Goal: Task Accomplishment & Management: Complete application form

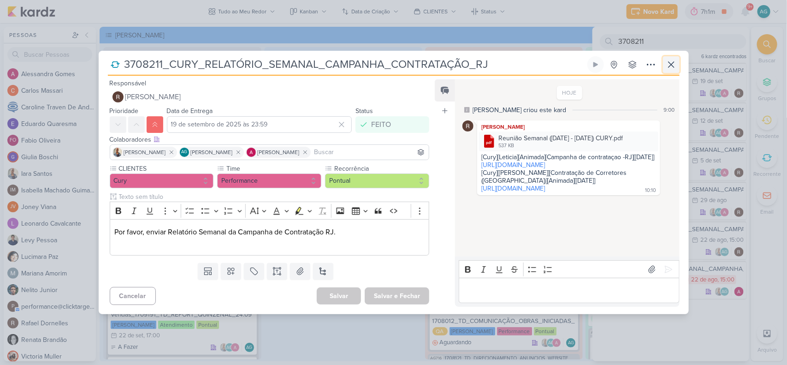
click at [673, 68] on icon at bounding box center [670, 64] width 11 height 11
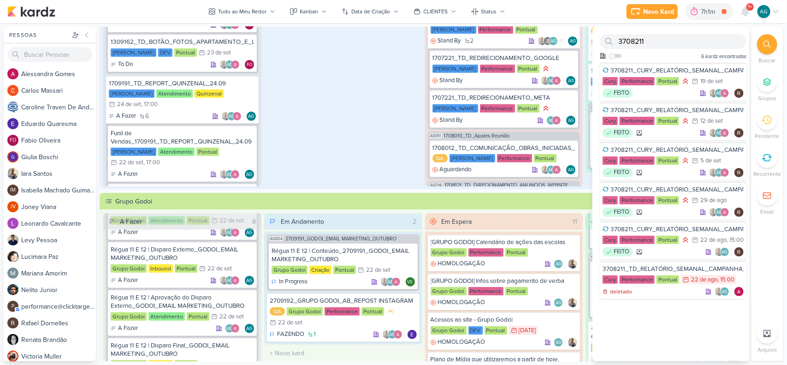
click at [395, 121] on div "Em Andamento 1 1308011_TD_MANUTENÇÃO_SITE Teixeira Duarte Atendimento Pontual 3…" at bounding box center [343, 30] width 158 height 312
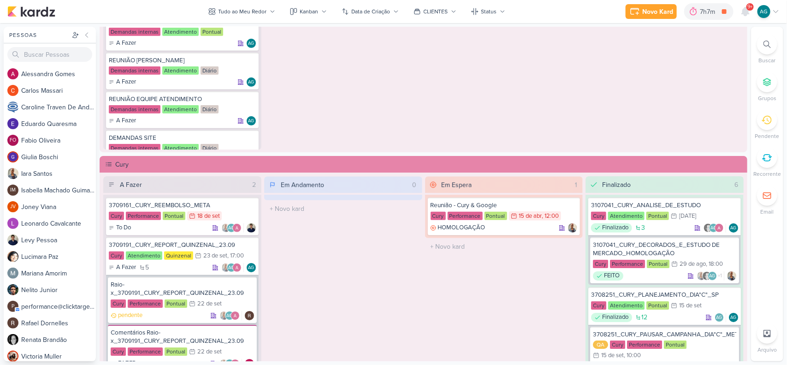
scroll to position [1095, 0]
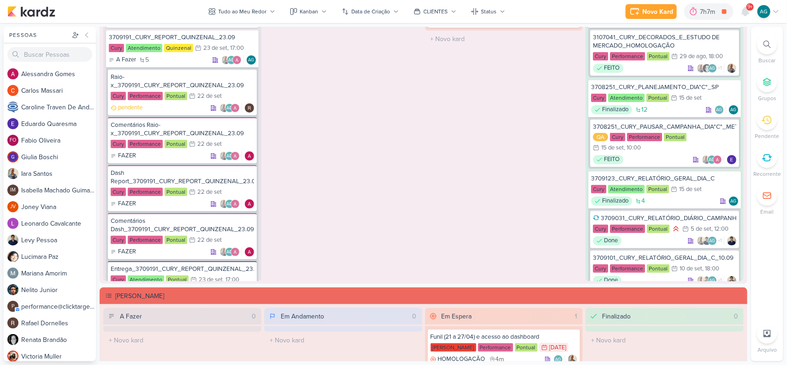
click at [766, 47] on icon at bounding box center [766, 44] width 7 height 7
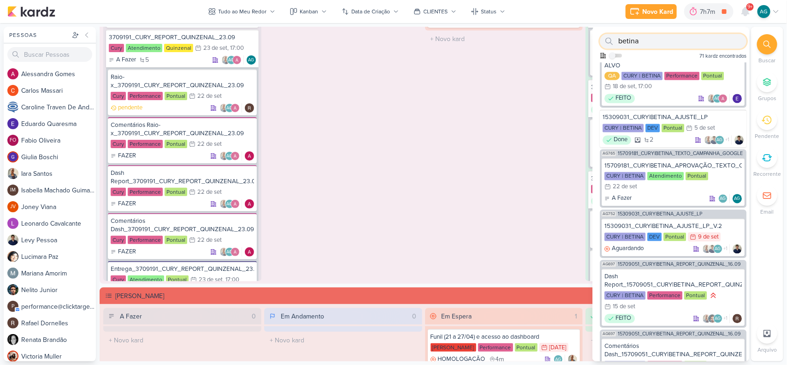
scroll to position [806, 0]
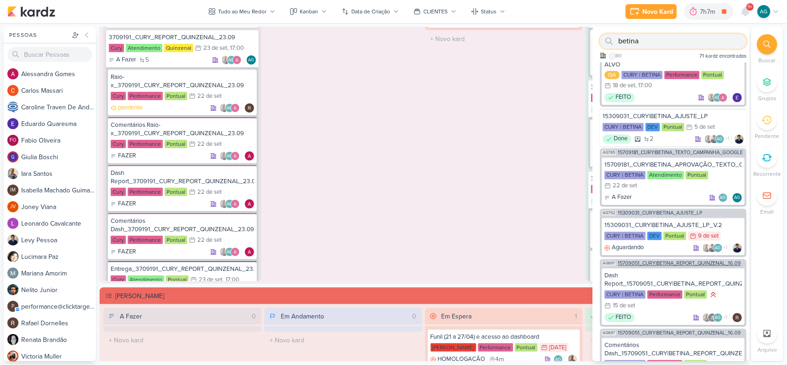
type input "betina"
click at [698, 266] on span "15709051_CURY|BETINA_REPORT_QUINZENAL_16.09" at bounding box center [679, 263] width 123 height 5
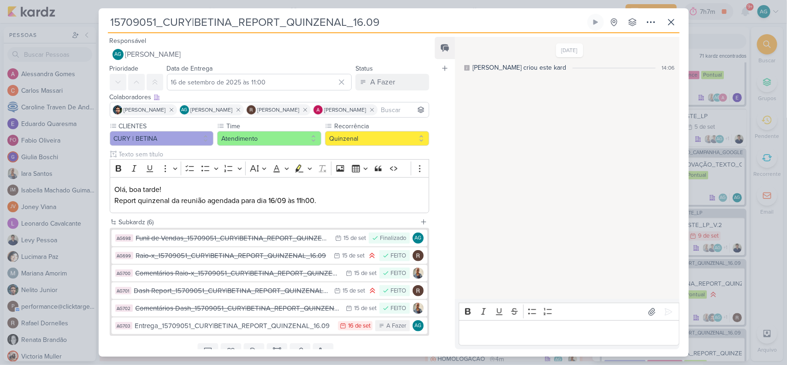
drag, startPoint x: 400, startPoint y: 26, endPoint x: 43, endPoint y: 28, distance: 356.7
click at [43, 28] on div "15709051_CURY|BETINA_REPORT_QUINZENAL_16.09 Criado por mim" at bounding box center [393, 182] width 787 height 365
click at [294, 326] on div "Entrega_15709051_CURY|BETINA_REPORT_QUINZENAL_16.09" at bounding box center [234, 325] width 199 height 11
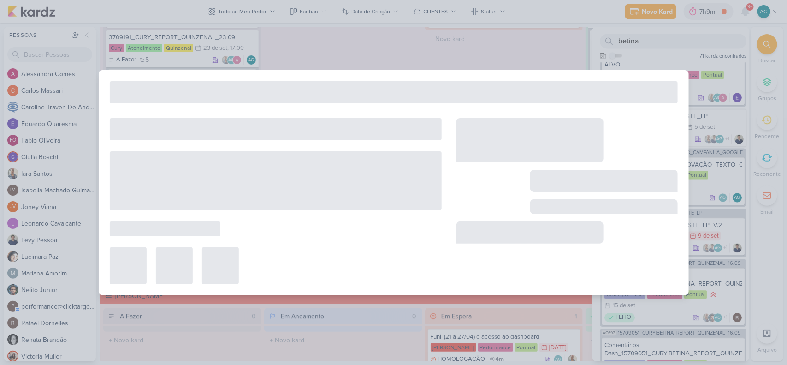
type input "Entrega_15709051_CURY|BETINA_REPORT_QUINZENAL_16.09"
type input "16 de setembro de 2025 às 23:59"
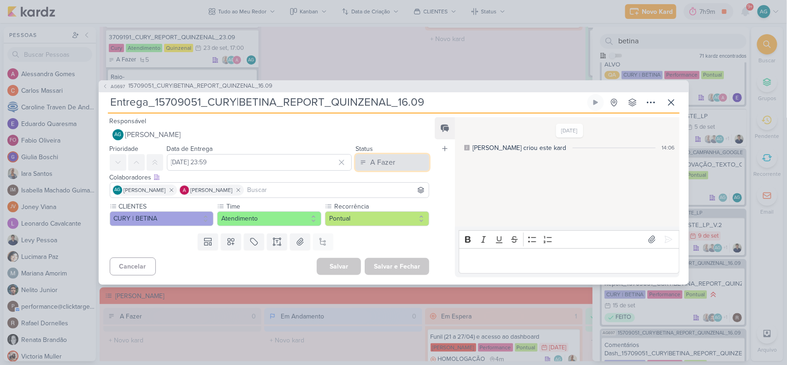
click at [402, 161] on button "A Fazer" at bounding box center [392, 162] width 74 height 17
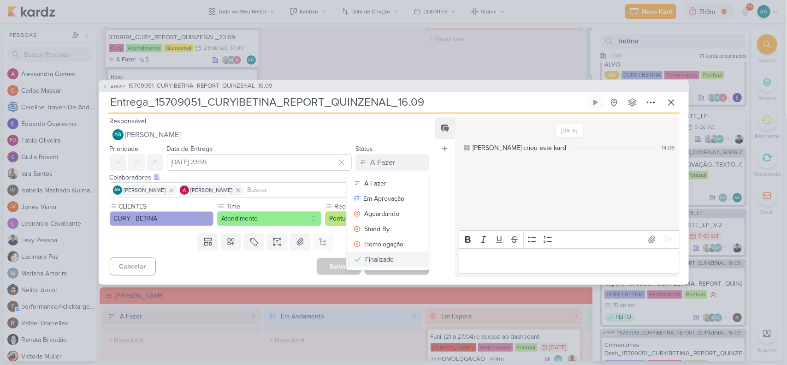
click at [402, 257] on button "Finalizado" at bounding box center [388, 259] width 82 height 15
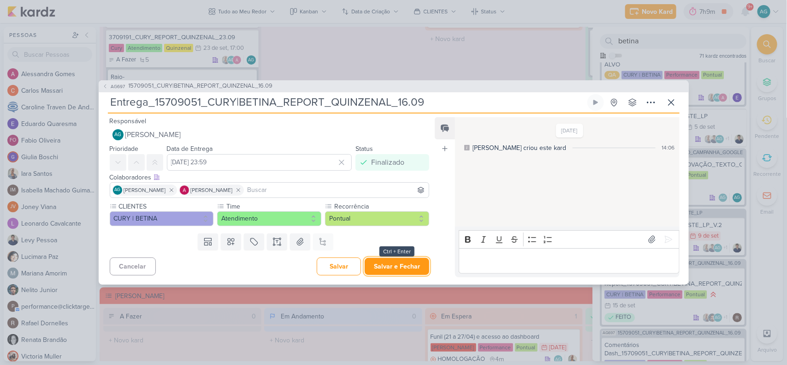
click at [406, 267] on button "Salvar e Fechar" at bounding box center [397, 266] width 65 height 17
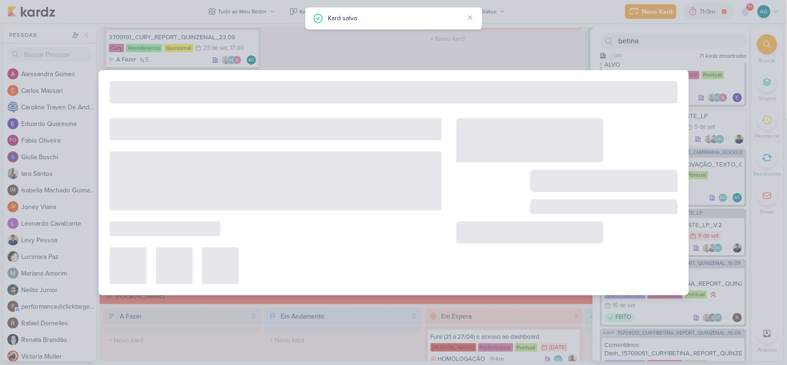
type input "15709051_CURY|BETINA_REPORT_QUINZENAL_16.09"
type input "16 de setembro de 2025 às 11:00"
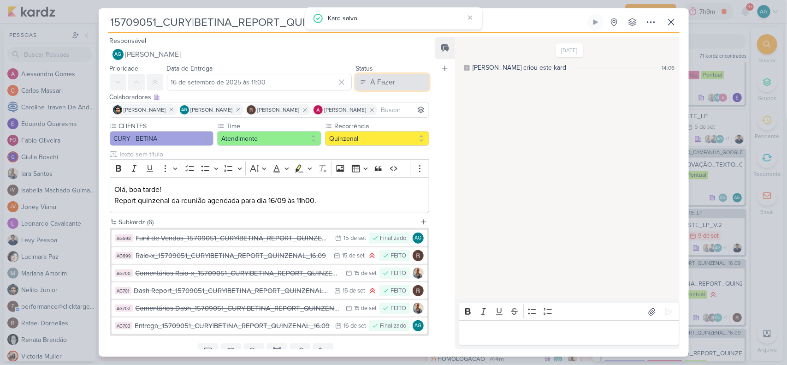
click at [383, 87] on div "A Fazer" at bounding box center [382, 82] width 25 height 11
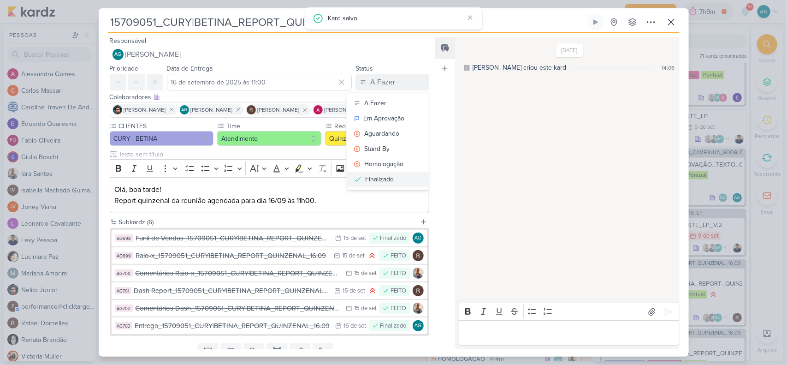
click at [390, 178] on button "Finalizado" at bounding box center [388, 178] width 82 height 15
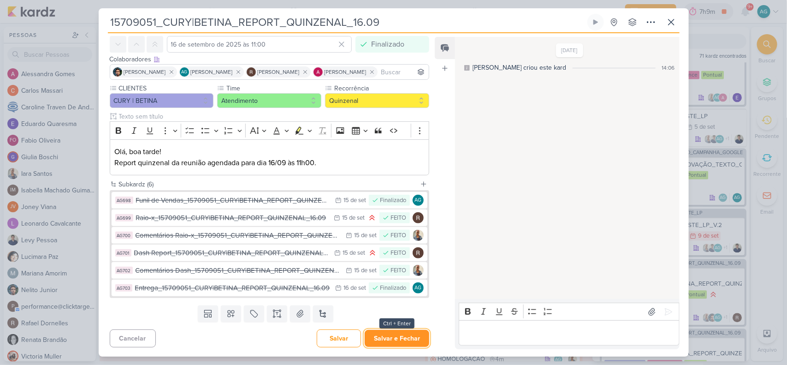
click at [390, 330] on button "Salvar e Fechar" at bounding box center [397, 338] width 65 height 17
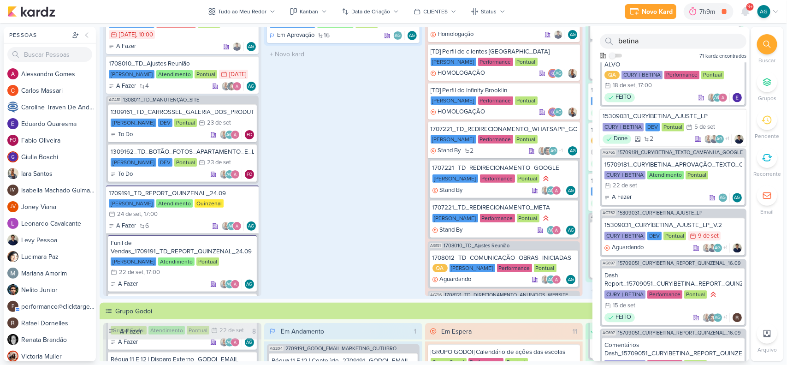
scroll to position [0, 0]
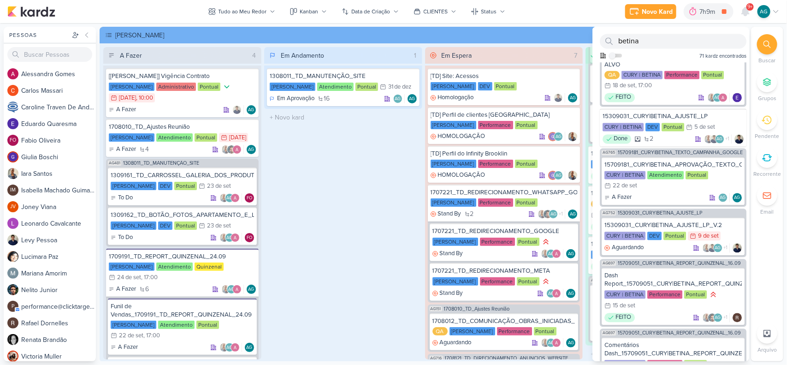
click at [388, 191] on div "Em Andamento 1 1308011_TD_MANUTENÇÃO_SITE Teixeira Duarte Atendimento Pontual 3…" at bounding box center [343, 203] width 158 height 312
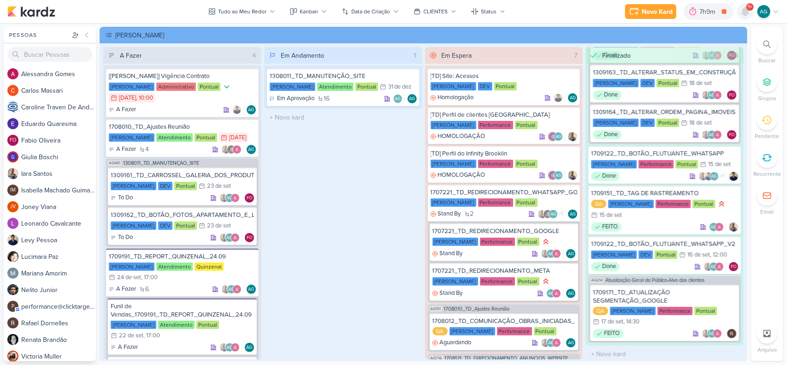
click at [742, 15] on icon at bounding box center [745, 11] width 11 height 11
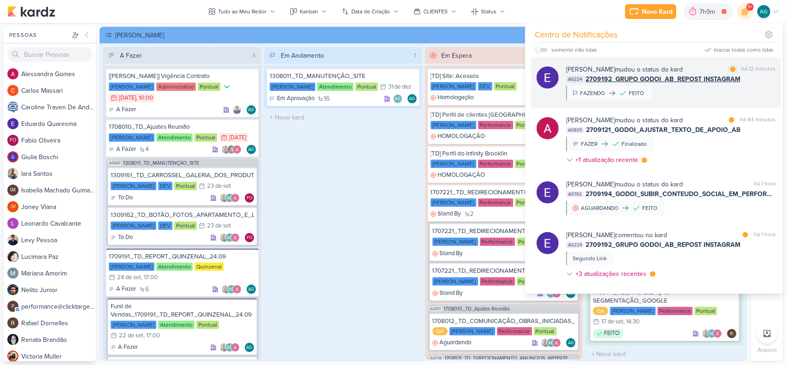
click at [697, 97] on div "Eduardo Quaresma mudou o status do kard marcar como lida há 12 minutos AG224 27…" at bounding box center [670, 83] width 209 height 36
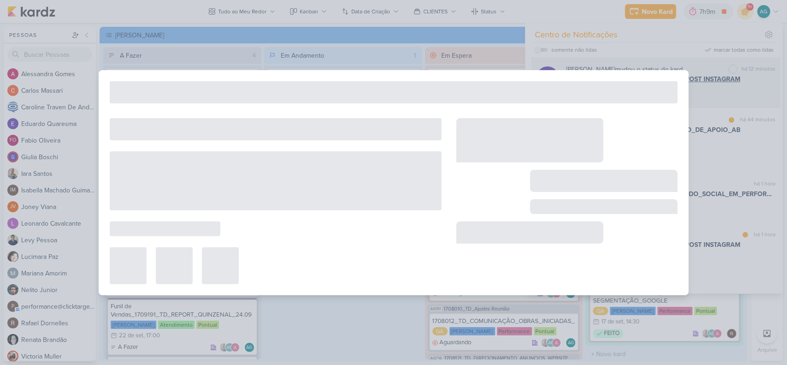
type input "2709192_GRUPO GODOI_AB_REPOST INSTAGRAM"
type input "22 de setembro de 2025 às 23:59"
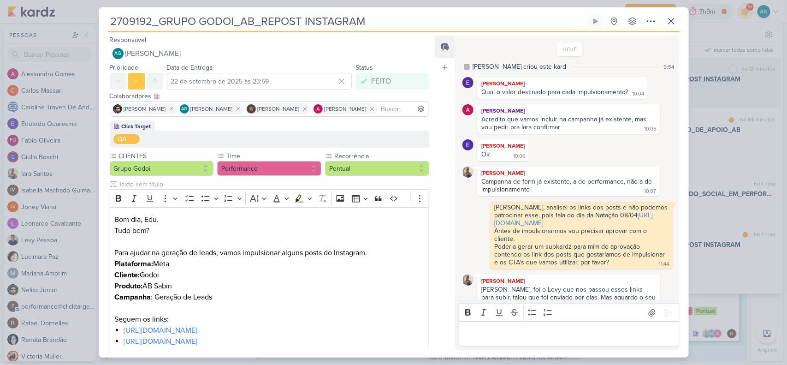
scroll to position [204, 0]
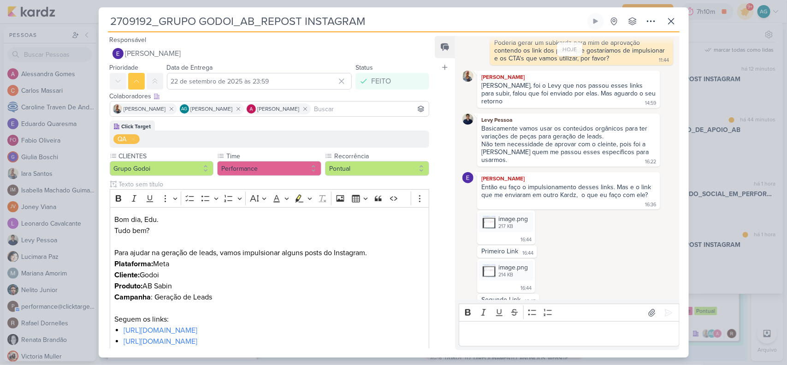
drag, startPoint x: 151, startPoint y: 19, endPoint x: 61, endPoint y: 19, distance: 89.9
click at [61, 19] on div "2709192_GRUPO GODOI_AB_REPOST INSTAGRAM Criado por Alessandra" at bounding box center [393, 182] width 787 height 365
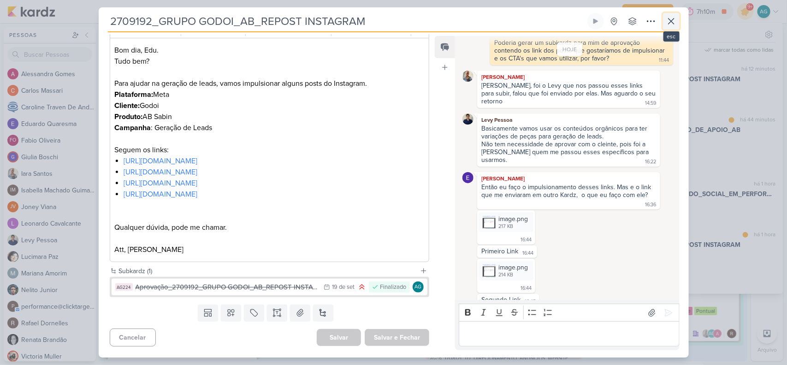
click at [672, 24] on icon at bounding box center [670, 21] width 11 height 11
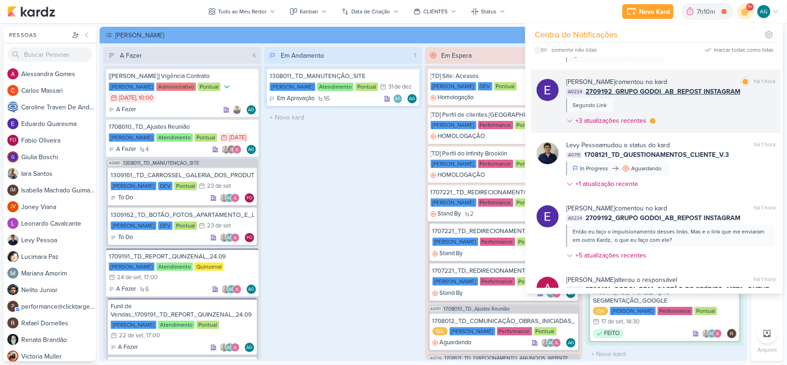
scroll to position [173, 0]
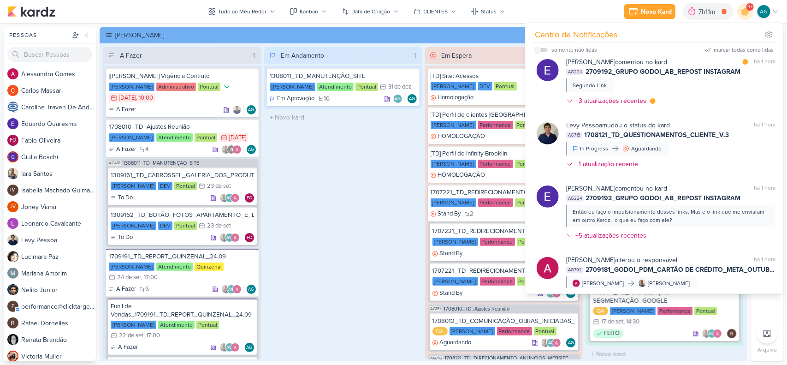
click at [369, 211] on div "Em Andamento 1 1308011_TD_MANUTENÇÃO_SITE Teixeira Duarte Atendimento Pontual 3…" at bounding box center [343, 203] width 158 height 312
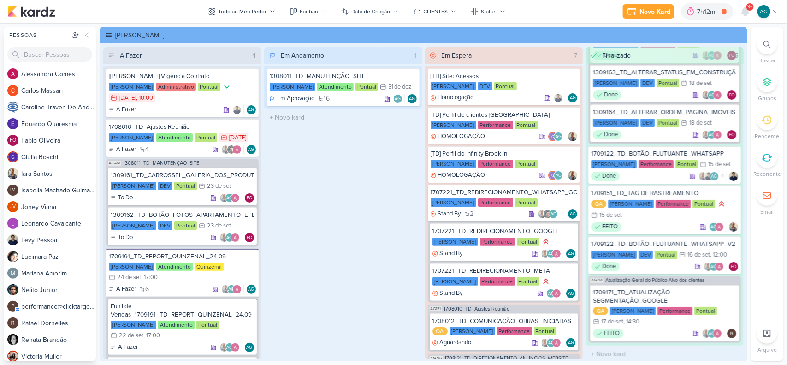
click at [764, 45] on icon at bounding box center [766, 44] width 7 height 7
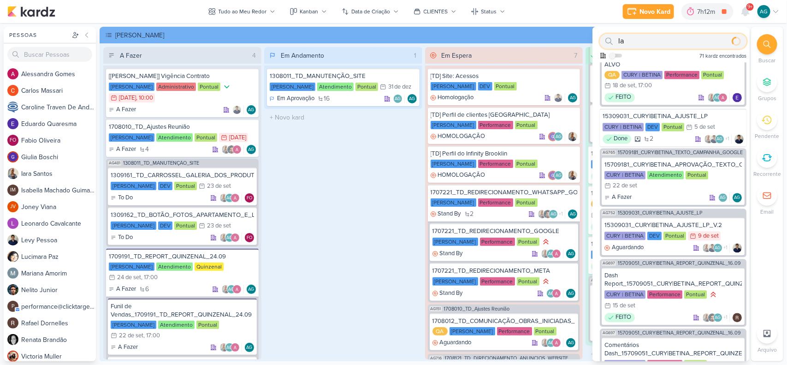
type input "l"
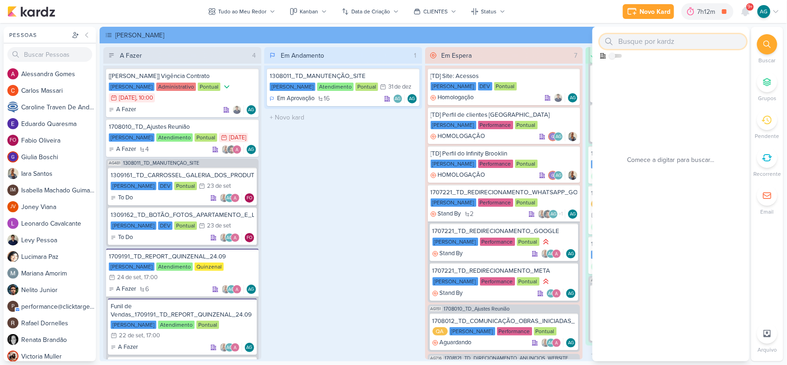
scroll to position [0, 0]
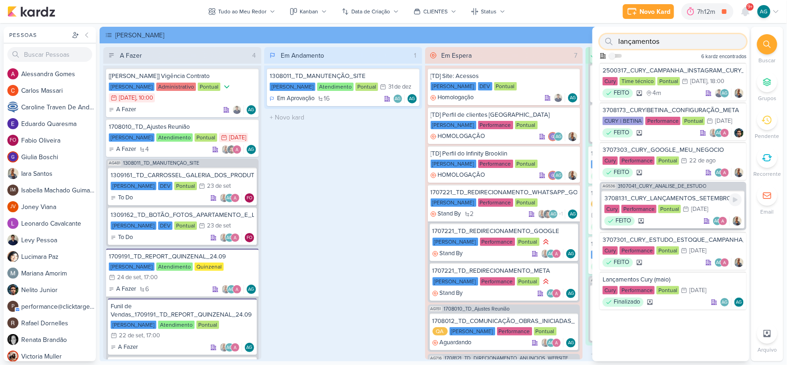
type input "lançamentos"
click at [688, 191] on div "3708131_CURY_LANÇAMENTOS_SETEMBRO Cury Performance Pontual 14/8 14 de ago FEITO…" at bounding box center [672, 209] width 143 height 38
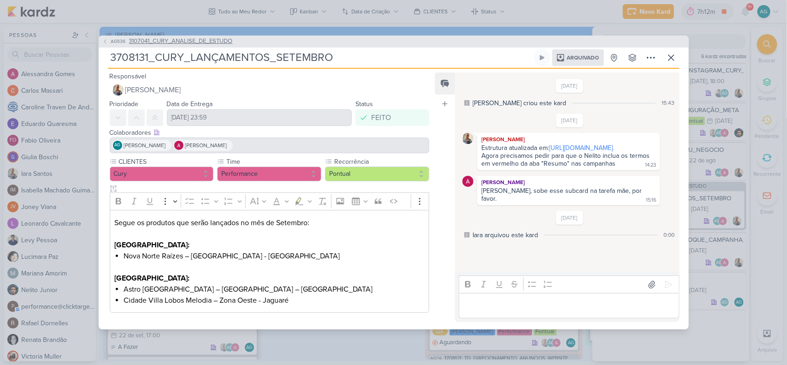
click at [220, 41] on span "3107041_CURY_ANALISE_DE_ESTUDO" at bounding box center [181, 41] width 104 height 9
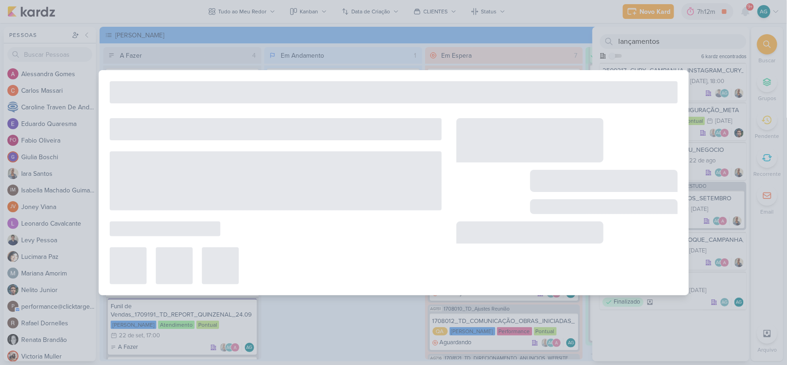
type input "3107041_CURY_ANALISE_DE_ESTUDO"
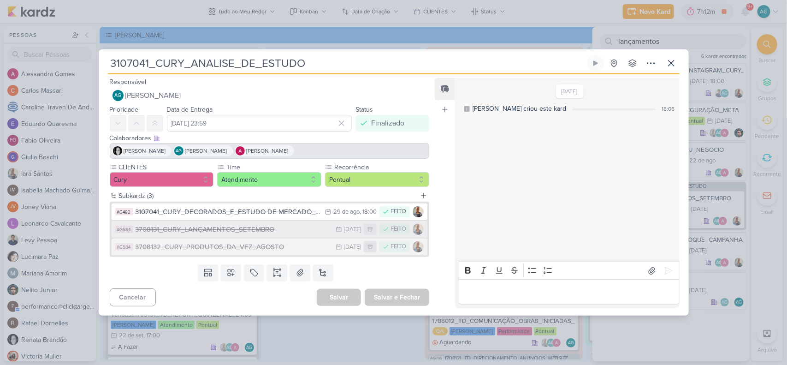
click at [280, 231] on div "3708131_CURY_LANÇAMENTOS_SETEMBRO" at bounding box center [233, 229] width 196 height 11
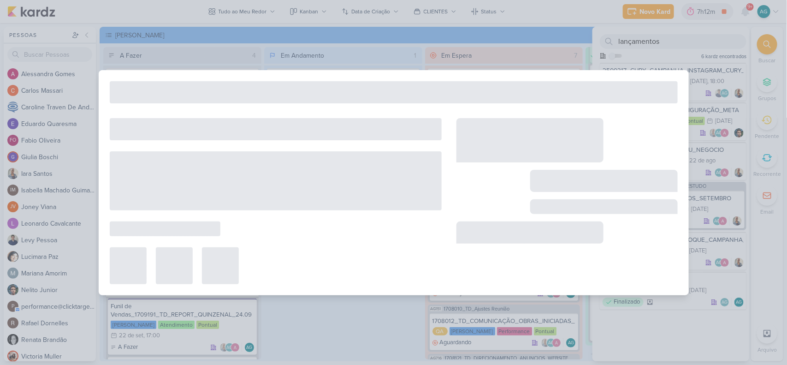
type input "3708131_CURY_LANÇAMENTOS_SETEMBRO"
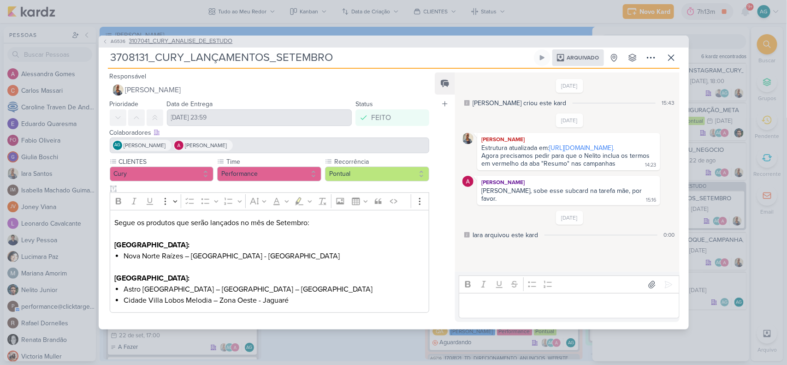
click at [203, 38] on span "3107041_CURY_ANALISE_DE_ESTUDO" at bounding box center [181, 41] width 104 height 9
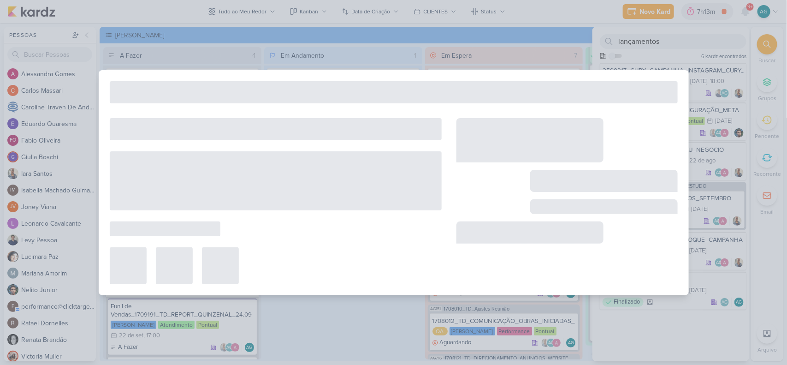
type input "3107041_CURY_ANALISE_DE_ESTUDO"
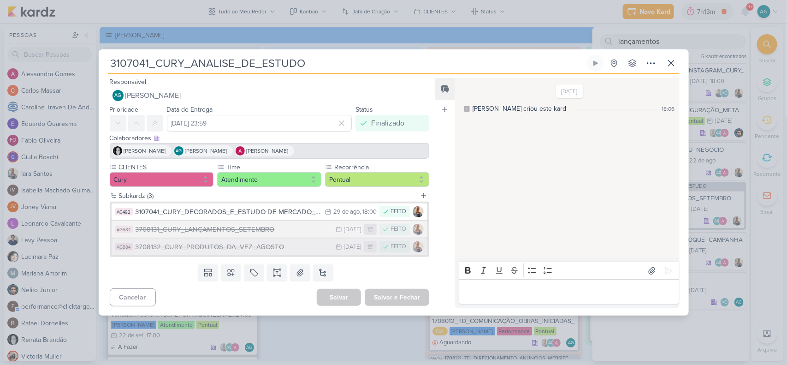
click at [256, 247] on div "3708132_CURY_PRODUTOS_DA_VEZ_AGOSTO" at bounding box center [233, 246] width 196 height 11
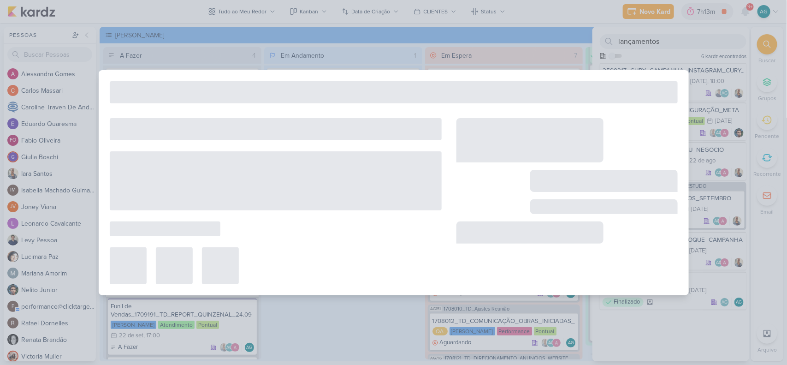
type input "3708132_CURY_PRODUTOS_DA_VEZ_AGOSTO"
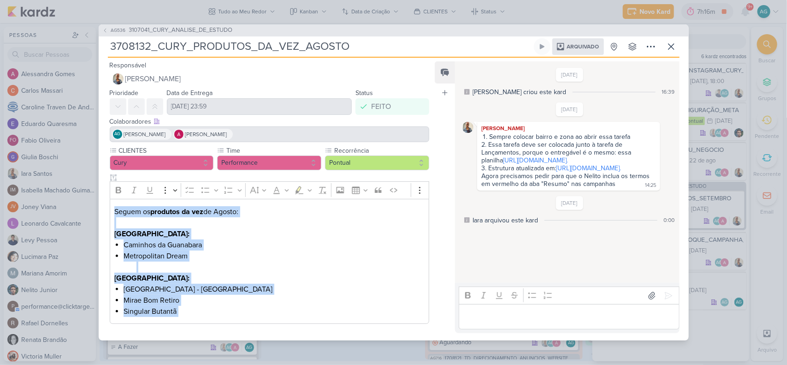
drag, startPoint x: 114, startPoint y: 210, endPoint x: 213, endPoint y: 348, distance: 170.1
click at [213, 348] on div "AG536 3107041_CURY_ANALISE_DE_ESTUDO 3708132_CURY_PRODUTOS_DA_VEZ_AGOSTO Arquiv…" at bounding box center [393, 182] width 787 height 365
click at [503, 164] on link "https://docs.google.com/spreadsheets/d/1eCcRznAbmIaZCoN5pfG2lYX8pa2JOrEUS_HS_qY…" at bounding box center [535, 160] width 65 height 8
click at [298, 270] on p "Editor editing area: main" at bounding box center [280, 266] width 288 height 11
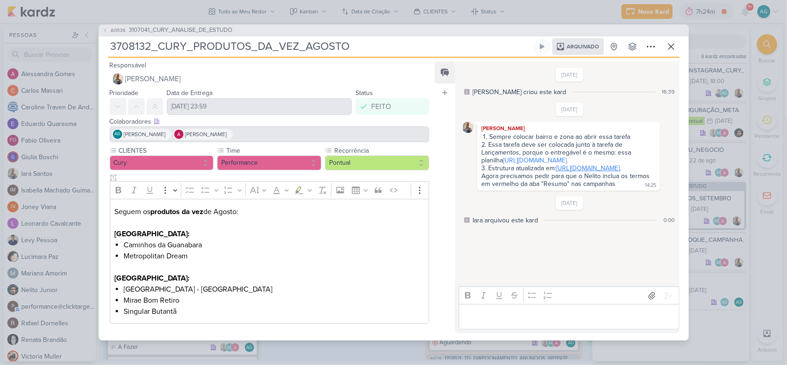
click at [558, 172] on link "https://docs.google.com/spreadsheets/d/1eCcRznAbmIaZCoN5pfG2lYX8pa2JOrEUS_HS_qY…" at bounding box center [588, 168] width 65 height 8
click at [669, 48] on icon at bounding box center [671, 47] width 6 height 6
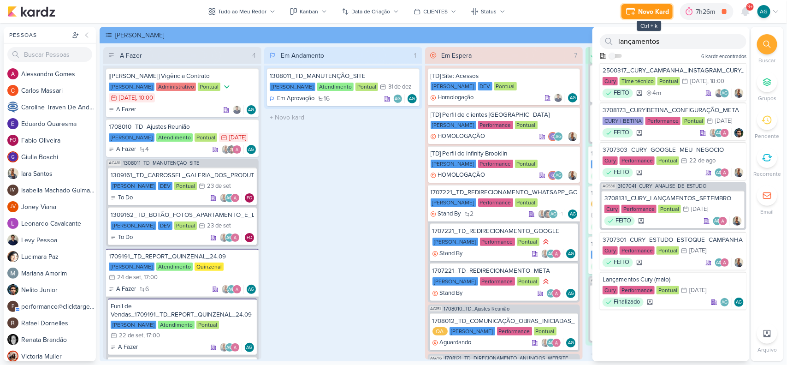
click at [651, 17] on button "Novo Kard" at bounding box center [646, 11] width 51 height 15
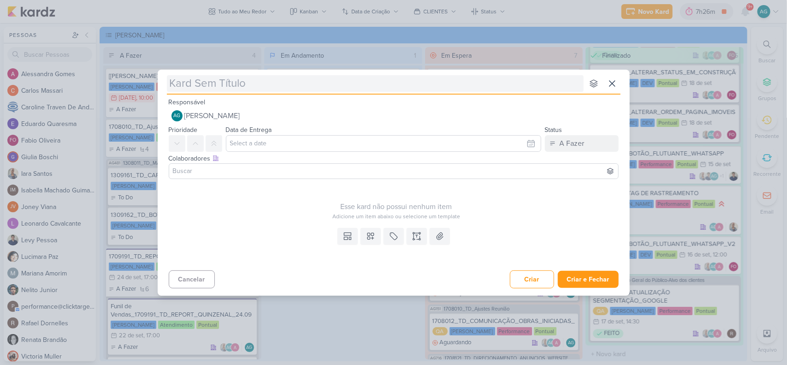
click at [358, 86] on input "text" at bounding box center [375, 83] width 417 height 17
type input "3109191_CURY_PLANEJAMENTO_OUTUBRO"
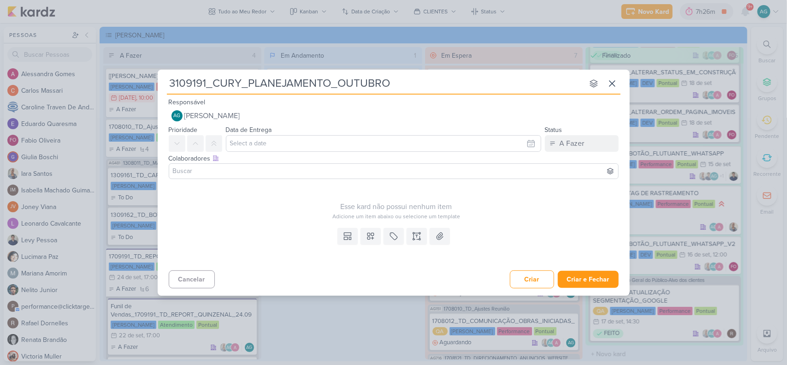
type input "3109191_CURY_PLANEJAMENTO_OUTUBRO"
click at [268, 143] on input "text" at bounding box center [383, 143] width 315 height 17
click at [484, 231] on div "24" at bounding box center [485, 231] width 14 height 13
type input "24 de setembro de 2025 às 23:59"
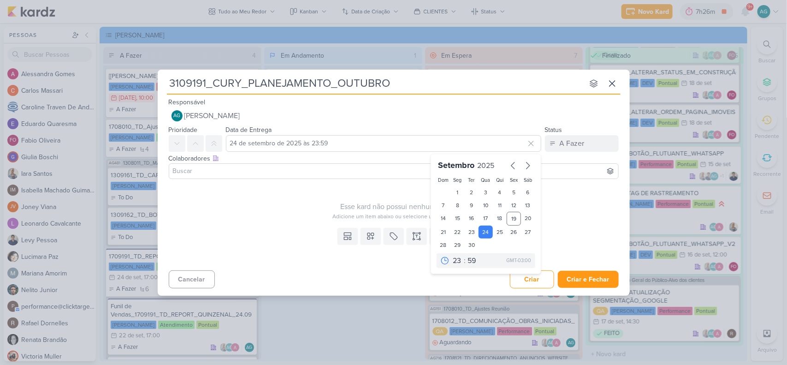
click at [275, 173] on input at bounding box center [393, 170] width 445 height 11
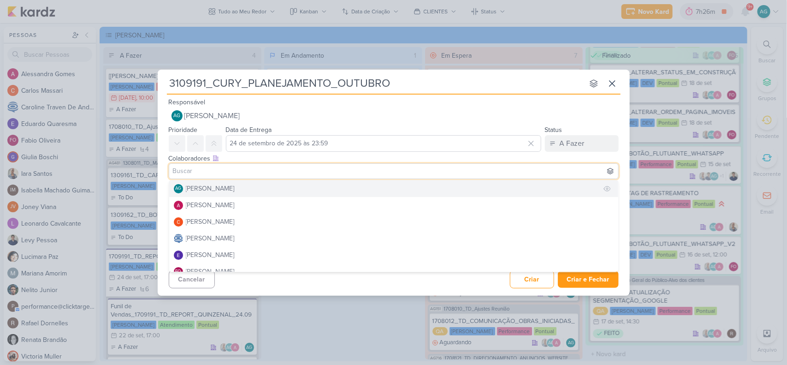
click at [254, 188] on button "AG Aline Gimenez Graciano" at bounding box center [393, 188] width 449 height 17
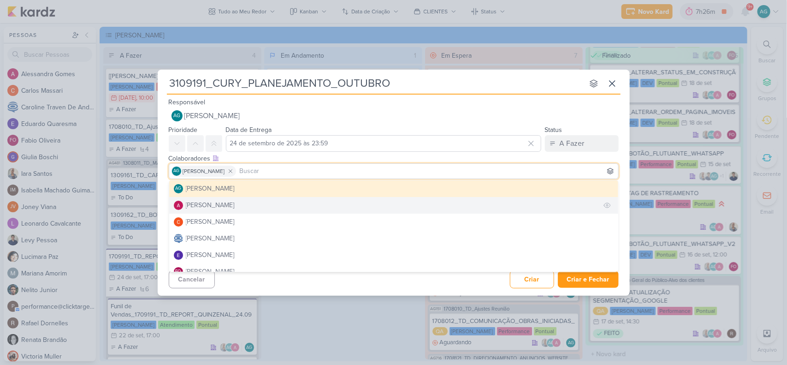
click at [254, 202] on button "Alessandra Gomes" at bounding box center [393, 205] width 449 height 17
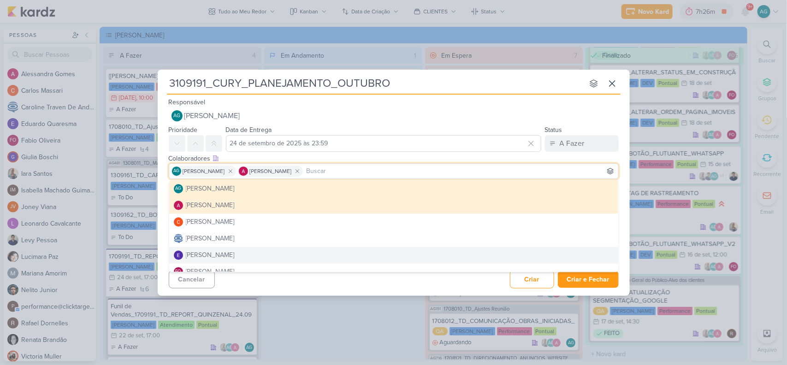
click at [348, 292] on div "3109191_CURY_PLANEJAMENTO_OUTUBRO nenhum grupo disponível esc Responsável AG Al…" at bounding box center [394, 183] width 472 height 226
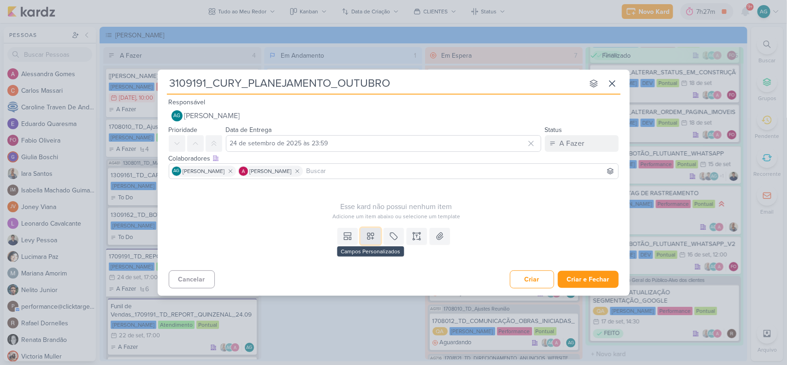
click at [371, 235] on icon at bounding box center [370, 236] width 6 height 6
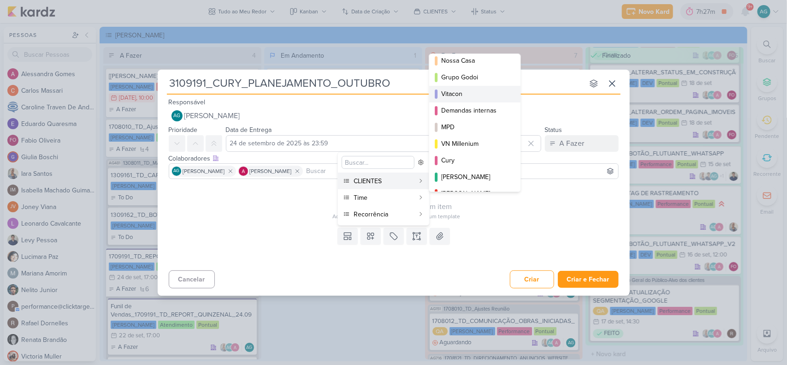
scroll to position [58, 0]
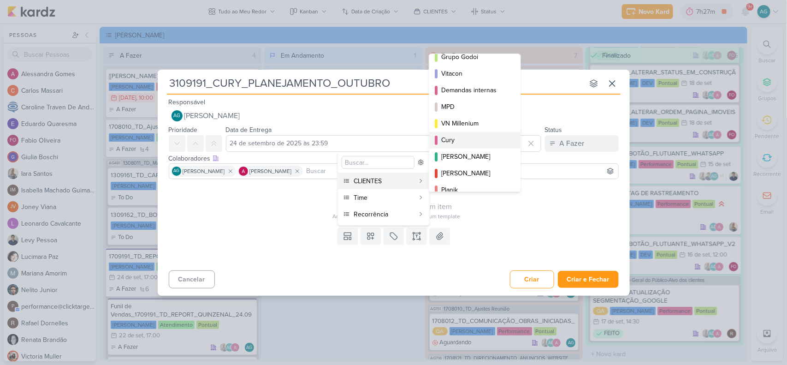
click at [468, 143] on div "Cury" at bounding box center [475, 140] width 68 height 10
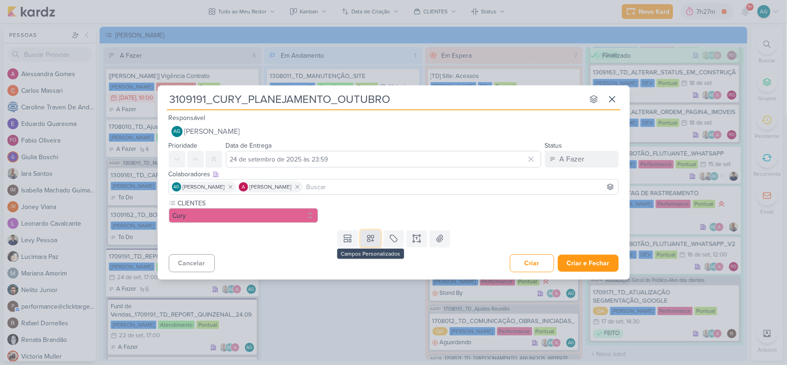
click at [372, 240] on icon at bounding box center [370, 238] width 6 height 6
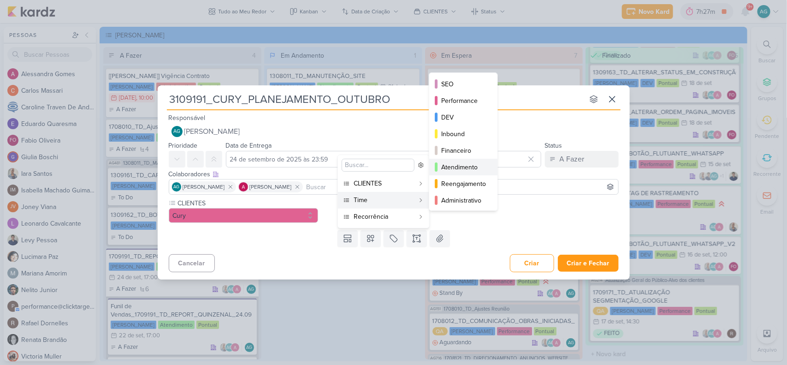
click at [468, 164] on div "Atendimento" at bounding box center [463, 167] width 45 height 10
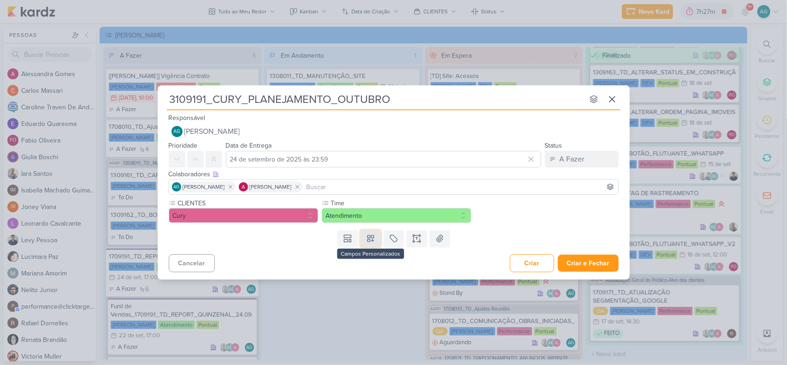
click at [374, 243] on button at bounding box center [370, 238] width 20 height 17
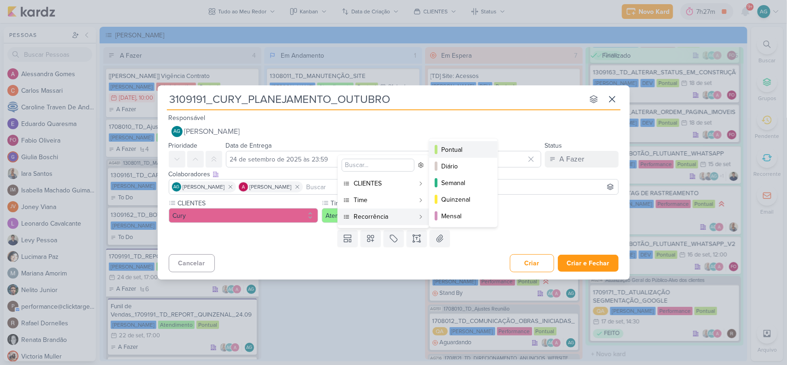
click at [461, 142] on button "Pontual" at bounding box center [463, 149] width 68 height 17
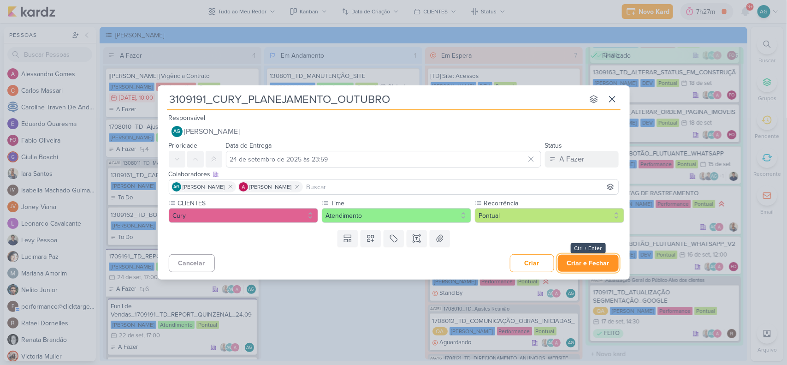
click at [581, 266] on button "Criar e Fechar" at bounding box center [588, 262] width 61 height 17
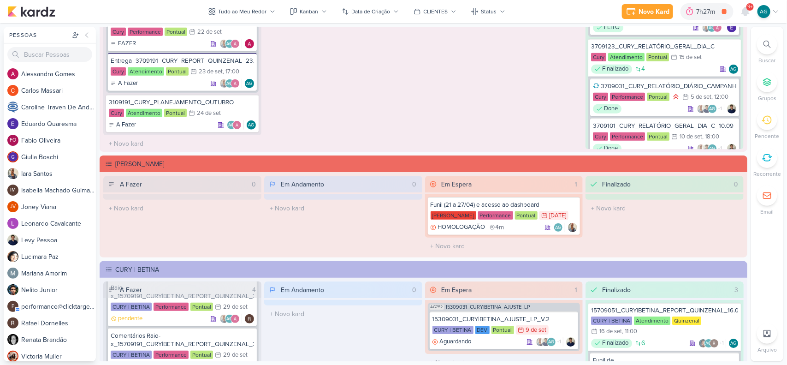
scroll to position [1210, 0]
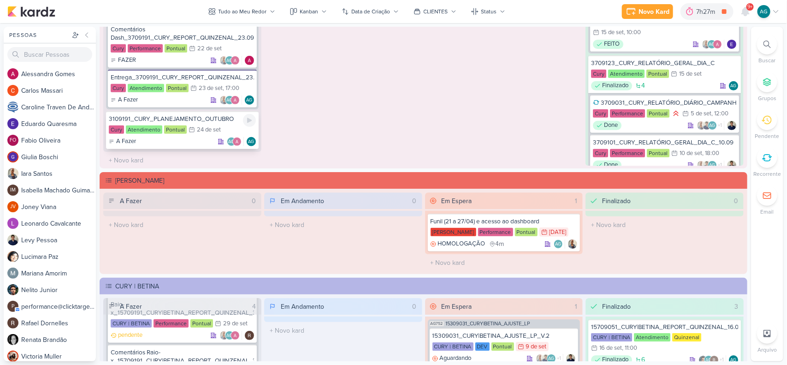
click at [145, 115] on div "3109191_CURY_PLANEJAMENTO_OUTUBRO" at bounding box center [182, 119] width 147 height 8
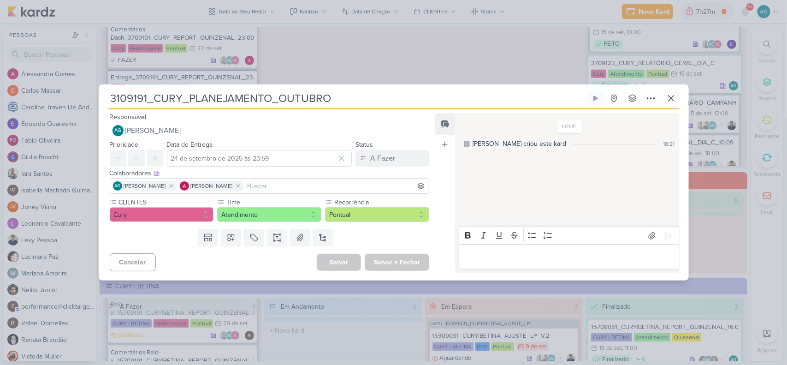
drag, startPoint x: 147, startPoint y: 97, endPoint x: 86, endPoint y: 97, distance: 61.8
click at [86, 97] on div "3109191_CURY_PLANEJAMENTO_OUTUBRO Criado por mim" at bounding box center [393, 182] width 787 height 365
click at [676, 101] on icon at bounding box center [670, 98] width 11 height 11
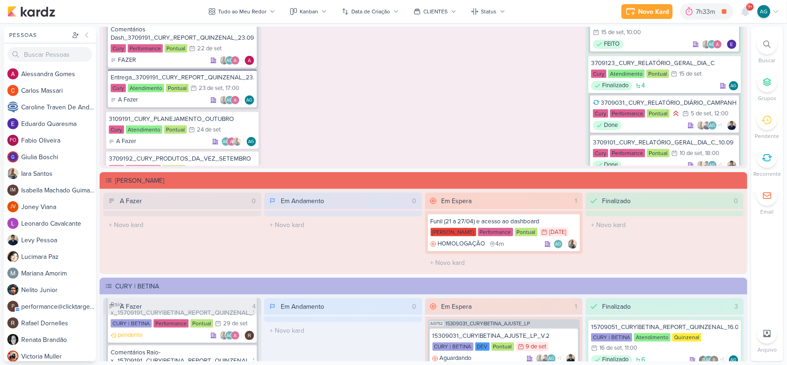
click at [654, 3] on div "Novo Kard Ctrl + k 7h33m DEMANDAS ATENDIMENTO 0h53m Hoje 7h33m Semana 0h53m Mês…" at bounding box center [700, 11] width 158 height 17
click at [654, 10] on div "Novo Kard" at bounding box center [653, 12] width 31 height 10
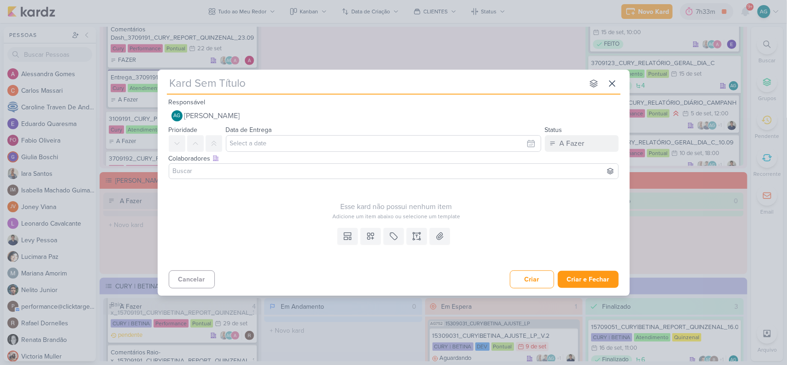
type input "1309191_TD_ATUALIZAR_ANDAMENTO_DE_OBRAS_LCSA"
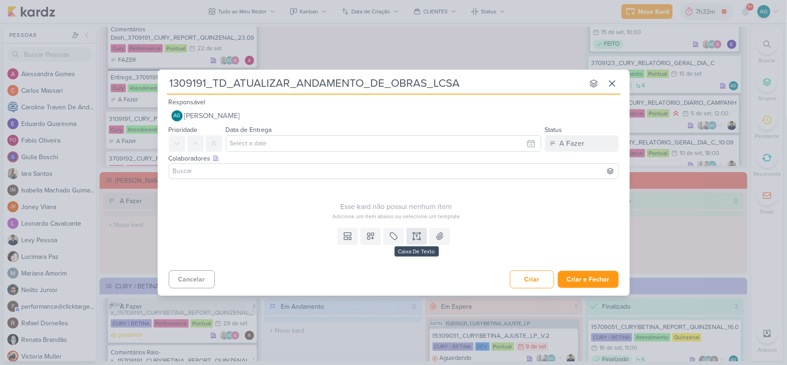
type input "1309191_TD_ATUALIZAR_ANDAMENTO_DE_OBRAS_LCSA"
click at [418, 231] on icon at bounding box center [416, 235] width 9 height 9
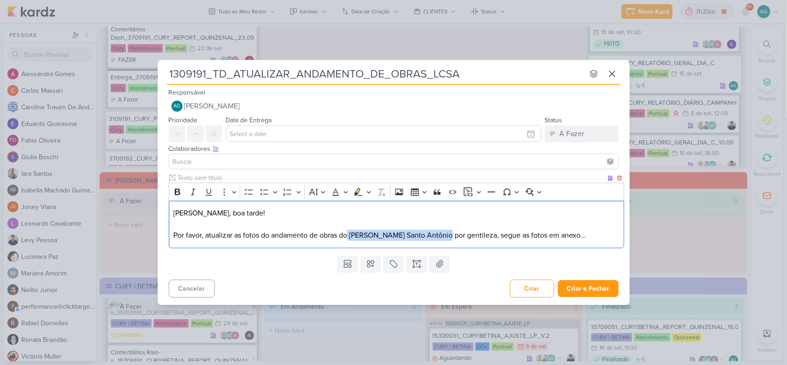
drag, startPoint x: 350, startPoint y: 234, endPoint x: 441, endPoint y: 233, distance: 90.3
click at [447, 235] on p "Fabio, boa tarde! Por favor, atualizar as fotos do andamento de obras do Loomi …" at bounding box center [396, 223] width 446 height 33
click at [178, 191] on icon "Editor toolbar" at bounding box center [178, 191] width 6 height 6
click at [453, 235] on p "Fabio, boa tarde! Por favor, atualizar as fotos do andamento de obras do Loomi …" at bounding box center [396, 223] width 446 height 33
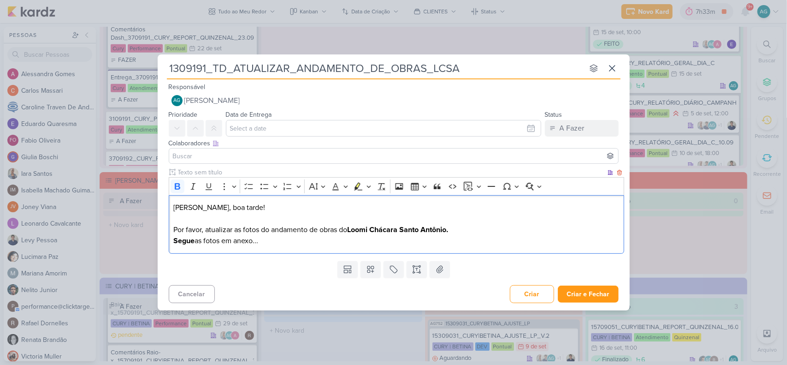
click at [272, 243] on p "Fabio, boa tarde! Por favor, atualizar as fotos do andamento de obras do Loomi …" at bounding box center [396, 224] width 446 height 44
click at [182, 239] on strong "Segue" at bounding box center [183, 240] width 21 height 9
click at [179, 189] on icon "Editor toolbar" at bounding box center [177, 186] width 9 height 9
click at [267, 243] on p "Fabio, boa tarde! Por favor, atualizar as fotos do andamento de obras do Loomi …" at bounding box center [396, 224] width 446 height 44
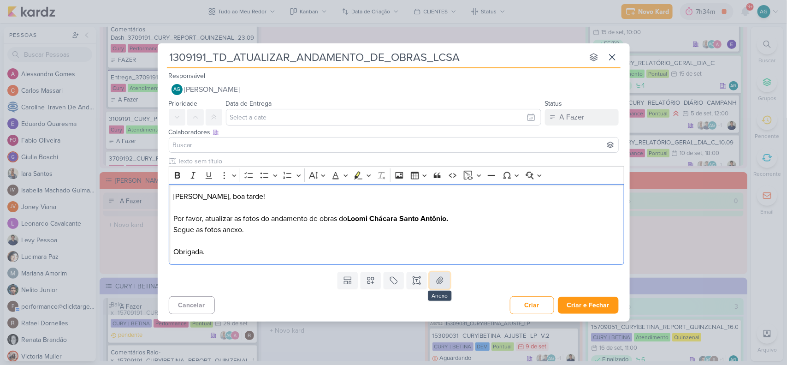
click at [438, 284] on icon at bounding box center [439, 280] width 9 height 9
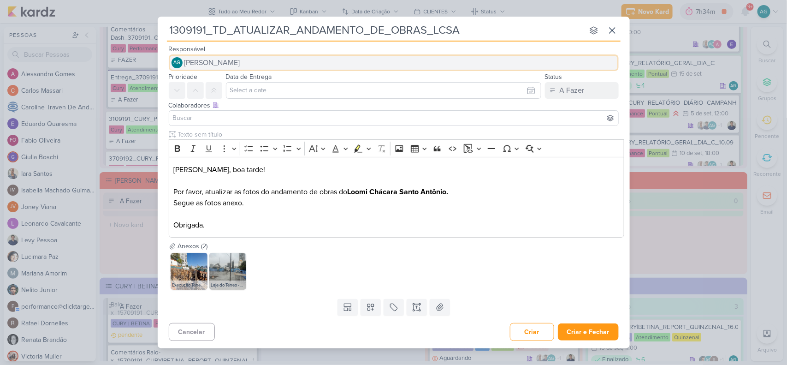
click at [240, 61] on span "[PERSON_NAME]" at bounding box center [212, 62] width 56 height 11
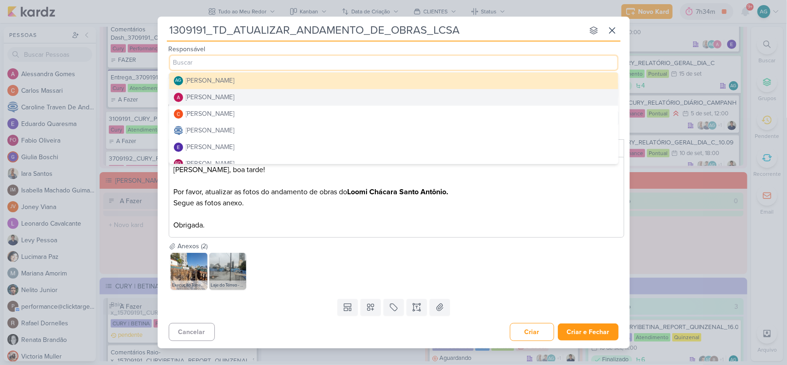
click at [235, 98] on div "Alessandra Gomes" at bounding box center [210, 97] width 49 height 10
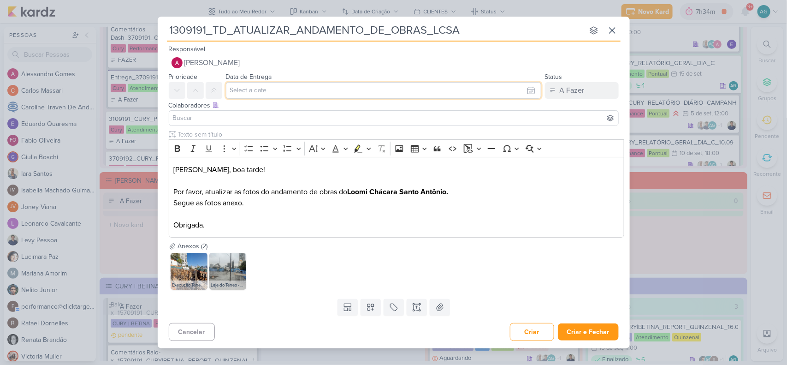
click at [253, 94] on input "text" at bounding box center [383, 90] width 315 height 17
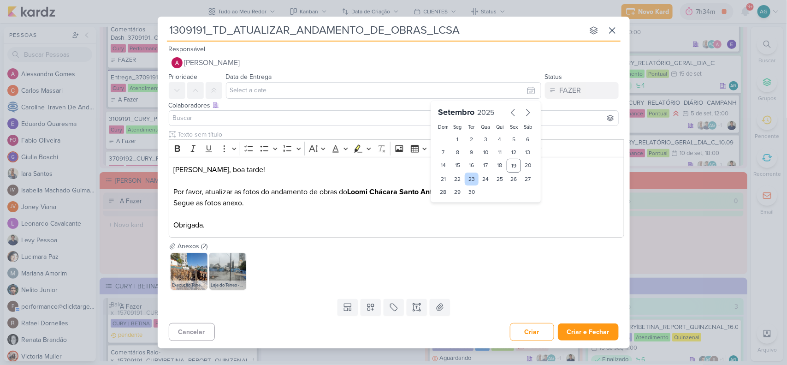
click at [469, 180] on div "23" at bounding box center [472, 178] width 14 height 13
type input "23 de setembro de 2025 às 23:59"
click at [258, 124] on div at bounding box center [394, 118] width 450 height 16
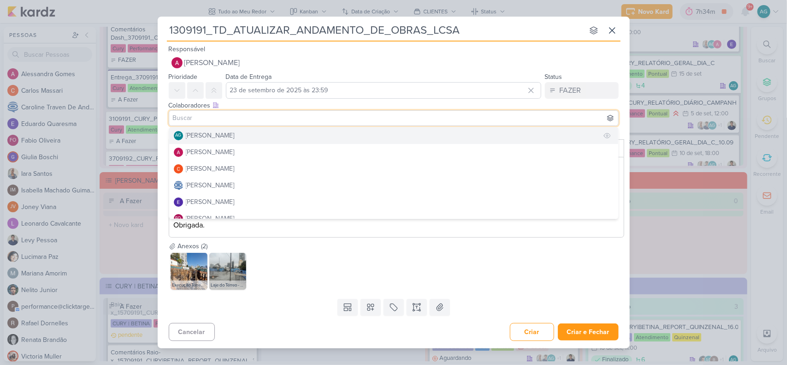
click at [235, 136] on div "[PERSON_NAME]" at bounding box center [210, 135] width 49 height 10
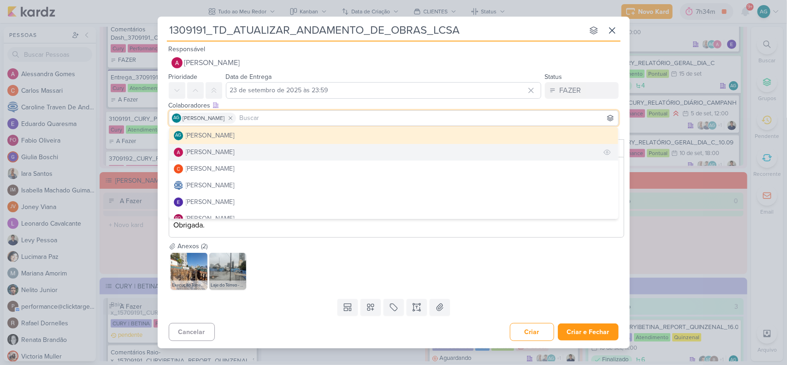
click at [235, 150] on div "Alessandra Gomes" at bounding box center [210, 152] width 49 height 10
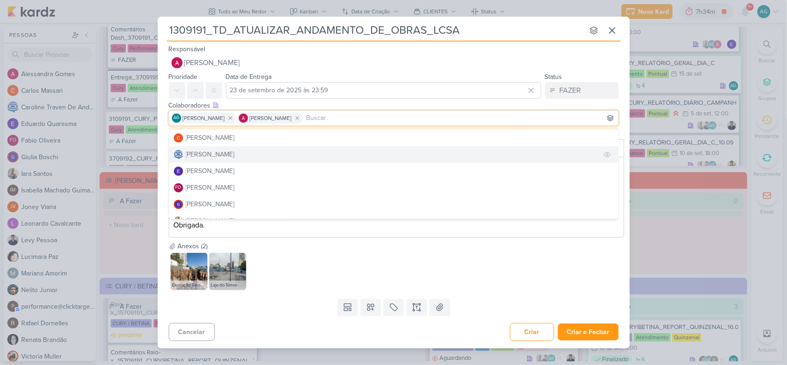
scroll to position [58, 0]
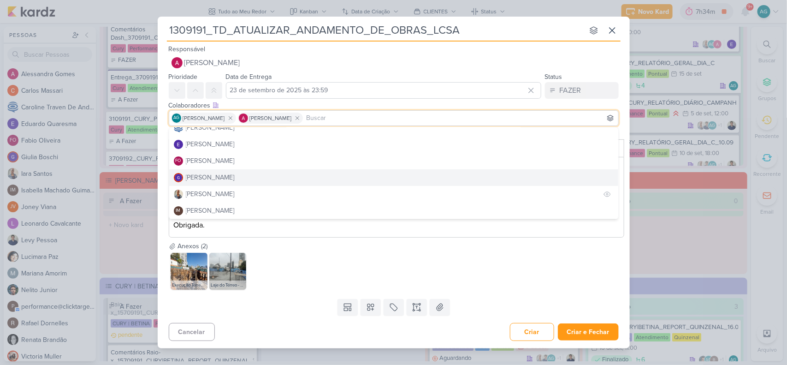
click at [220, 192] on button "Iara Santos" at bounding box center [393, 194] width 449 height 17
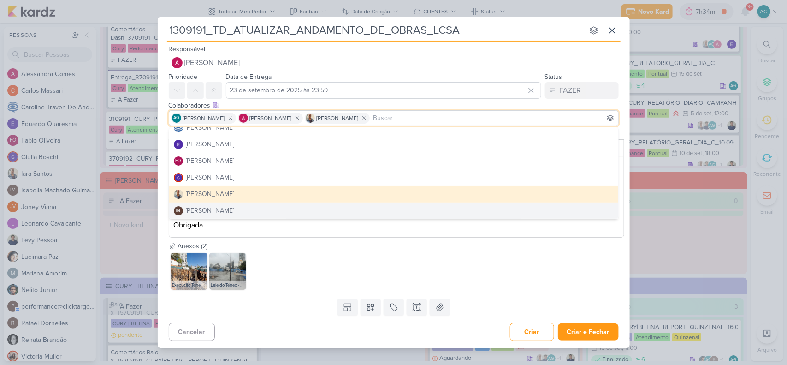
click at [333, 251] on div "Execução Térreo - Torre Austral.jpeg Laje do Térreo - Torre Boreal.jpg" at bounding box center [396, 271] width 455 height 41
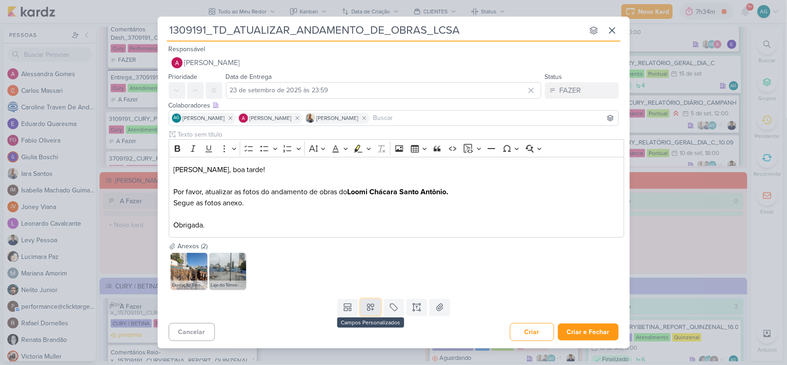
click at [374, 312] on button at bounding box center [370, 307] width 20 height 17
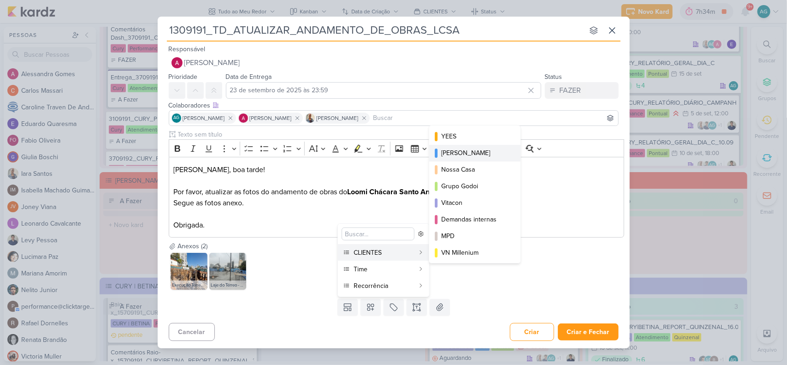
click at [467, 154] on div "[PERSON_NAME]" at bounding box center [475, 153] width 68 height 10
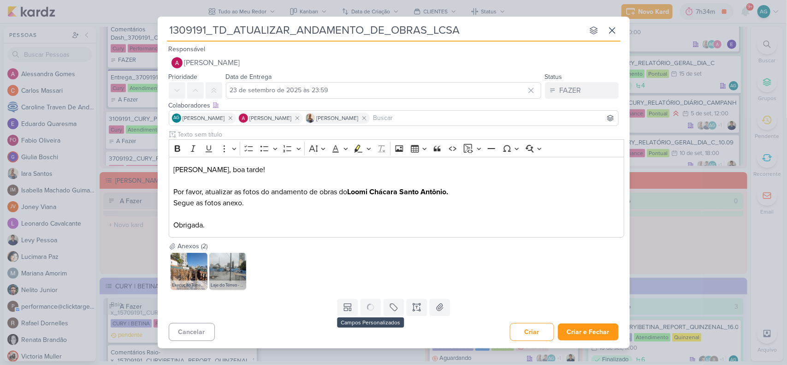
click at [371, 295] on div "Anexos (2) Execução Térreo - Torre Austral.jpeg Laje do Térreo - Torre Boreal.j…" at bounding box center [394, 268] width 472 height 54
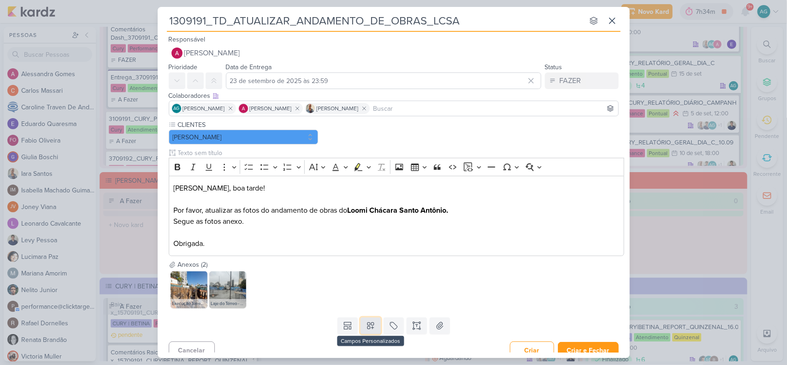
click at [371, 323] on icon at bounding box center [370, 325] width 9 height 9
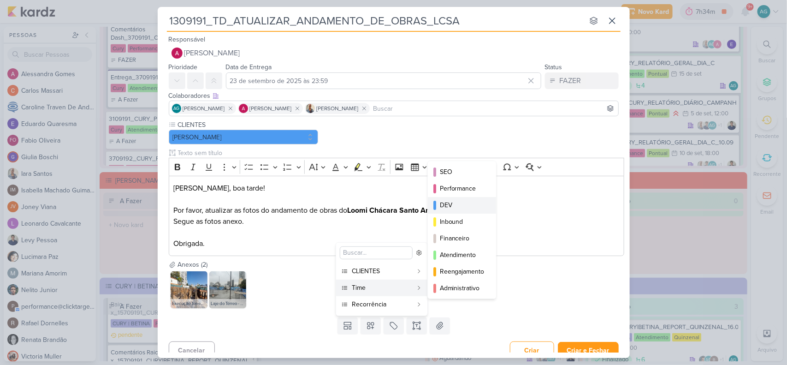
click at [470, 204] on div "DEV" at bounding box center [462, 205] width 45 height 10
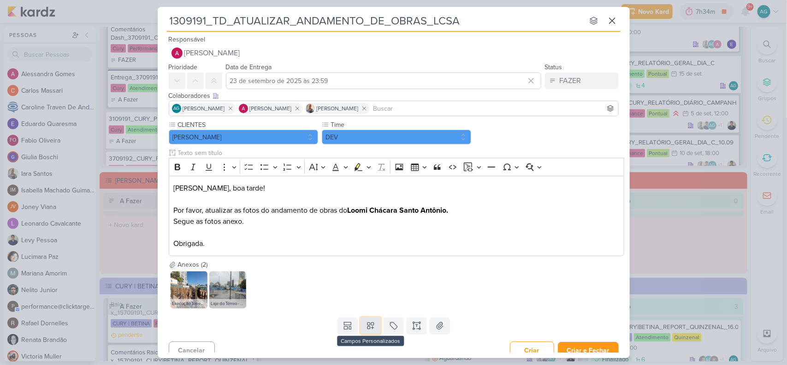
click at [371, 332] on button at bounding box center [370, 325] width 20 height 17
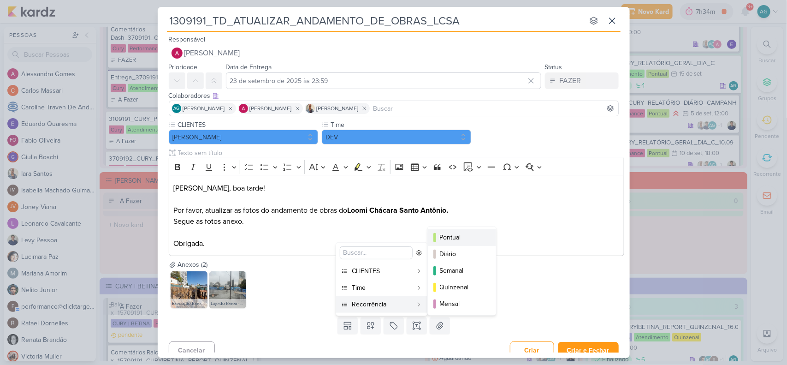
click at [453, 238] on div "Pontual" at bounding box center [462, 237] width 45 height 10
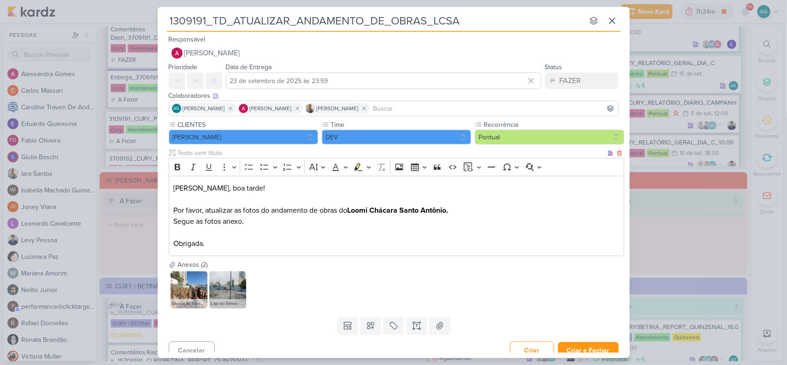
click at [526, 219] on p "Fabio, boa tarde! Por favor, atualizar as fotos do andamento de obras do Loomi …" at bounding box center [396, 215] width 446 height 66
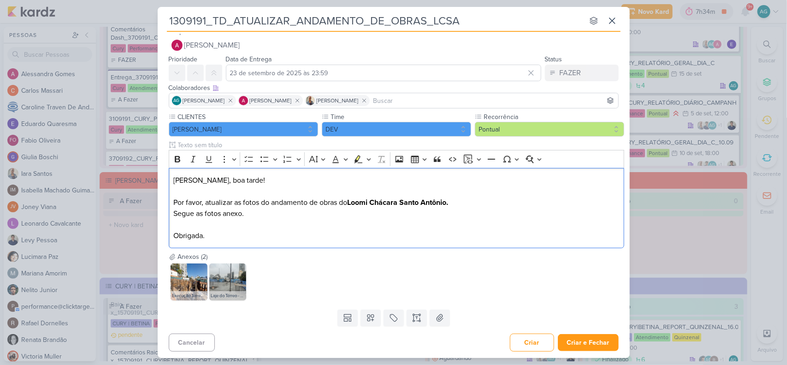
scroll to position [9, 0]
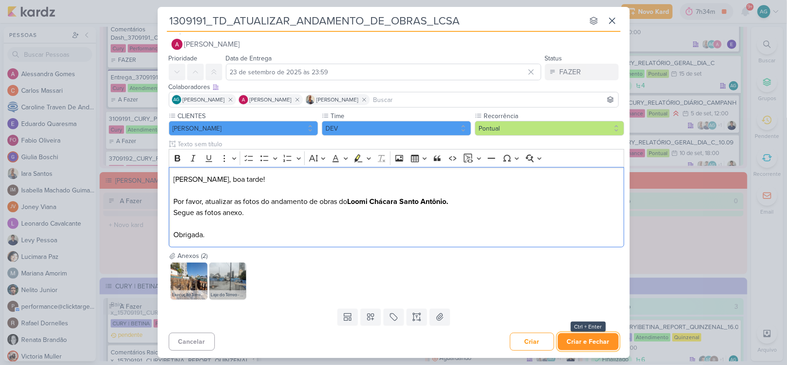
click at [586, 340] on button "Criar e Fechar" at bounding box center [588, 341] width 61 height 17
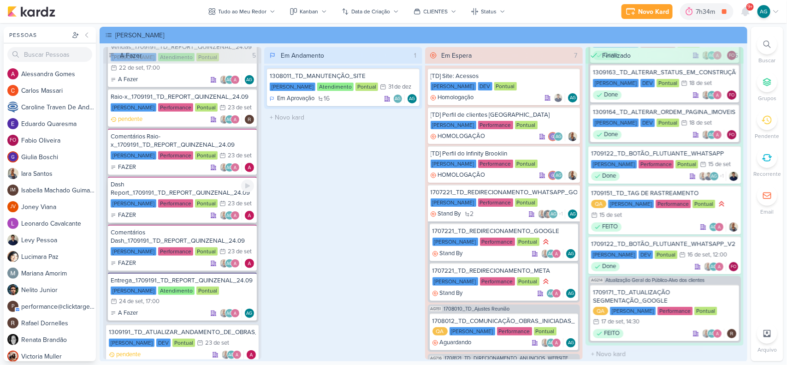
scroll to position [285, 0]
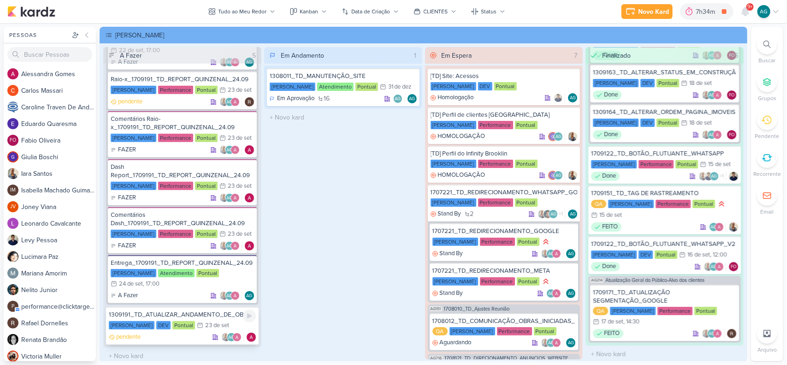
click at [207, 311] on div "1309191_TD_ATUALIZAR_ANDAMENTO_DE_OBRAS_LCSA" at bounding box center [182, 314] width 147 height 8
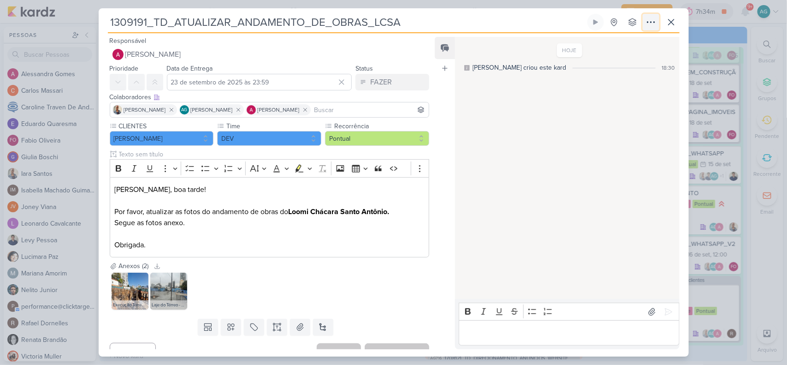
click at [649, 25] on icon at bounding box center [650, 22] width 11 height 11
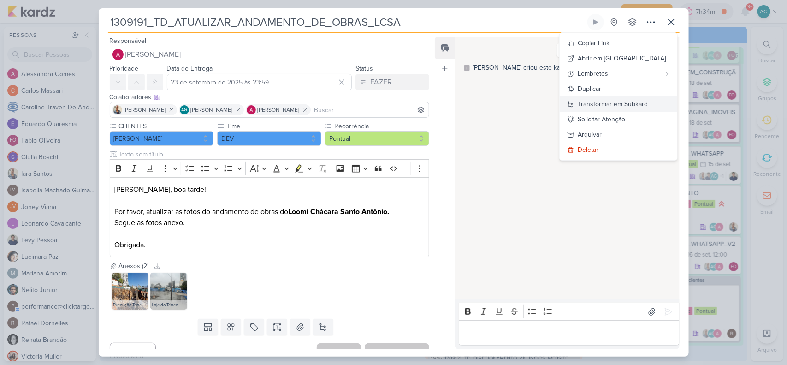
click at [637, 103] on div "Transformar em Subkard" at bounding box center [613, 104] width 70 height 10
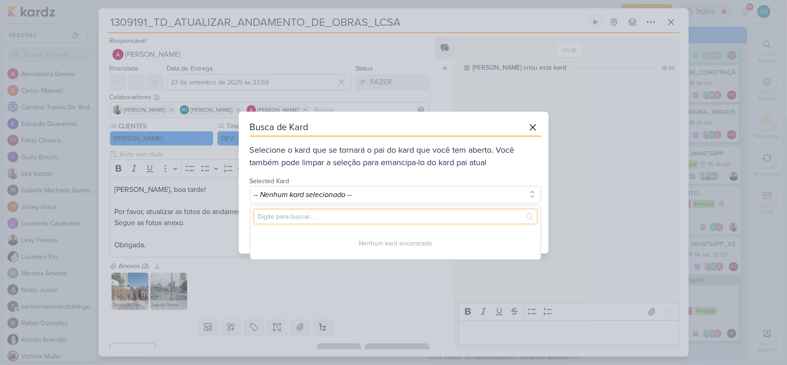
click at [449, 220] on input "text" at bounding box center [395, 216] width 283 height 14
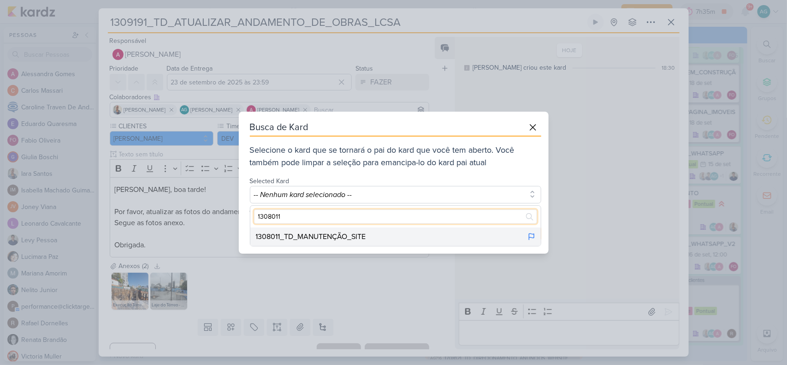
type input "1308011"
click at [406, 236] on div "1308011_TD_MANUTENÇÃO_SITE" at bounding box center [395, 236] width 290 height 18
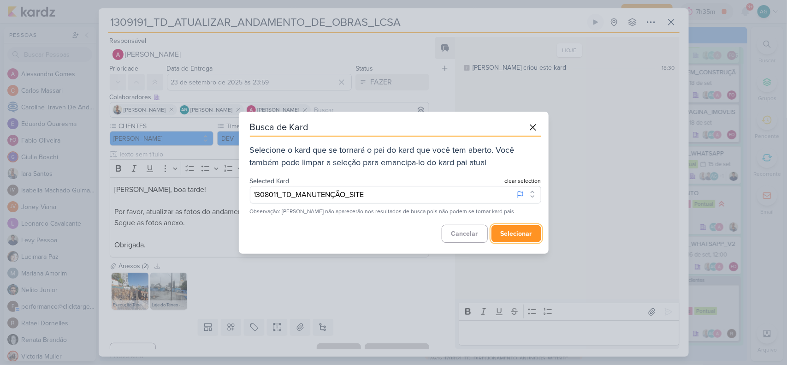
click at [515, 235] on button "selecionar" at bounding box center [516, 233] width 50 height 17
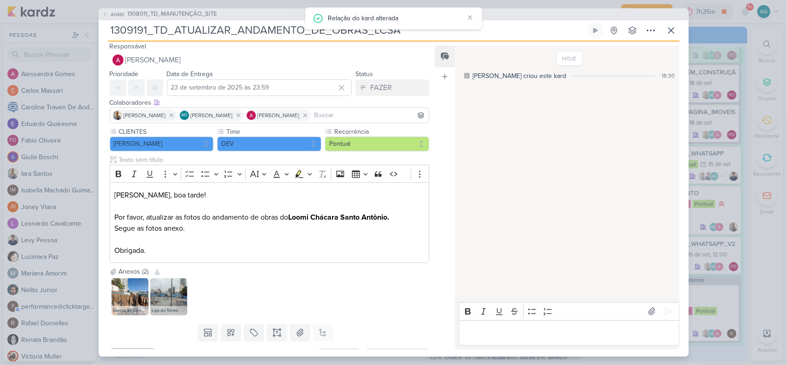
scroll to position [0, 0]
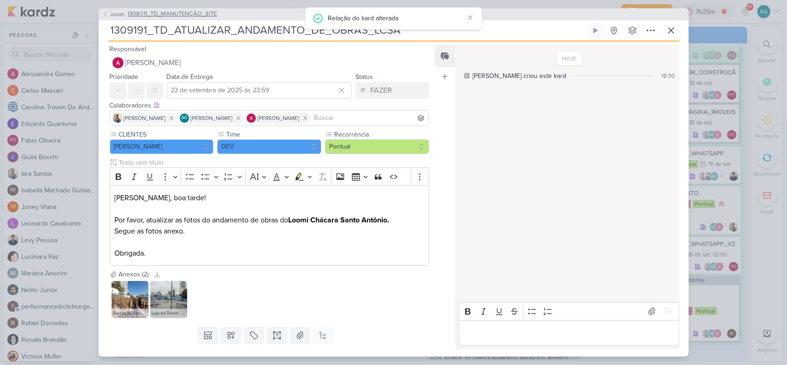
click at [197, 15] on span "1308011_TD_MANUTENÇÃO_SITE" at bounding box center [172, 14] width 89 height 9
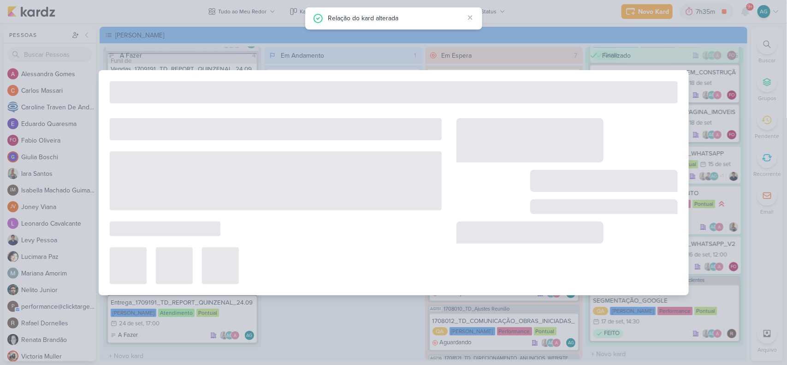
type input "1308011_TD_MANUTENÇÃO_SITE"
type input "31 de dezembro de 2025 às 23:59"
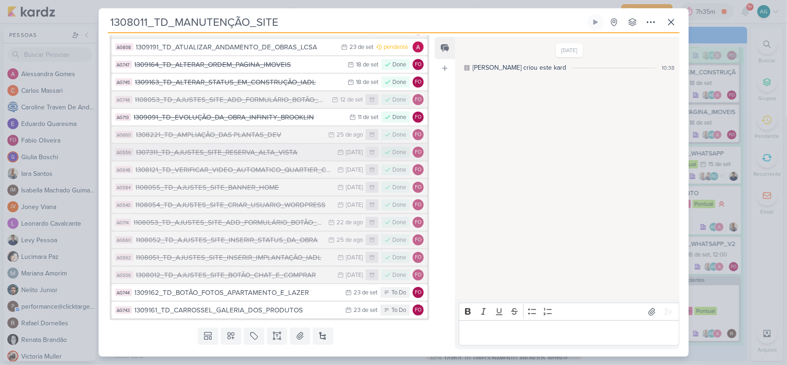
scroll to position [220, 0]
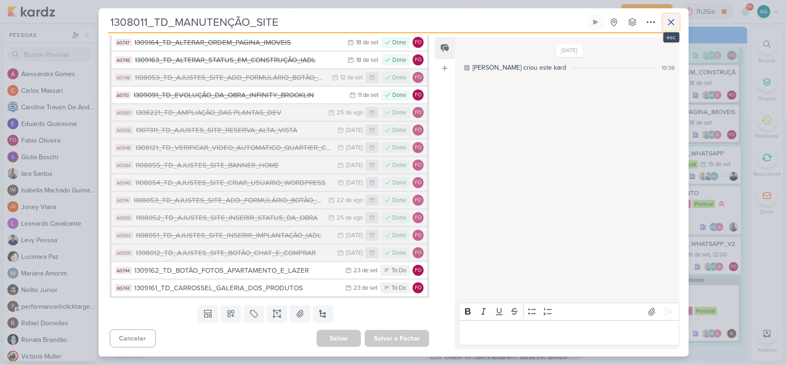
click at [675, 19] on icon at bounding box center [670, 22] width 11 height 11
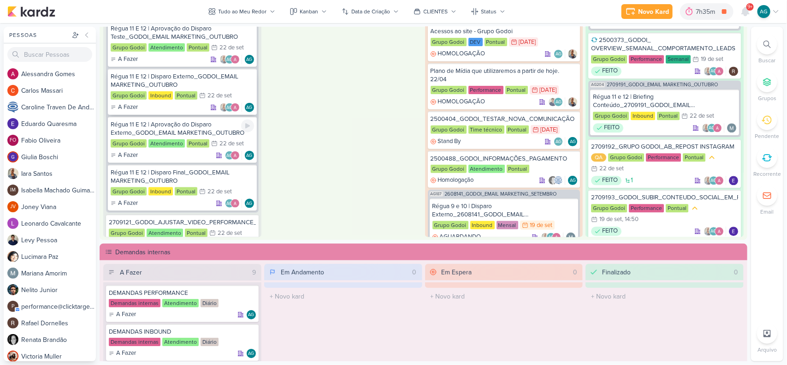
scroll to position [403, 0]
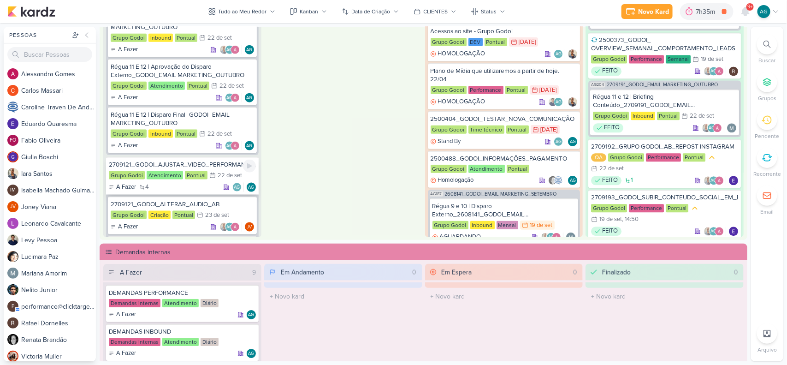
click at [199, 160] on div "2709121_GODOI_AJUSTAR_VIDEO_PERFORMANCE_AB" at bounding box center [182, 164] width 147 height 8
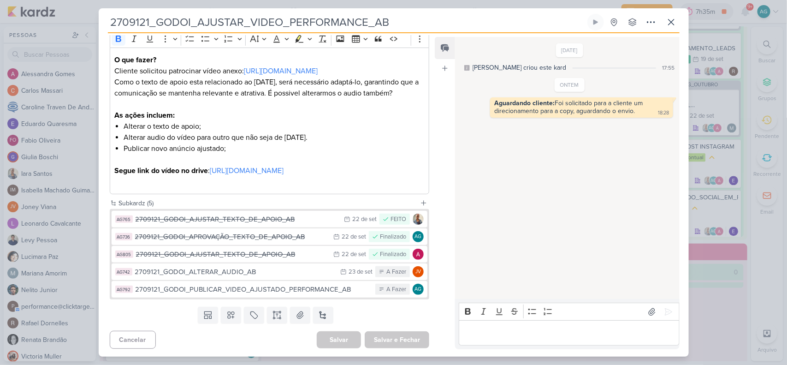
scroll to position [143, 0]
click at [265, 255] on div "2709121_GODOI_AJUSTAR_TEXTO_DE_APOIO_AB" at bounding box center [232, 252] width 193 height 11
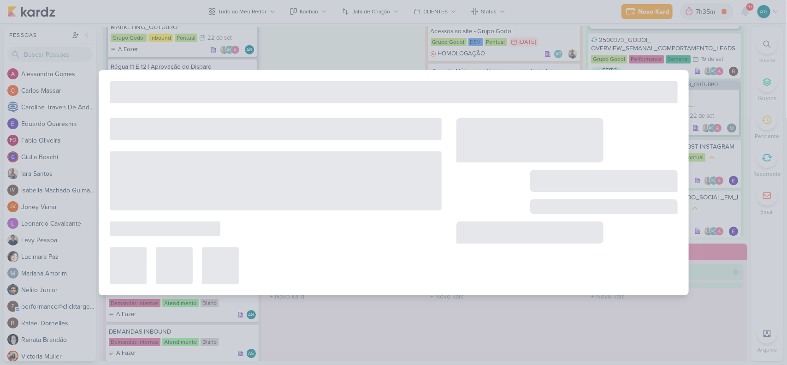
type input "2709121_GODOI_AJUSTAR_TEXTO_DE_APOIO_AB"
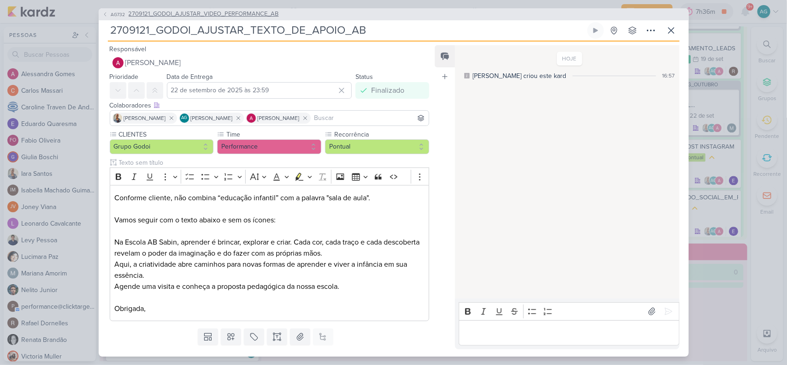
click at [226, 15] on span "2709121_GODOI_AJUSTAR_VIDEO_PERFORMANCE_AB" at bounding box center [204, 14] width 150 height 9
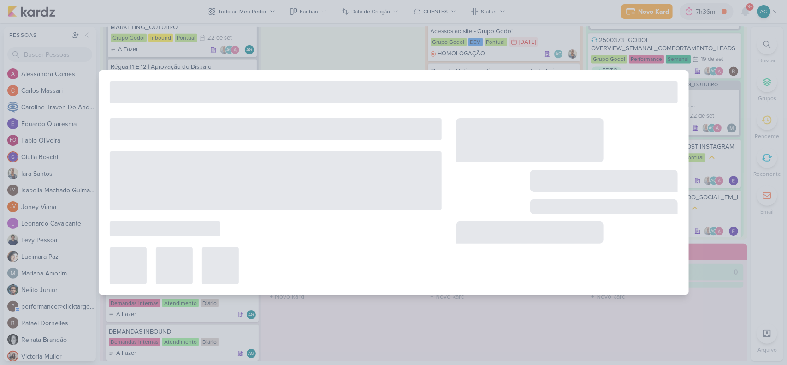
type input "2709121_GODOI_AJUSTAR_VIDEO_PERFORMANCE_AB"
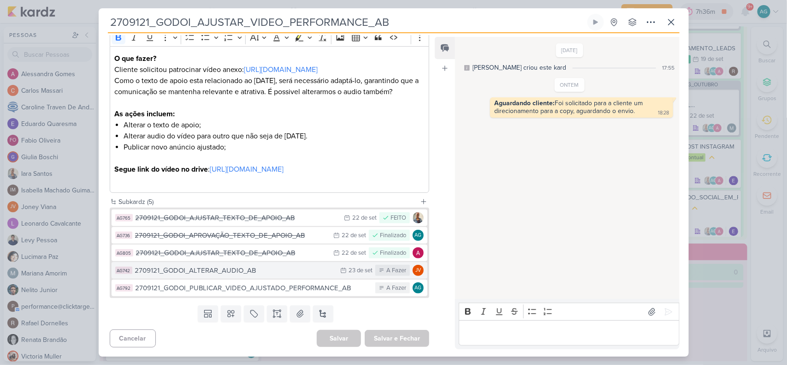
click at [252, 275] on button "AG742 2709121_GODOI_ALTERAR_AUDIO_AB 23/9 23 de set A Fazer JV" at bounding box center [270, 270] width 316 height 17
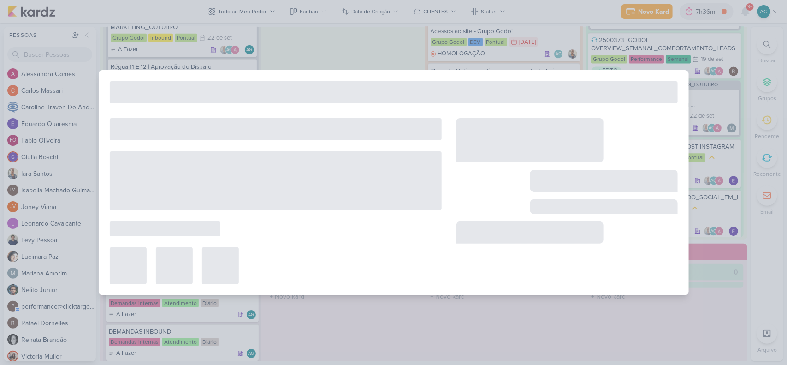
type input "2709121_GODOI_ALTERAR_AUDIO_AB"
type input "23 de setembro de 2025 às 23:59"
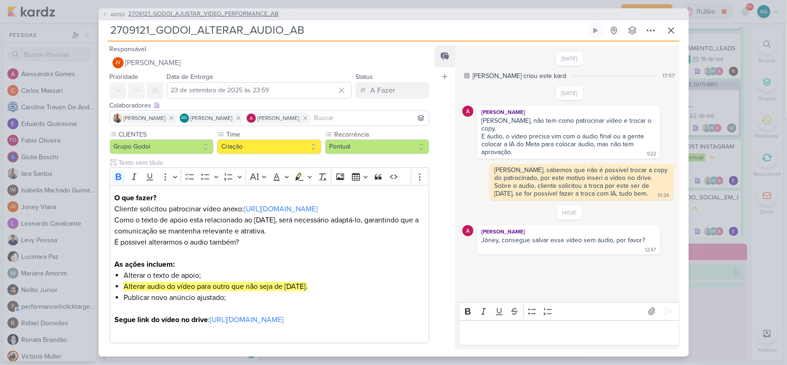
click at [248, 16] on span "2709121_GODOI_AJUSTAR_VIDEO_PERFORMANCE_AB" at bounding box center [204, 14] width 150 height 9
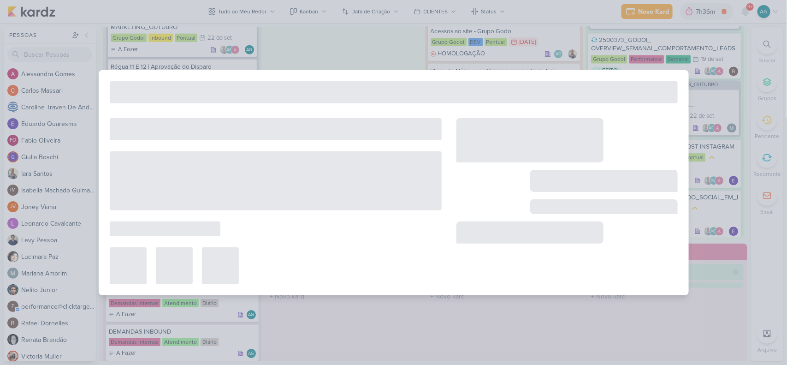
type input "2709121_GODOI_AJUSTAR_VIDEO_PERFORMANCE_AB"
type input "22 de setembro de 2025 às 23:59"
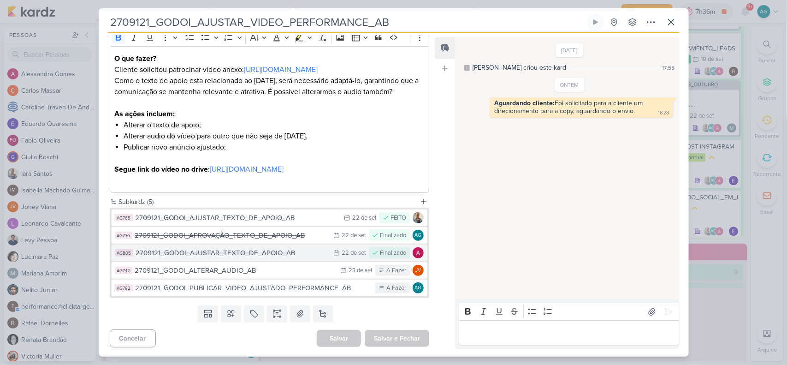
click at [258, 253] on div "2709121_GODOI_AJUSTAR_TEXTO_DE_APOIO_AB" at bounding box center [232, 252] width 193 height 11
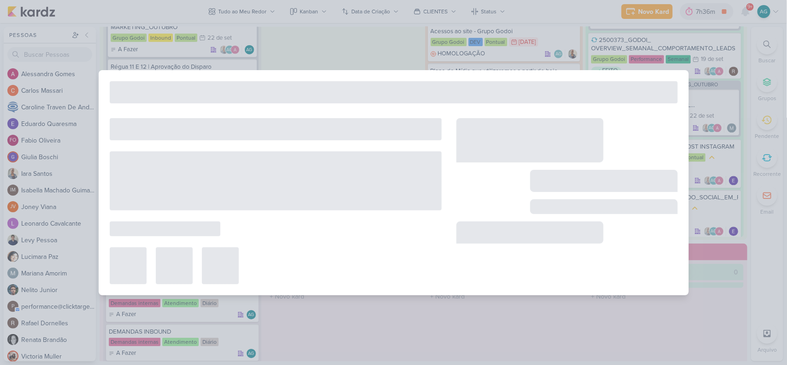
type input "2709121_GODOI_AJUSTAR_TEXTO_DE_APOIO_AB"
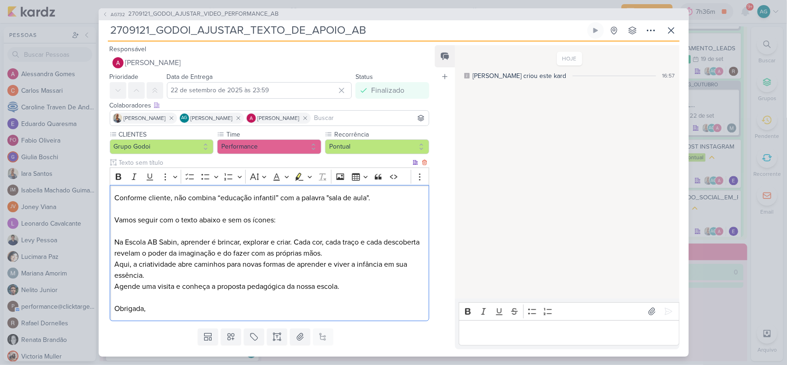
click at [114, 220] on p "Conforme cliente, não combina “educação infantil” com a palavra "sala de aula".…" at bounding box center [269, 253] width 310 height 122
drag, startPoint x: 115, startPoint y: 220, endPoint x: 372, endPoint y: 287, distance: 265.7
click at [372, 287] on p "Conforme cliente, não combina “educação infantil” com a palavra "sala de aula".…" at bounding box center [269, 253] width 310 height 122
copy p "Vamos seguir com o texto abaixo e sem os ícones: Na Escola AB Sabin, aprender é…"
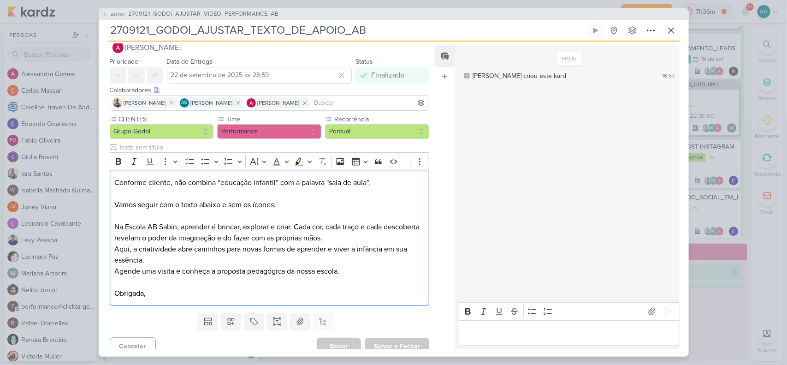
scroll to position [24, 0]
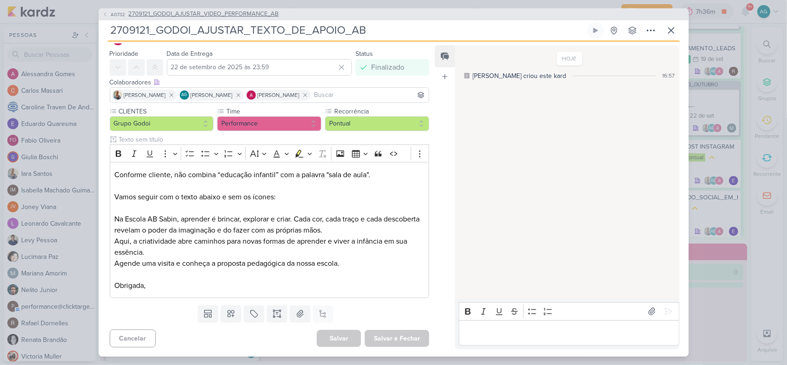
click at [247, 13] on span "2709121_GODOI_AJUSTAR_VIDEO_PERFORMANCE_AB" at bounding box center [204, 14] width 150 height 9
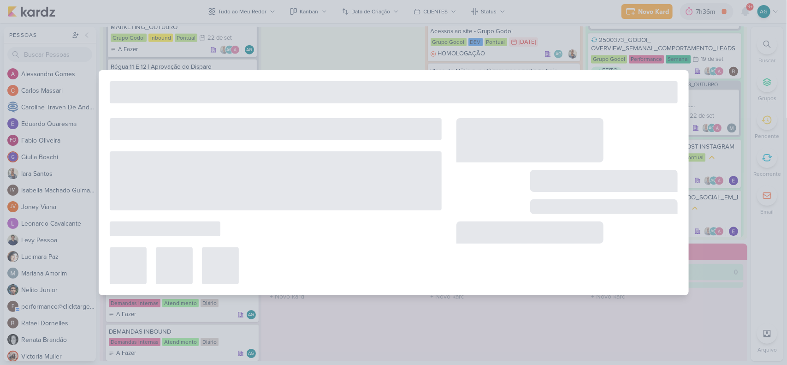
type input "2709121_GODOI_AJUSTAR_VIDEO_PERFORMANCE_AB"
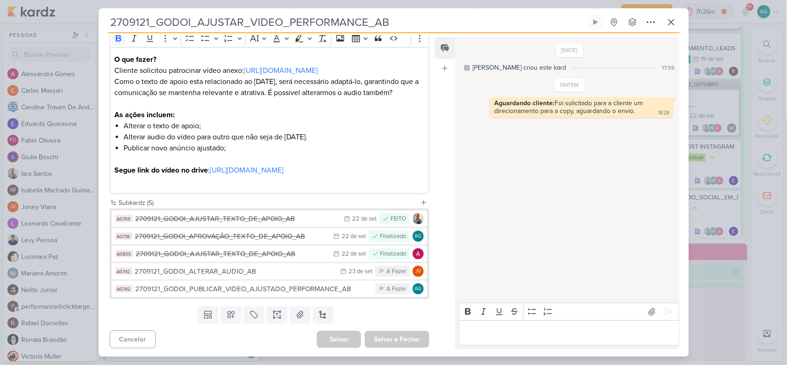
scroll to position [143, 0]
click at [268, 288] on div "2709121_GODOI_PUBLICAR_VIDEO_AJUSTADO_PERFORMANCE_AB" at bounding box center [252, 288] width 235 height 11
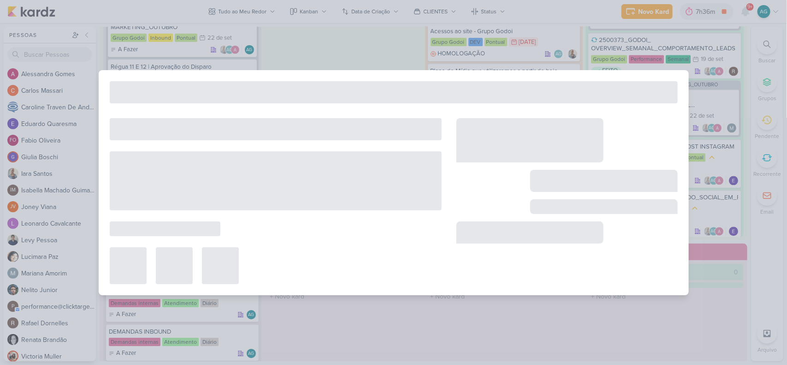
type input "2709121_GODOI_PUBLICAR_VIDEO_AJUSTADO_PERFORMANCE_AB"
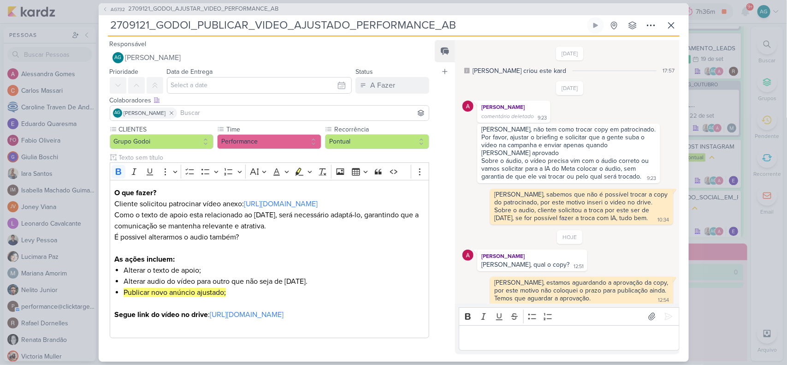
scroll to position [41, 0]
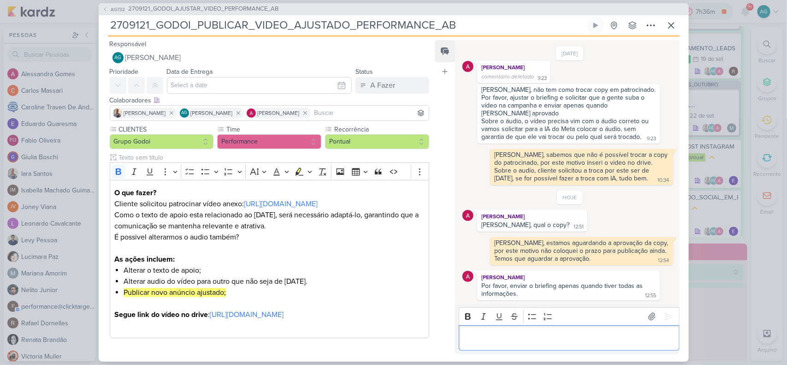
click at [527, 341] on p "Editor editing area: main" at bounding box center [569, 337] width 211 height 11
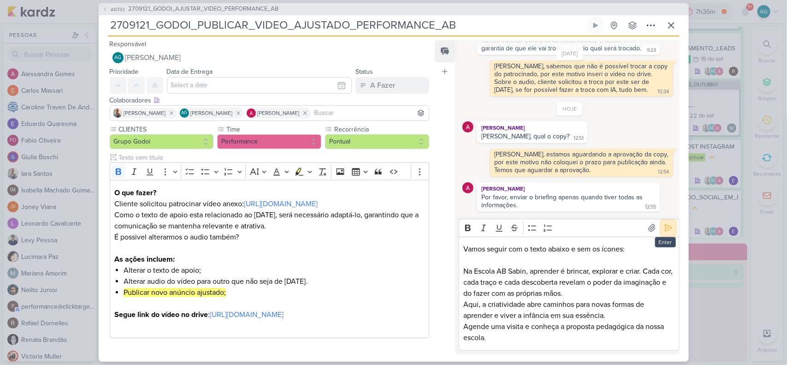
click at [664, 230] on icon at bounding box center [668, 227] width 9 height 9
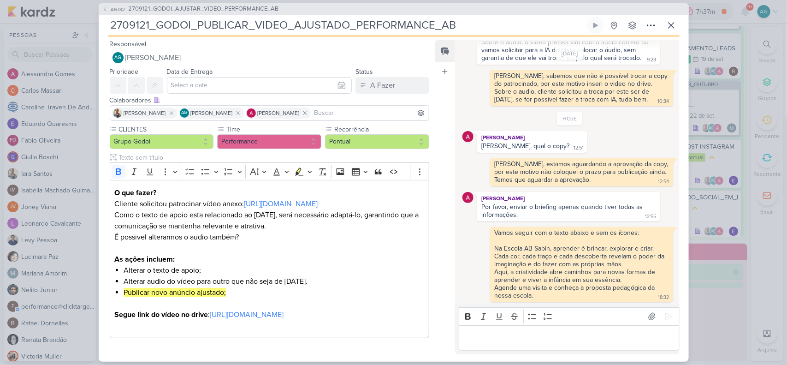
click at [263, 16] on div "AG732 2709121_GODOI_AJUSTAR_VIDEO_PERFORMANCE_AB 2709121_GODOI_PUBLICAR_VIDEO_A…" at bounding box center [394, 182] width 590 height 358
click at [265, 10] on span "2709121_GODOI_AJUSTAR_VIDEO_PERFORMANCE_AB" at bounding box center [204, 9] width 150 height 9
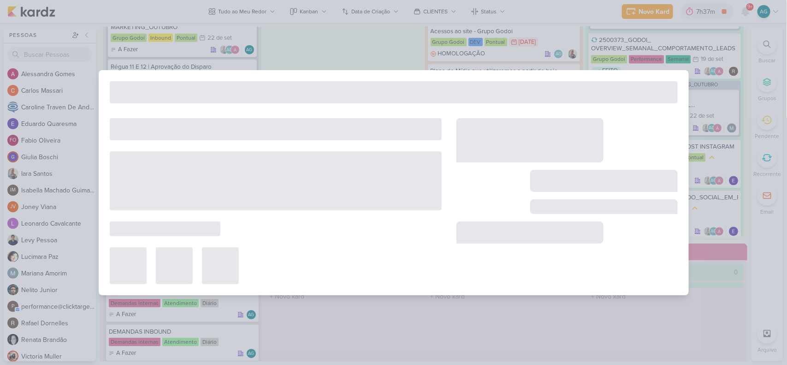
type input "2709121_GODOI_AJUSTAR_VIDEO_PERFORMANCE_AB"
type input "22 de setembro de 2025 às 23:59"
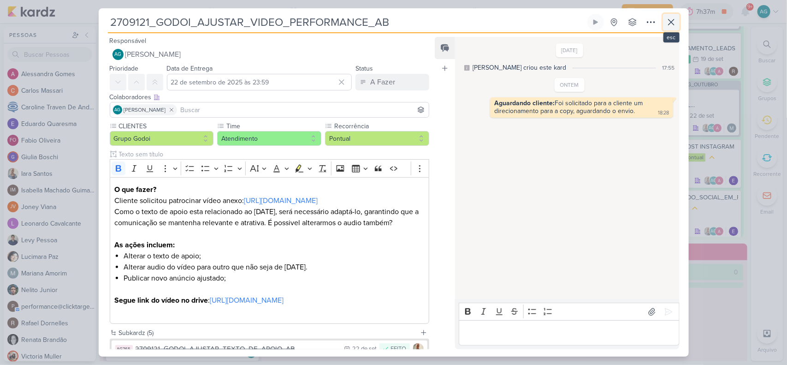
click at [667, 24] on icon at bounding box center [670, 22] width 11 height 11
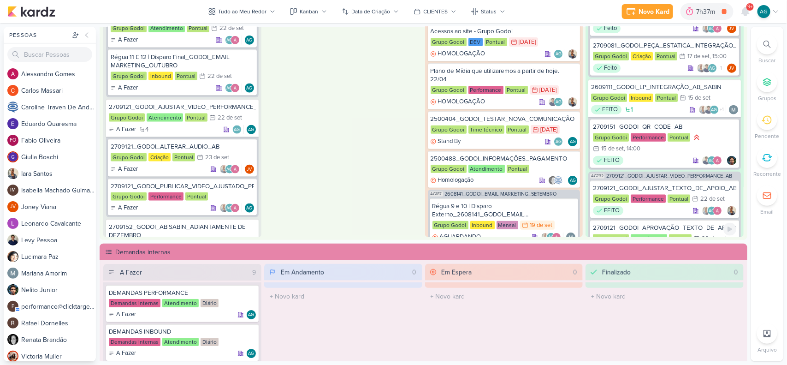
scroll to position [266, 0]
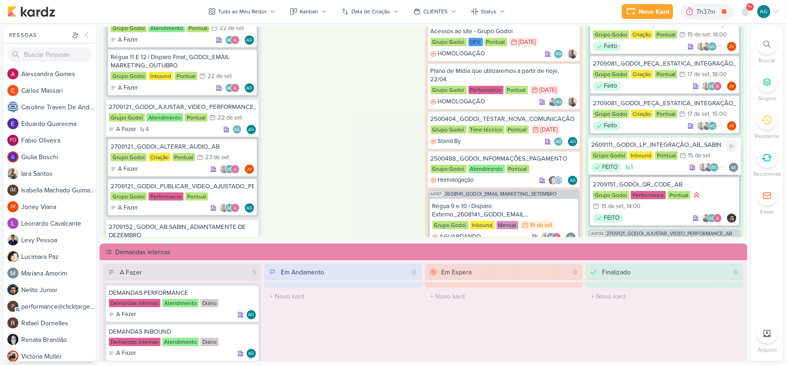
click at [664, 141] on div "2609111_GODOI_LP_INTEGRAÇÃO_AB_SABIN" at bounding box center [664, 145] width 147 height 8
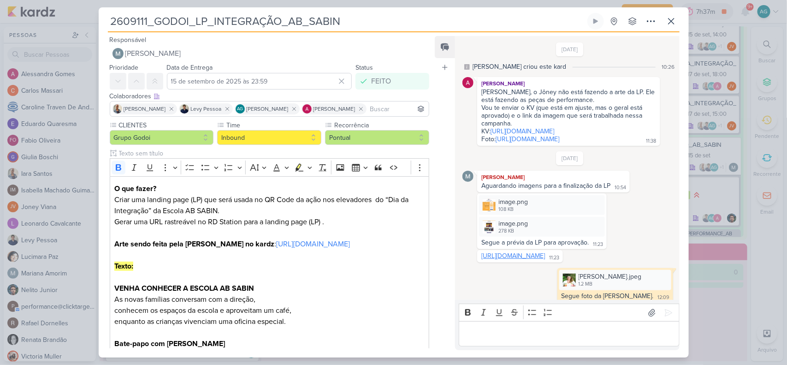
scroll to position [404, 0]
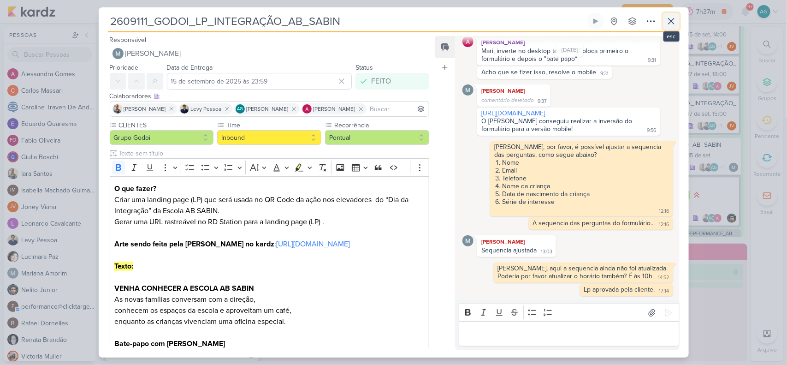
click at [671, 19] on icon at bounding box center [670, 21] width 11 height 11
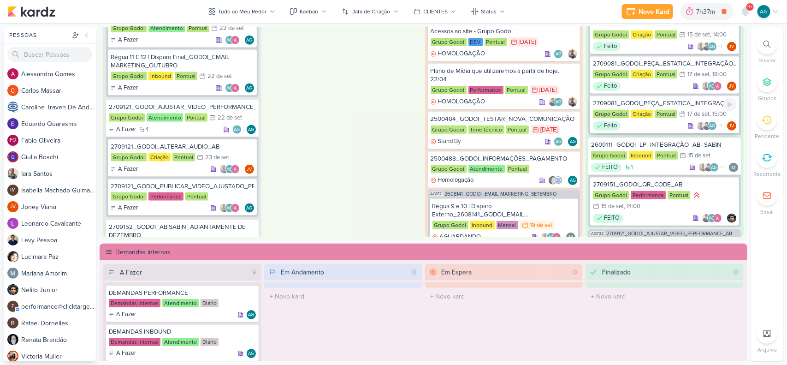
click at [654, 100] on div "2709081_GODOI_PEÇA_ESTATICA_INTEGRAÇÃO_AB_V4" at bounding box center [664, 103] width 143 height 8
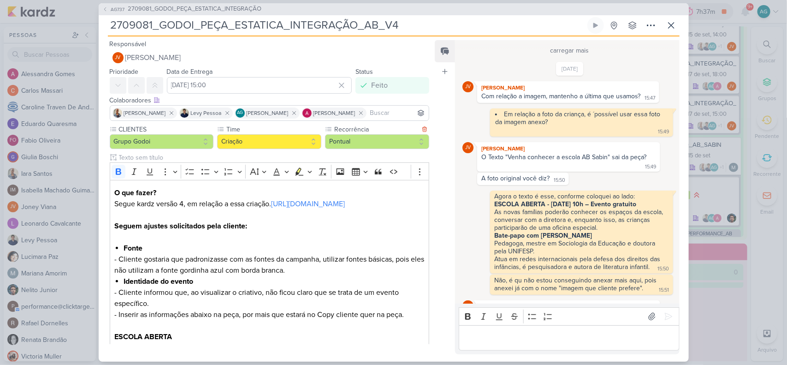
scroll to position [488, 0]
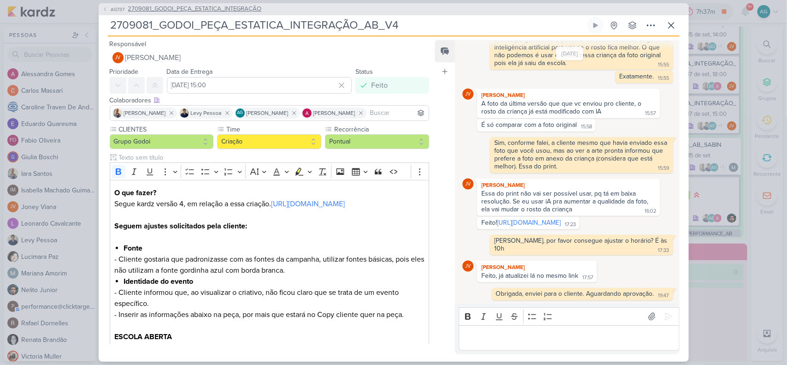
click at [244, 11] on span "2709081_GODOI_PEÇA_ESTATICA_INTEGRAÇÃO" at bounding box center [195, 9] width 134 height 9
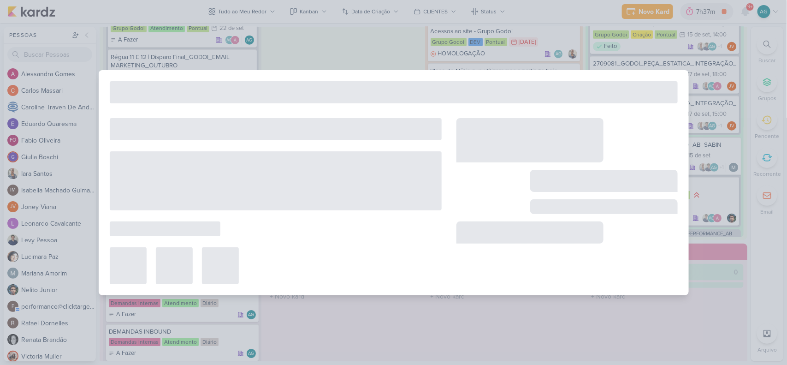
type input "2709081_GODOI_PEÇA_ESTATICA_INTEGRAÇÃO"
type input "22 de setembro de 2025 às 23:59"
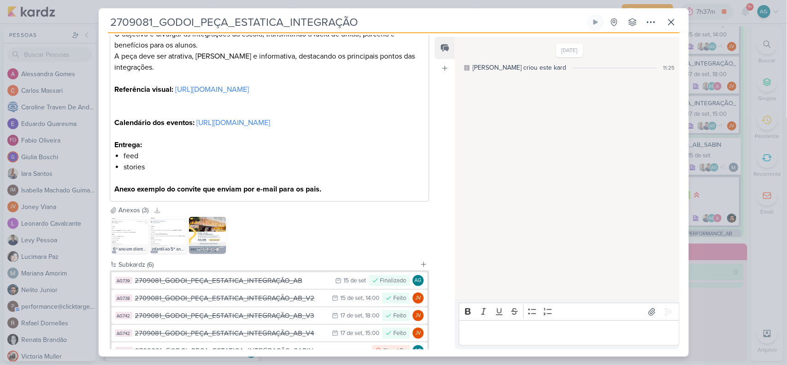
scroll to position [335, 0]
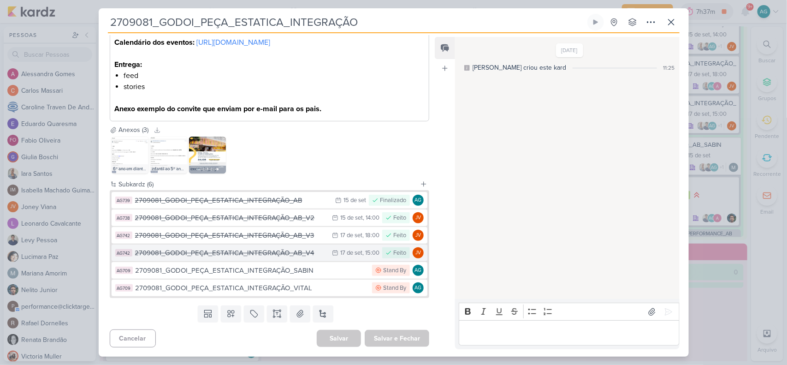
click at [294, 252] on div "2709081_GODOI_PEÇA_ESTATICA_INTEGRAÇÃO_AB_V4" at bounding box center [231, 252] width 193 height 11
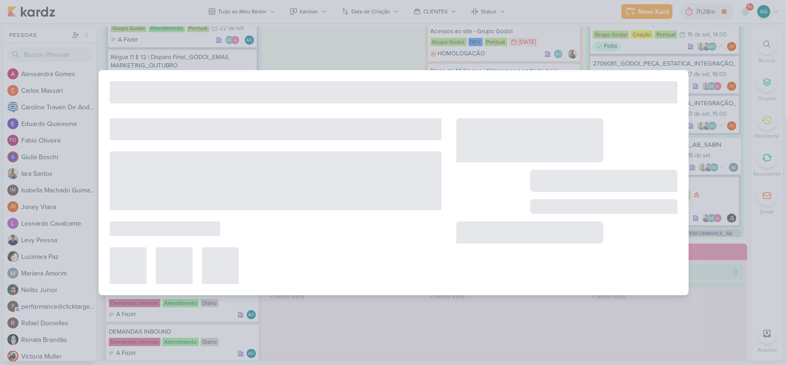
type input "2709081_GODOI_PEÇA_ESTATICA_INTEGRAÇÃO_AB_V4"
type input "17 de setembro de 2025 às 15:00"
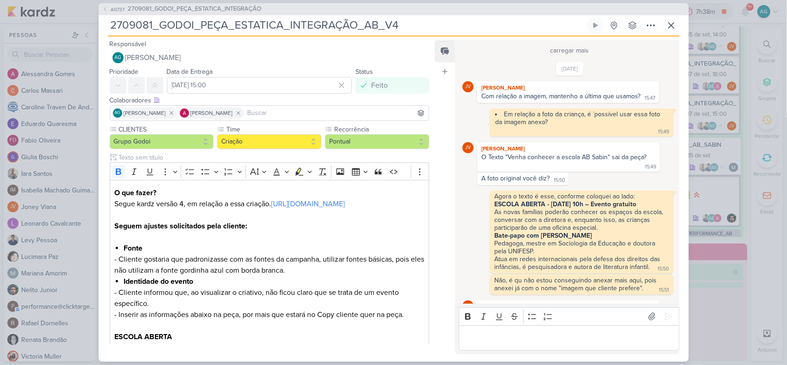
scroll to position [488, 0]
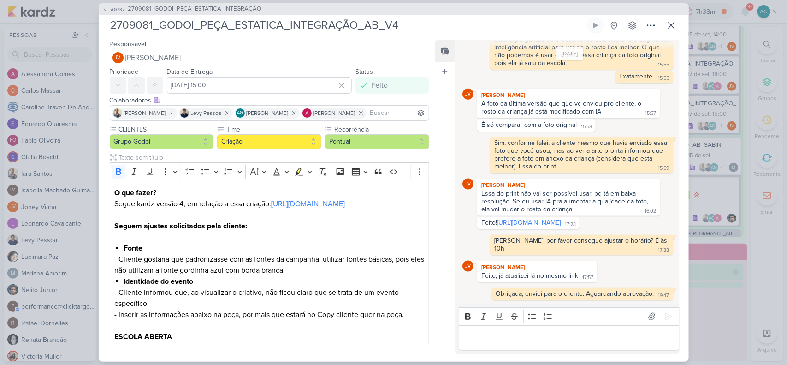
drag, startPoint x: 408, startPoint y: 26, endPoint x: 88, endPoint y: 29, distance: 319.8
click at [88, 29] on div "AG737 2709081_GODOI_PEÇA_ESTATICA_INTEGRAÇÃO 2709081_GODOI_PEÇA_ESTATICA_INTEGR…" at bounding box center [393, 182] width 787 height 365
click at [673, 26] on icon at bounding box center [670, 25] width 11 height 11
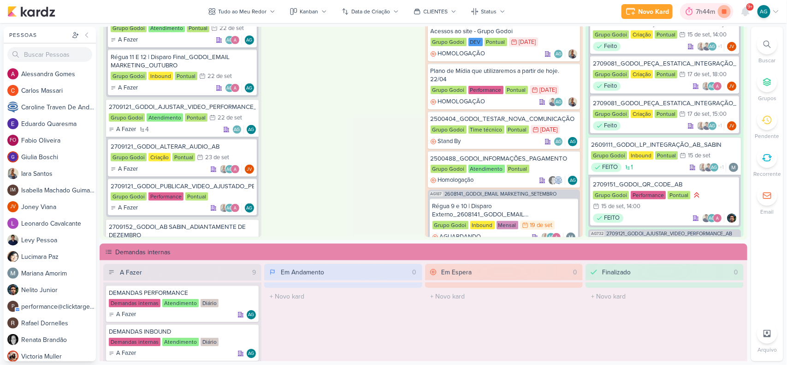
click at [726, 14] on icon at bounding box center [724, 11] width 13 height 13
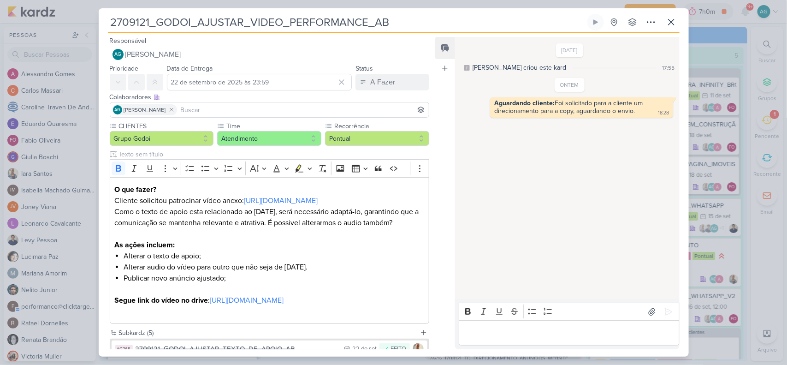
scroll to position [1084, 0]
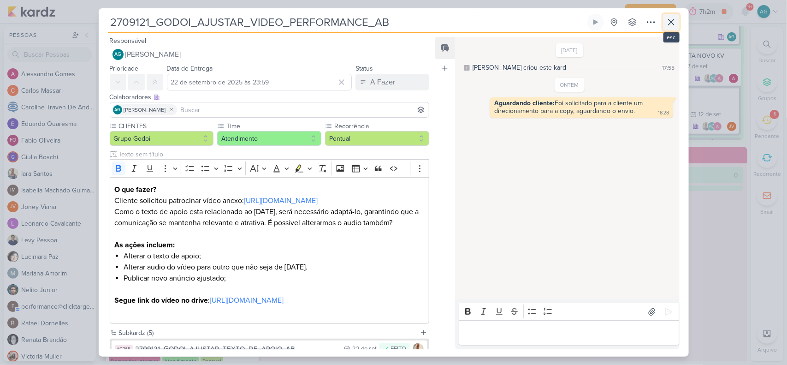
click at [671, 22] on icon at bounding box center [671, 22] width 6 height 6
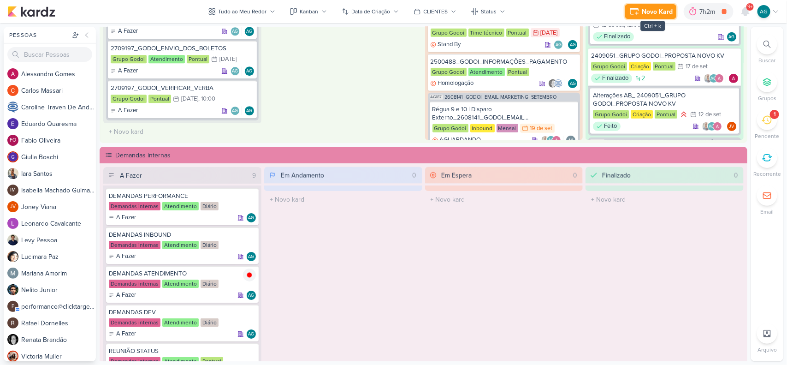
click at [647, 15] on div "Novo Kard" at bounding box center [657, 12] width 31 height 10
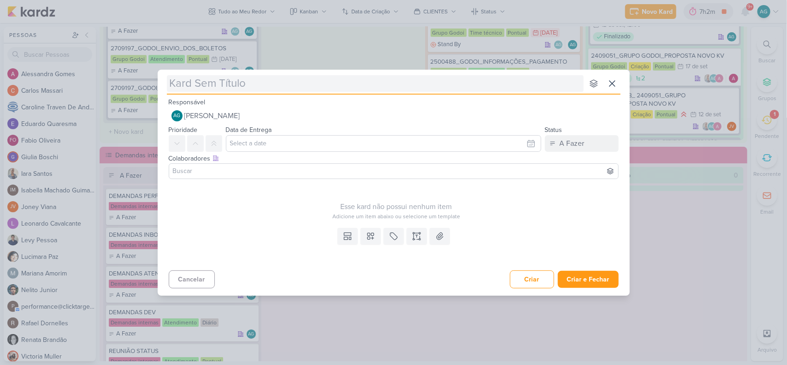
type input "3709192_CURY_PRODUTOS_DA_VEZ_SETEMBRO"
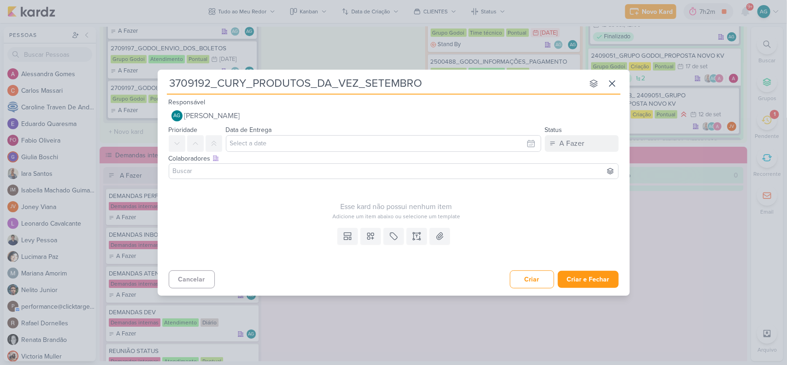
type input "3709192_CURY_PRODUTOS_DA_VEZ_SETEMBRO"
click at [417, 235] on icon at bounding box center [416, 235] width 2 height 0
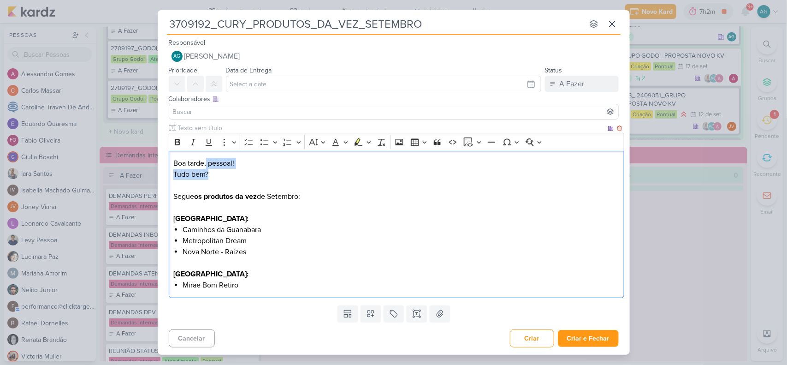
drag, startPoint x: 220, startPoint y: 176, endPoint x: 207, endPoint y: 162, distance: 18.6
click at [207, 162] on div "Boa tarde, pessoal! Tudo bem? Segue os produtos da vez de Setembro: Rio de Jane…" at bounding box center [396, 224] width 455 height 147
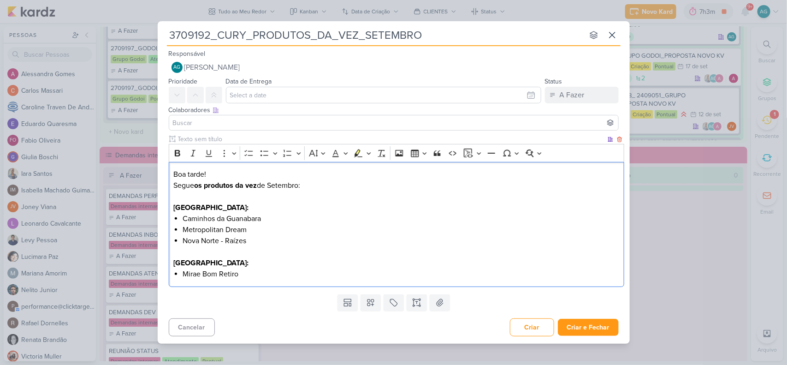
click at [194, 183] on p "Segue os produtos da vez de Setembro:" at bounding box center [396, 185] width 446 height 11
click at [296, 218] on li "Caminhos da Guanabara" at bounding box center [400, 218] width 436 height 11
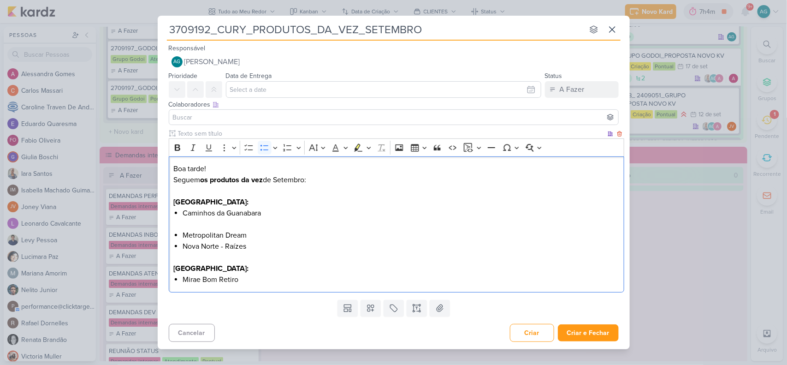
scroll to position [0, 0]
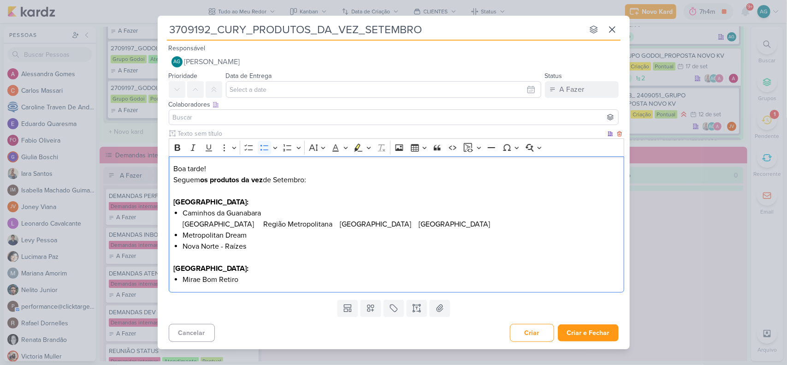
click at [272, 236] on li "Metropolitan Dream" at bounding box center [400, 235] width 436 height 11
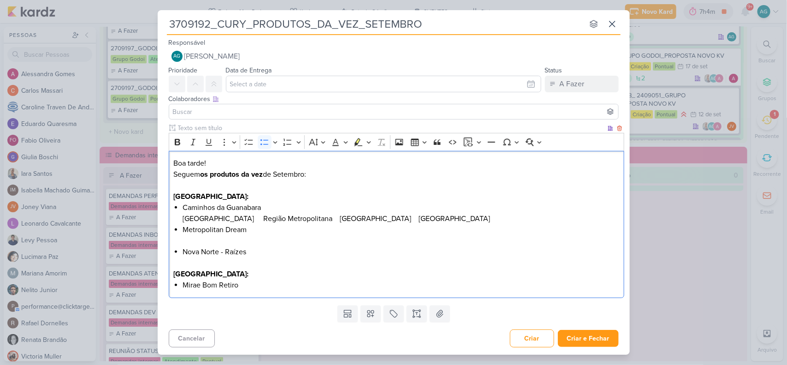
drag, startPoint x: 200, startPoint y: 235, endPoint x: 192, endPoint y: 237, distance: 8.6
click at [192, 237] on li "Metropolitan Dream" at bounding box center [400, 235] width 436 height 22
click at [266, 253] on li "Nova Norte - Raízes" at bounding box center [400, 251] width 436 height 11
drag, startPoint x: 266, startPoint y: 204, endPoint x: 185, endPoint y: 190, distance: 82.4
click at [182, 206] on div "Boa tarde! Seguem os produtos da vez de Setembro: Rio de Janeiro: Caminhos da G…" at bounding box center [396, 224] width 455 height 147
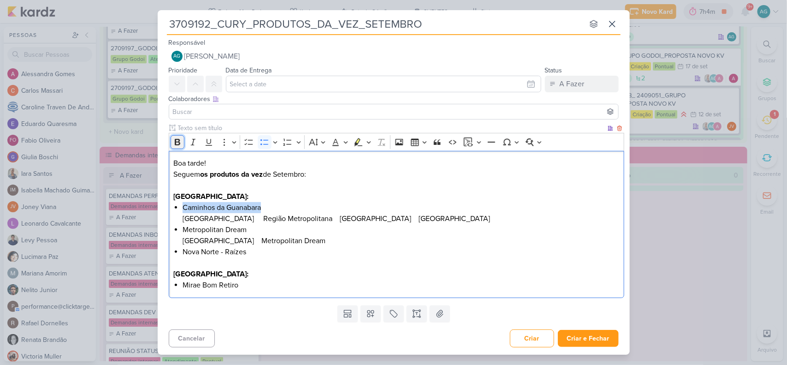
click at [176, 143] on icon "Editor toolbar" at bounding box center [178, 142] width 6 height 6
drag, startPoint x: 261, startPoint y: 232, endPoint x: 181, endPoint y: 229, distance: 80.7
click at [181, 229] on div "Boa tarde! Seguem os produtos da vez de Setembro: Rio de Janeiro: Caminhos da G…" at bounding box center [396, 224] width 455 height 147
click at [175, 136] on button "Bold" at bounding box center [178, 142] width 14 height 14
drag, startPoint x: 266, startPoint y: 253, endPoint x: 181, endPoint y: 250, distance: 84.8
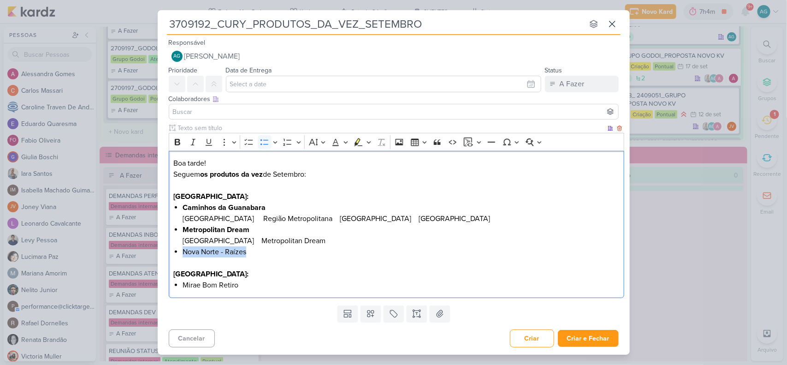
click at [181, 250] on div "Boa tarde! Seguem os produtos da vez de Setembro: Rio de Janeiro: Caminhos da G…" at bounding box center [396, 224] width 455 height 147
click at [177, 144] on icon "Editor toolbar" at bounding box center [178, 142] width 6 height 6
click at [258, 253] on li "Nova Norte - Raízes" at bounding box center [400, 251] width 436 height 11
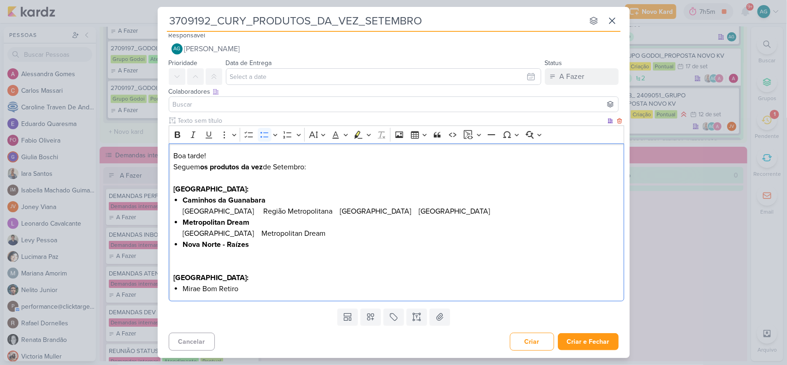
scroll to position [5, 0]
drag, startPoint x: 254, startPoint y: 287, endPoint x: 181, endPoint y: 287, distance: 73.3
click at [181, 287] on div "Boa tarde! Seguem os produtos da vez de Setembro: Rio de Janeiro: Caminhos da G…" at bounding box center [396, 222] width 455 height 158
click at [174, 134] on icon "Editor toolbar" at bounding box center [177, 134] width 9 height 9
click at [259, 287] on li "Mirae Bom Retiro" at bounding box center [400, 288] width 436 height 11
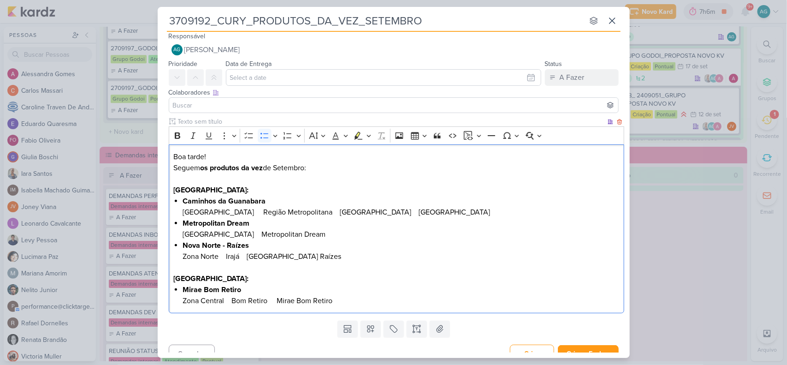
scroll to position [0, 0]
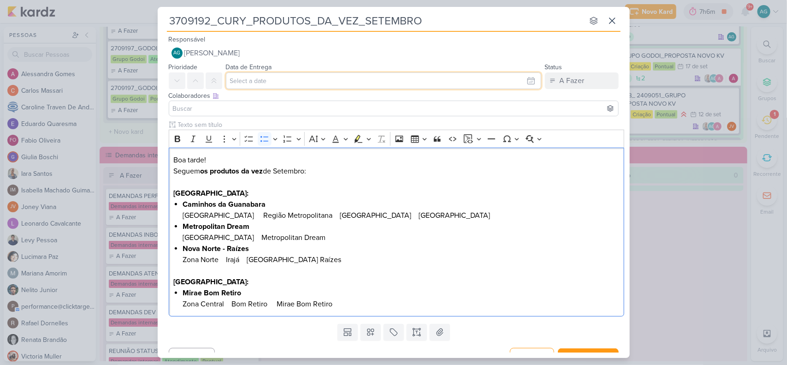
click at [268, 77] on input "text" at bounding box center [383, 80] width 315 height 17
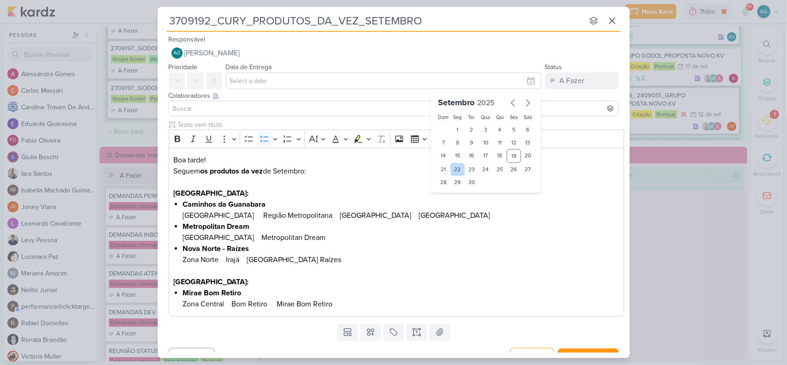
click at [457, 171] on div "22" at bounding box center [457, 169] width 14 height 13
click at [468, 171] on div "23" at bounding box center [472, 169] width 14 height 13
type input "23 de setembro de 2025 às 23:59"
click at [455, 200] on select "00 01 02 03 04 05 06 07 08 09 10 11 12 13 14 15 16 17 18 19 20 21 22 23" at bounding box center [457, 197] width 13 height 11
select select "12"
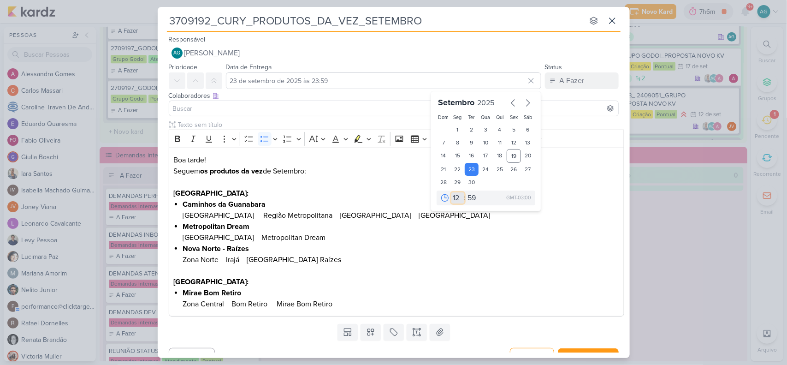
click at [451, 192] on select "00 01 02 03 04 05 06 07 08 09 10 11 12 13 14 15 16 17 18 19 20 21 22 23" at bounding box center [457, 197] width 13 height 11
type input "23 de setembro de 2025 às 12:59"
click at [471, 196] on select "00 05 10 15 20 25 30 35 40 45 50 55 59" at bounding box center [472, 197] width 13 height 11
select select "0"
click at [466, 192] on select "00 05 10 15 20 25 30 35 40 45 50 55 59" at bounding box center [472, 197] width 13 height 11
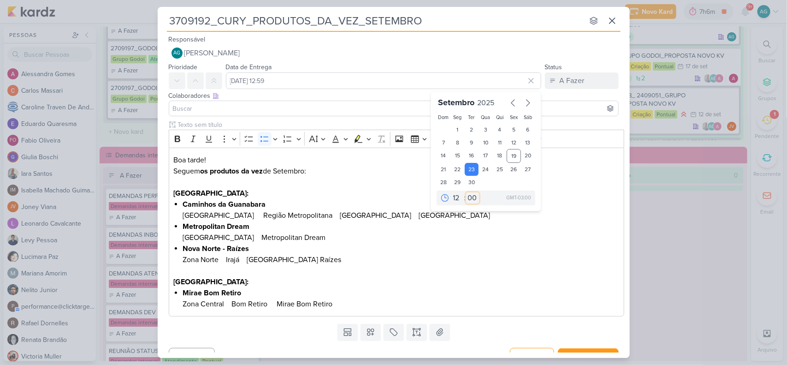
type input "23 de setembro de 2025 às 12:00"
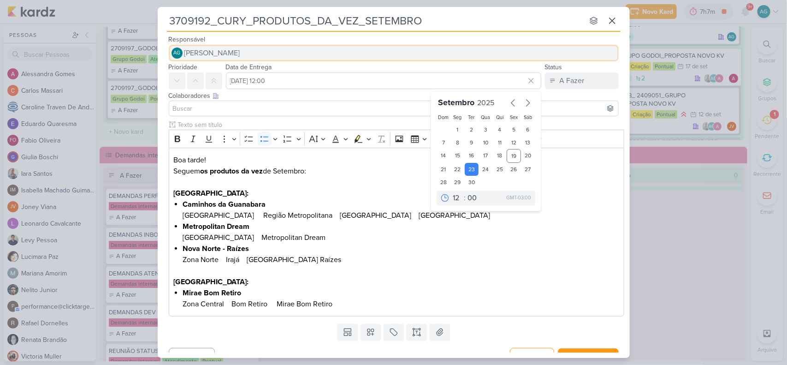
click at [239, 51] on span "[PERSON_NAME]" at bounding box center [212, 52] width 56 height 11
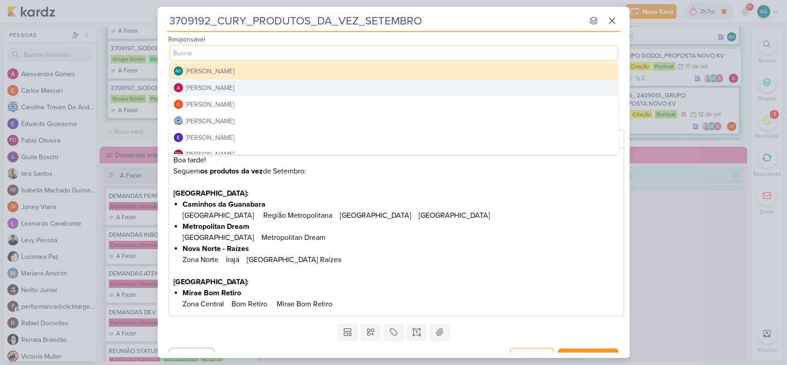
click at [240, 85] on button "Alessandra Gomes" at bounding box center [393, 87] width 449 height 17
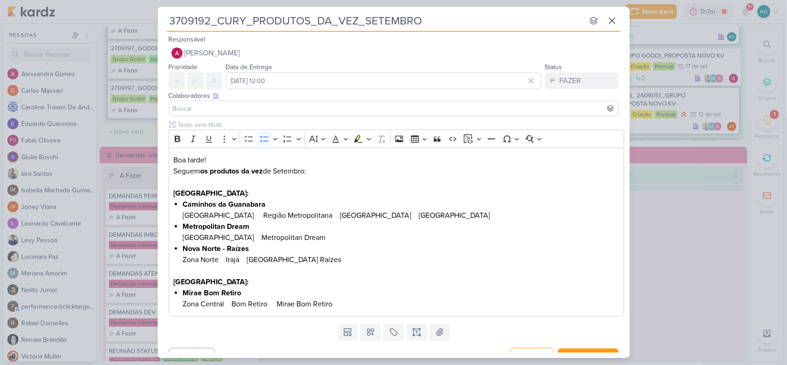
click at [240, 113] on input at bounding box center [393, 108] width 445 height 11
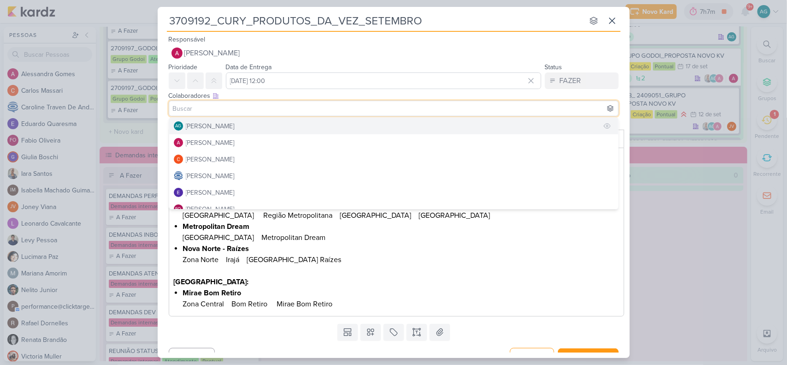
click at [234, 128] on div "[PERSON_NAME]" at bounding box center [210, 126] width 49 height 10
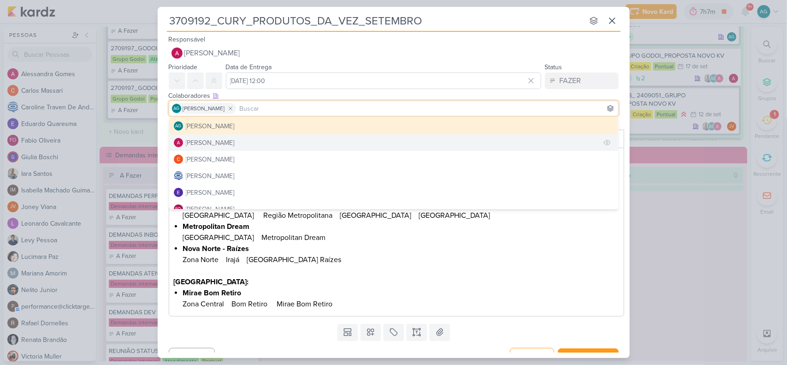
click at [235, 138] on div "Alessandra Gomes" at bounding box center [210, 143] width 49 height 10
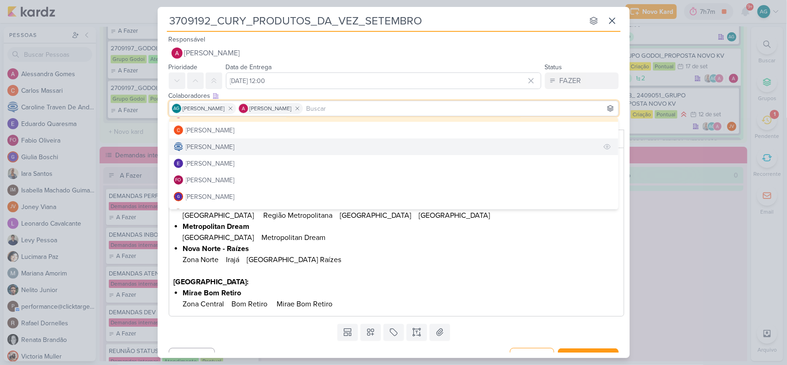
scroll to position [58, 0]
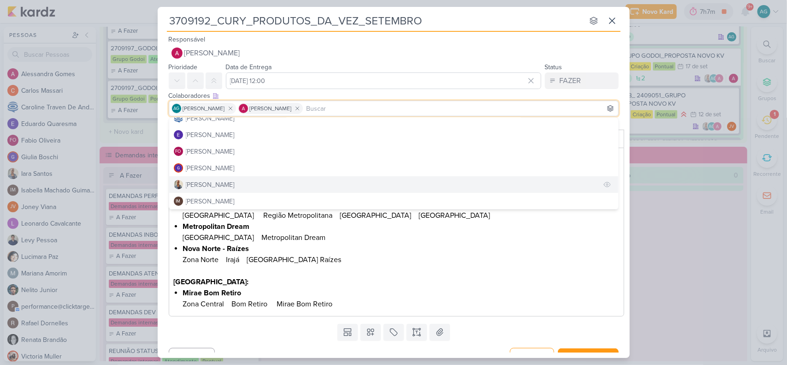
click at [230, 183] on button "Iara Santos" at bounding box center [393, 184] width 449 height 17
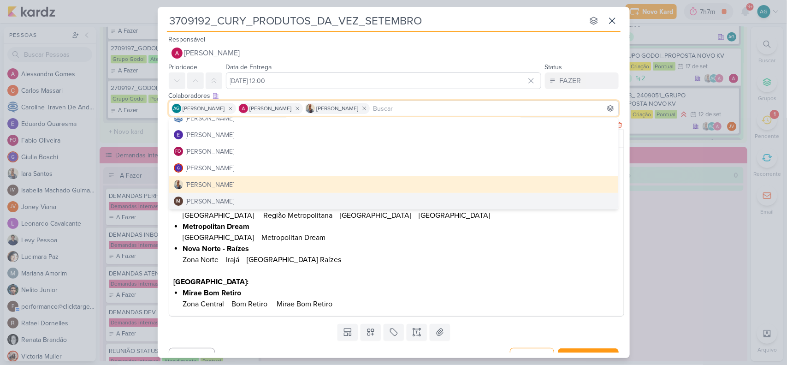
click at [423, 292] on li "Mirae Bom Retiro Zona Central Bom Retiro Mirae Bom Retiro" at bounding box center [400, 298] width 436 height 22
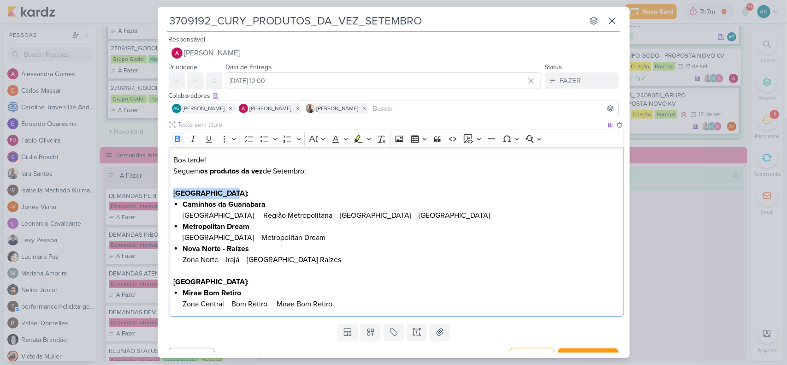
drag, startPoint x: 224, startPoint y: 193, endPoint x: 168, endPoint y: 192, distance: 55.3
click at [169, 192] on div "Boa tarde! Seguem os produtos da vez de Setembro: Rio de Janeiro: Caminhos da G…" at bounding box center [396, 231] width 455 height 169
click at [360, 135] on icon "Editor toolbar" at bounding box center [358, 139] width 8 height 8
drag, startPoint x: 221, startPoint y: 282, endPoint x: 169, endPoint y: 279, distance: 52.6
click at [169, 279] on div "Boa tarde! Seguem os produtos da vez de Setembro: Rio de Janeiro: Caminhos da G…" at bounding box center [396, 231] width 455 height 169
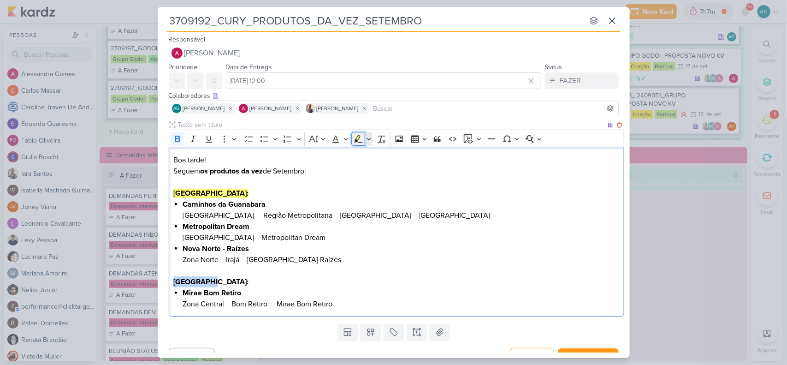
click at [358, 137] on icon "Editor toolbar" at bounding box center [357, 138] width 9 height 9
click at [358, 300] on li "Mirae Bom Retiro Zona Central Bom Retiro Mirae Bom Retiro" at bounding box center [400, 298] width 436 height 22
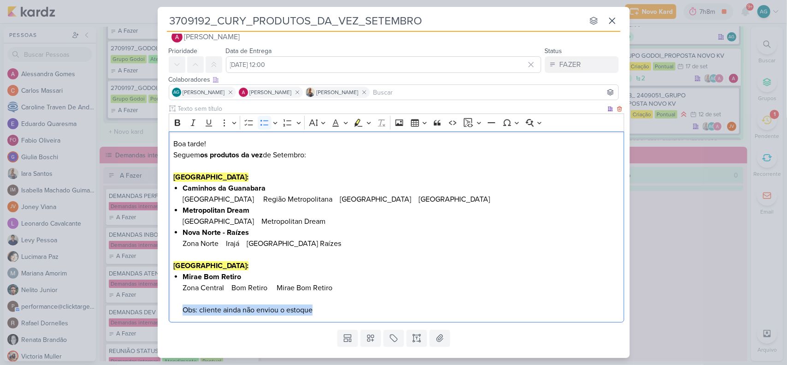
drag, startPoint x: 347, startPoint y: 306, endPoint x: 162, endPoint y: 308, distance: 184.3
click at [162, 308] on div "Clique para deixar o item visível somente à membros da sua organização Rich Tex…" at bounding box center [394, 215] width 472 height 222
click at [357, 120] on icon "Editor toolbar" at bounding box center [357, 122] width 9 height 9
click at [431, 283] on li "Mirae Bom Retiro Zona Central Bom Retiro Mirae Bom Retiro Obs: cliente ainda nã…" at bounding box center [400, 293] width 436 height 44
click at [325, 307] on li "Mirae Bom Retiro Zona Central Bom Retiro Mirae Bom Retiro Obs: cliente ainda nã…" at bounding box center [400, 293] width 436 height 44
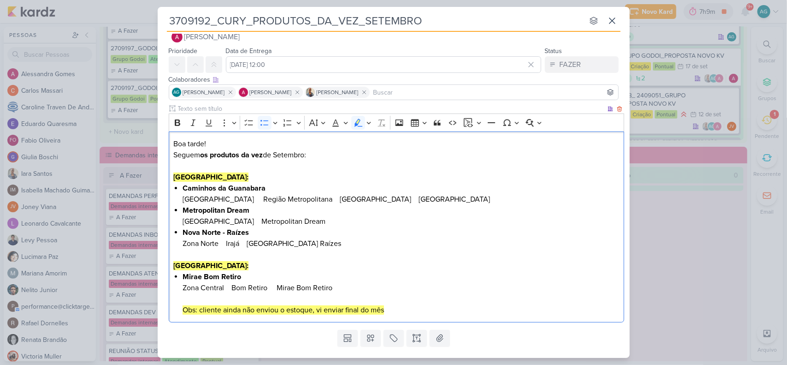
click at [318, 309] on mark "Obs: cliente ainda não enviou o estoque, vi enviar final do mês" at bounding box center [282, 309] width 201 height 9
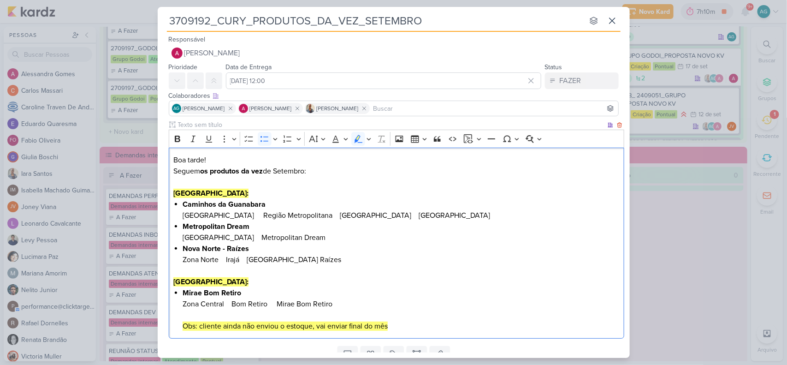
click at [503, 228] on li "Metropolitan Dream Zona Oeste Barra Olímpica Metropolitan Dream" at bounding box center [400, 232] width 436 height 22
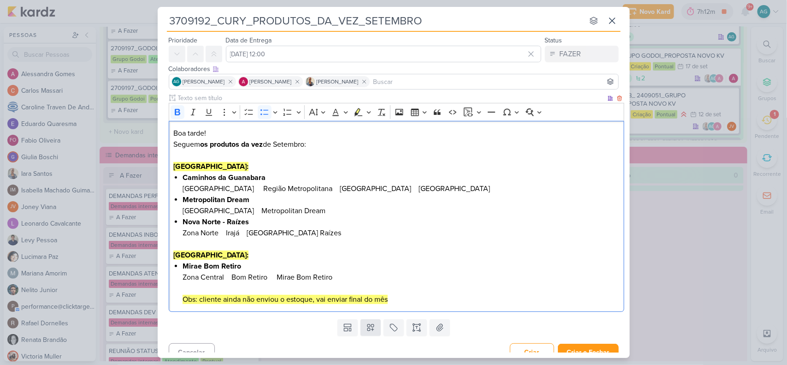
scroll to position [38, 0]
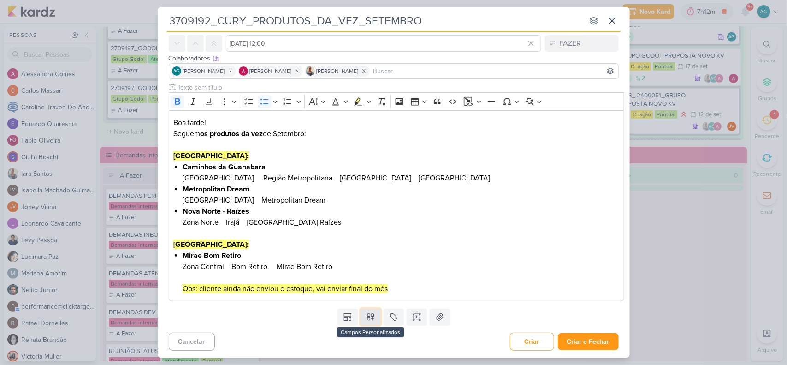
click at [369, 324] on button at bounding box center [370, 316] width 20 height 17
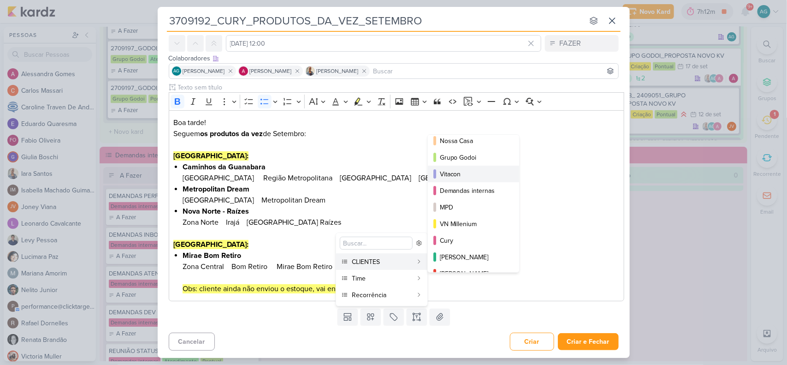
scroll to position [58, 0]
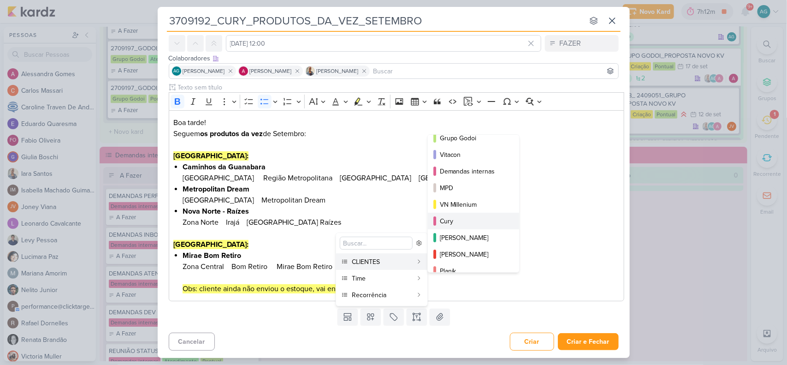
click at [474, 219] on div "Cury" at bounding box center [474, 221] width 68 height 10
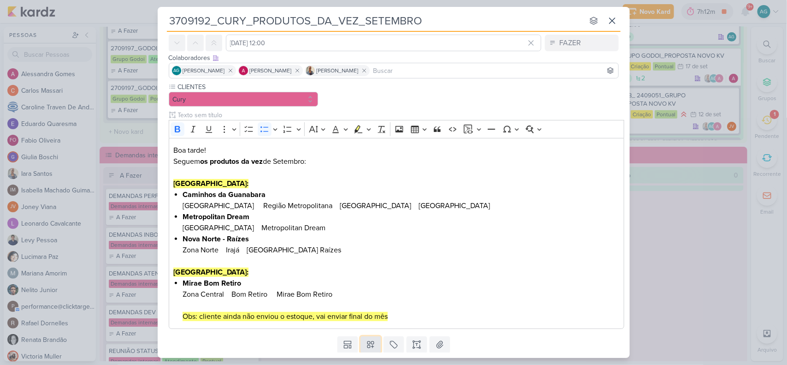
click at [369, 348] on icon at bounding box center [370, 344] width 9 height 9
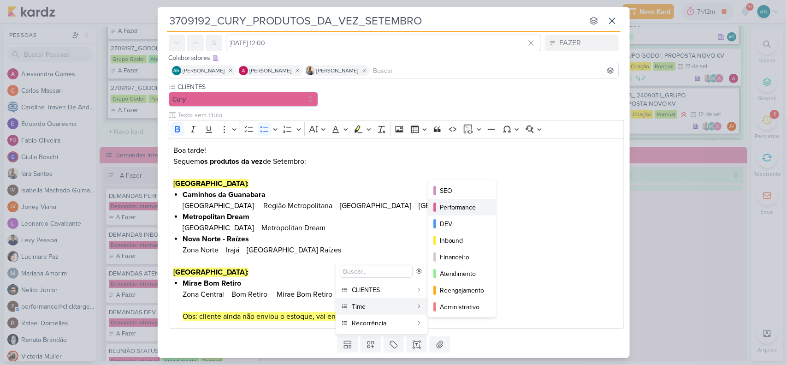
click at [472, 210] on div "Performance" at bounding box center [462, 207] width 45 height 10
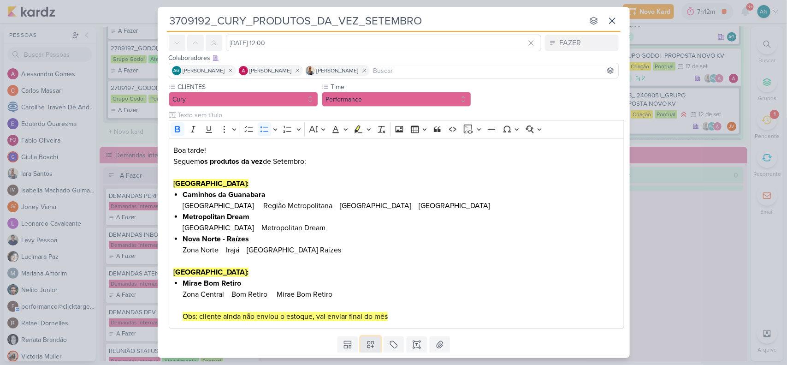
click at [367, 346] on icon at bounding box center [370, 344] width 9 height 9
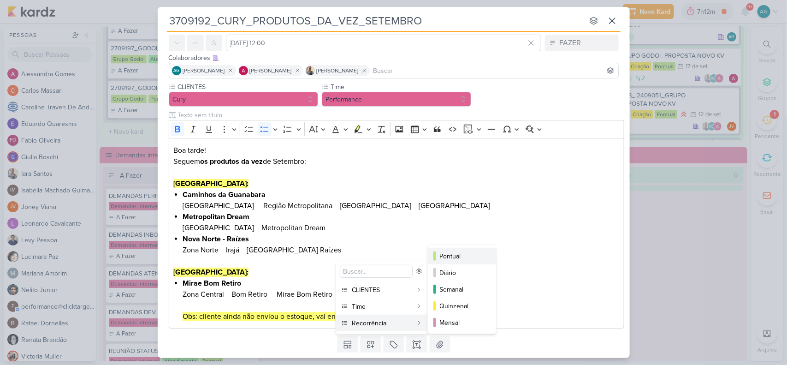
click at [461, 256] on div "Pontual" at bounding box center [462, 256] width 45 height 10
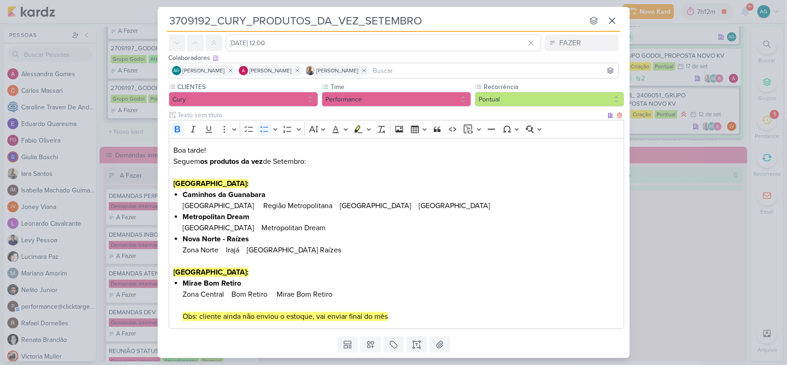
scroll to position [66, 0]
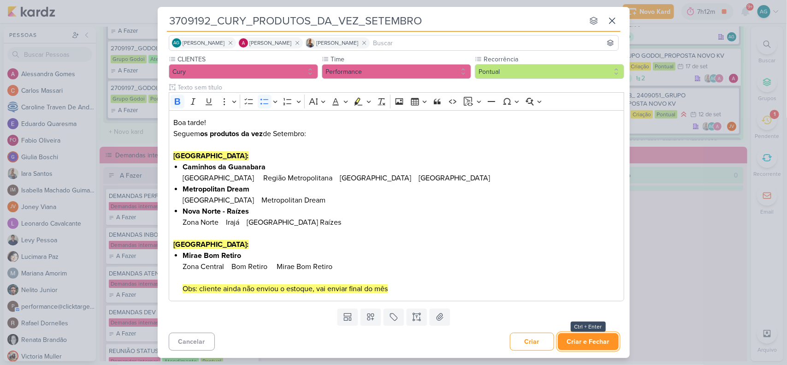
click at [584, 345] on button "Criar e Fechar" at bounding box center [588, 341] width 61 height 17
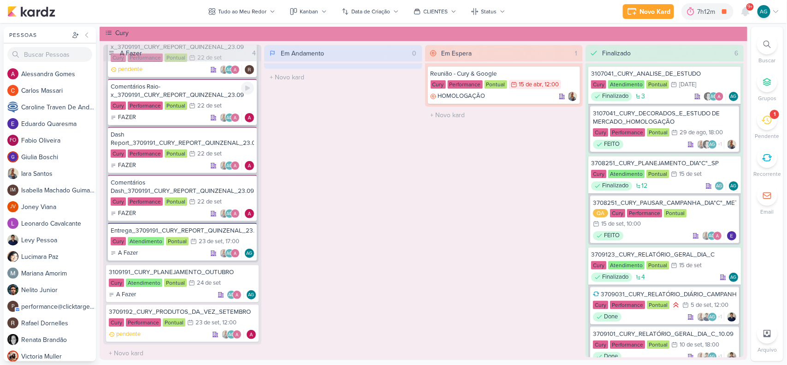
scroll to position [115, 0]
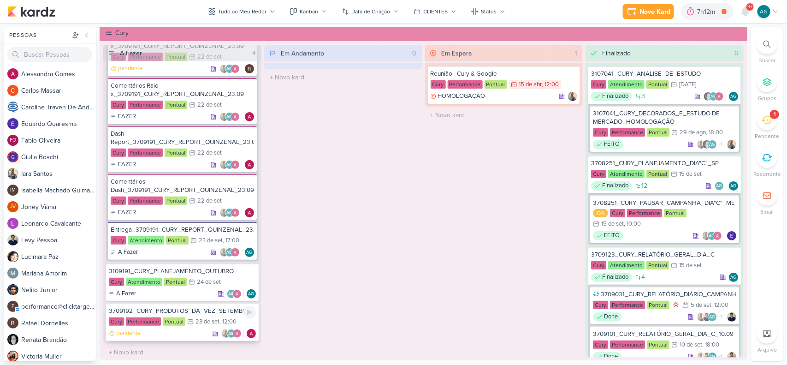
click at [193, 306] on div "3709192_CURY_PRODUTOS_DA_VEZ_SETEMBRO" at bounding box center [182, 310] width 147 height 8
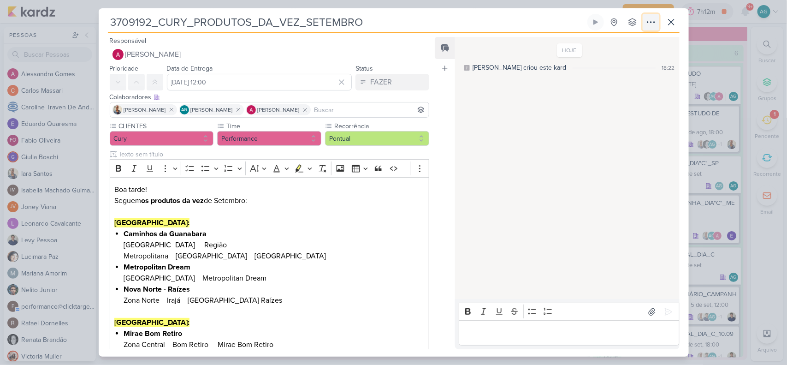
click at [653, 24] on icon at bounding box center [650, 22] width 11 height 11
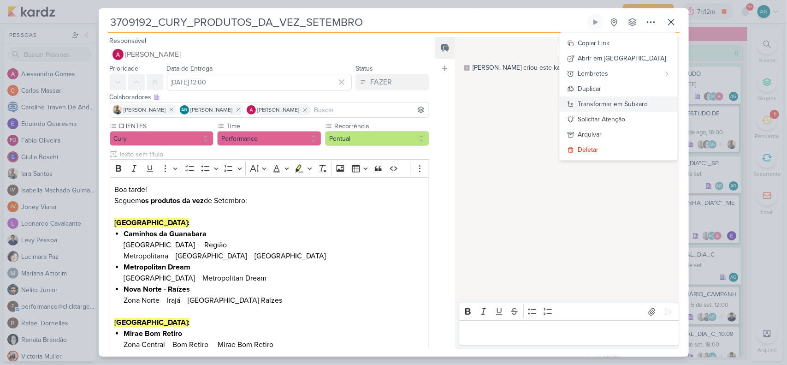
click at [643, 102] on div "Transformar em Subkard" at bounding box center [613, 104] width 70 height 10
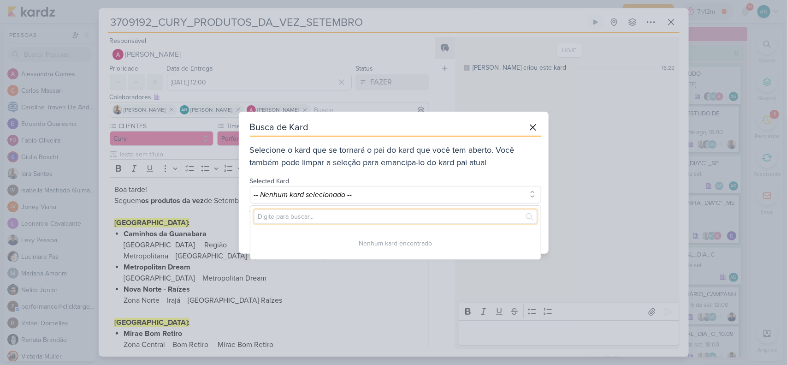
click at [401, 216] on input "text" at bounding box center [395, 216] width 283 height 14
paste input "3109191"
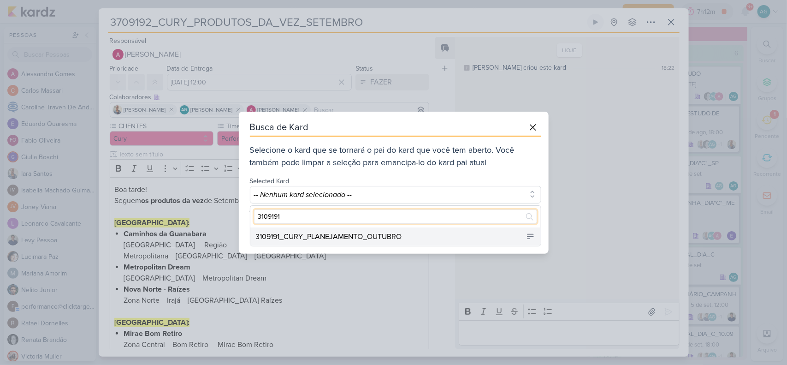
type input "3109191"
click at [402, 235] on div "3109191_CURY_PLANEJAMENTO_OUTUBRO" at bounding box center [329, 236] width 146 height 11
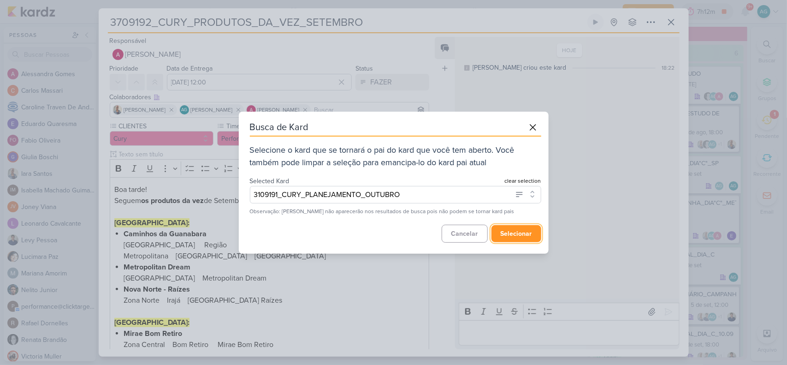
click at [522, 234] on button "selecionar" at bounding box center [516, 233] width 50 height 17
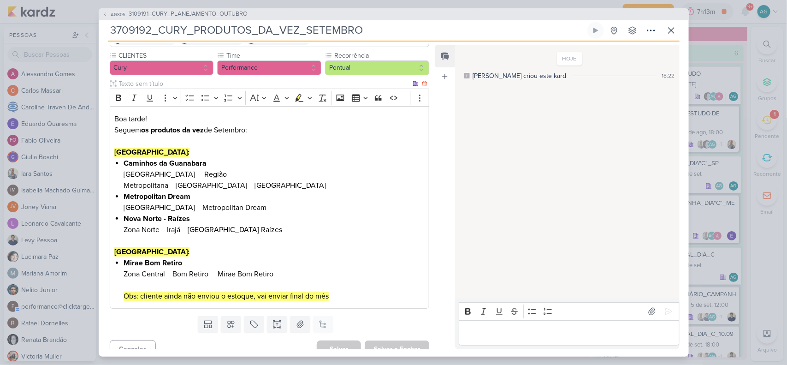
scroll to position [0, 0]
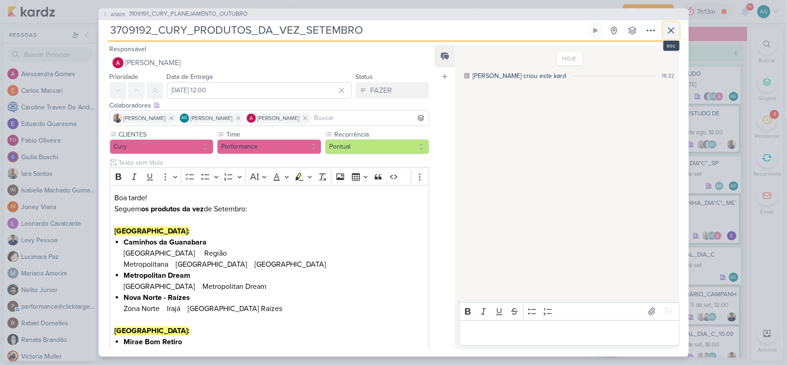
click at [671, 35] on icon at bounding box center [670, 30] width 11 height 11
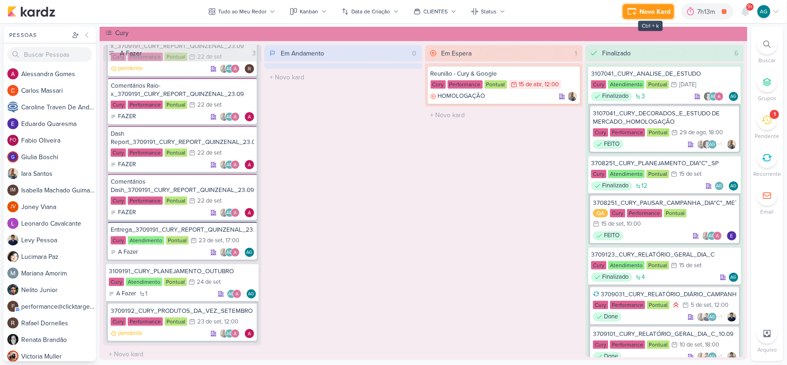
click at [648, 12] on div "Novo Kard" at bounding box center [654, 12] width 31 height 10
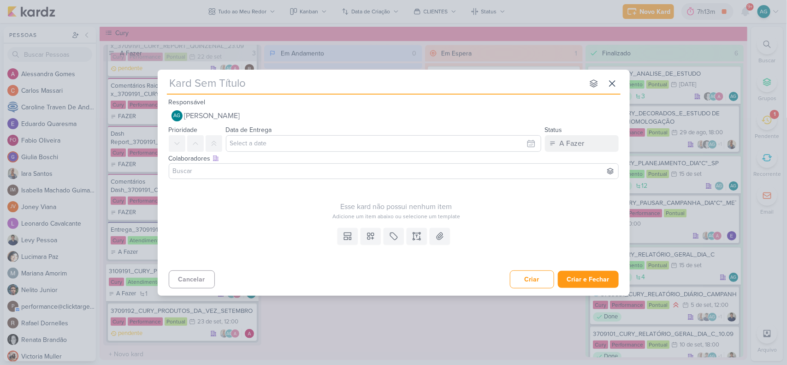
click at [271, 84] on input "text" at bounding box center [375, 83] width 417 height 17
paste input "3709193_CURY_LANÇAMENTOS_OUTUBRO"
type input "3709193_CURY_LANÇAMENTOS_OUTUBRO"
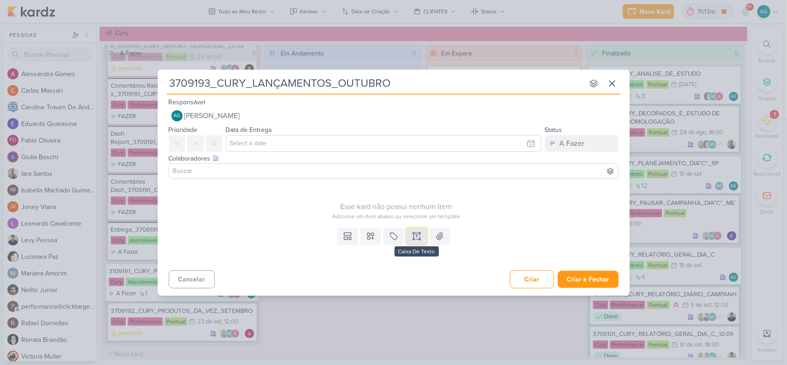
click at [420, 237] on icon at bounding box center [416, 235] width 9 height 9
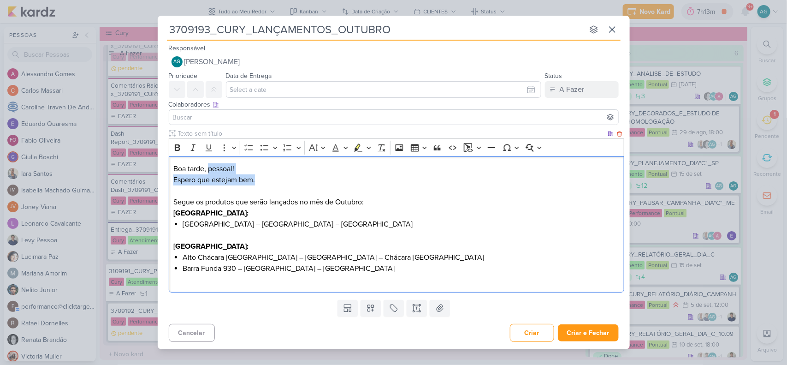
drag, startPoint x: 271, startPoint y: 182, endPoint x: 208, endPoint y: 167, distance: 63.9
click at [208, 167] on div "Boa tarde, pessoal! Espero que estejam bem. Segue os produtos que serão lançado…" at bounding box center [396, 224] width 455 height 136
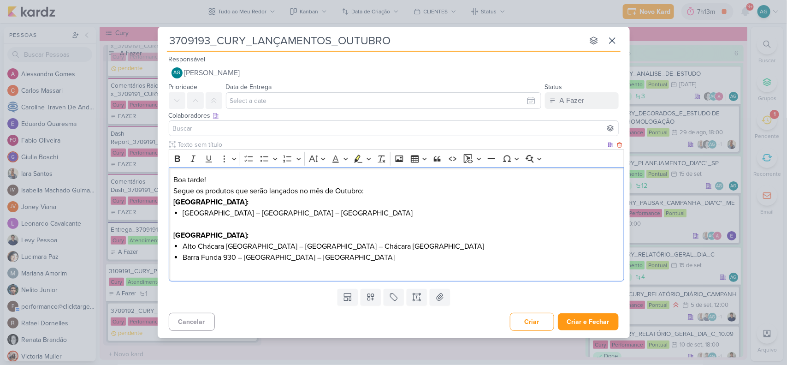
click at [381, 185] on p "Segue os produtos que serão lançados no mês de Outubro:" at bounding box center [396, 190] width 446 height 11
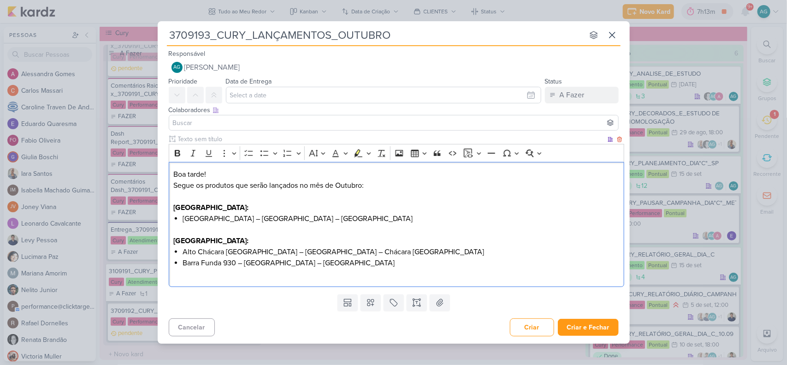
click at [194, 185] on p "Segue os produtos que serão lançados no mês de Outubro:" at bounding box center [396, 191] width 446 height 22
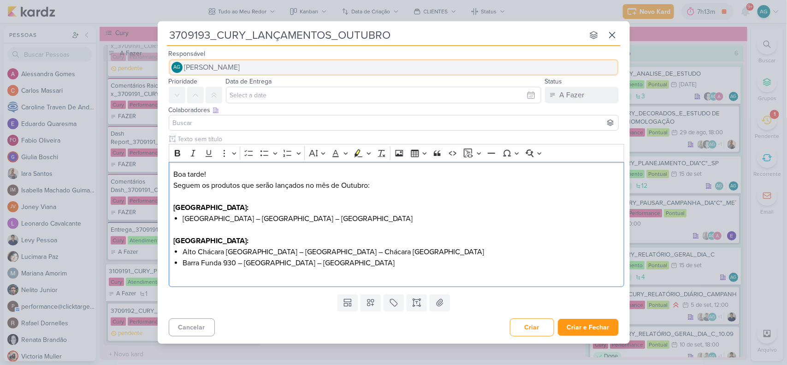
click at [215, 66] on span "[PERSON_NAME]" at bounding box center [212, 67] width 56 height 11
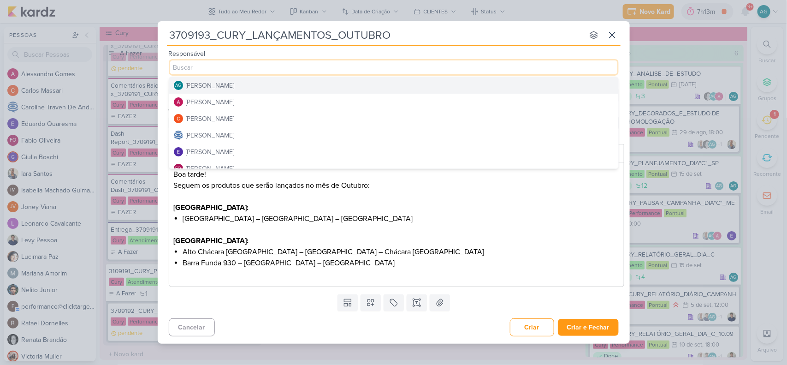
click at [230, 85] on div "[PERSON_NAME]" at bounding box center [210, 86] width 49 height 10
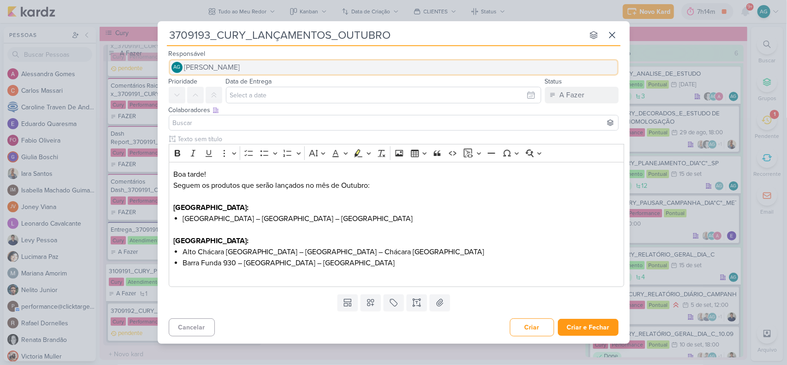
click at [240, 66] on span "[PERSON_NAME]" at bounding box center [212, 67] width 56 height 11
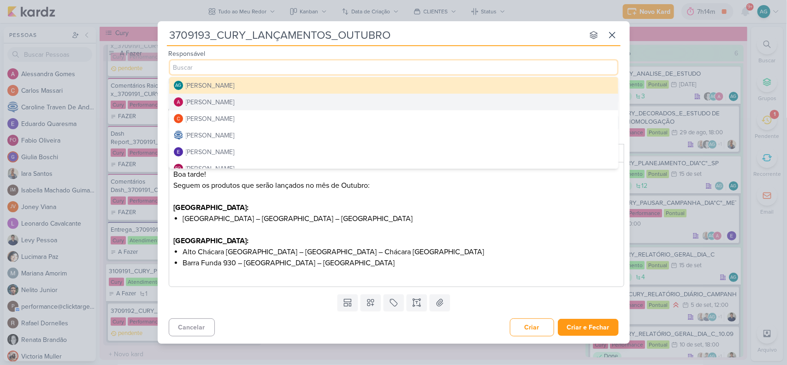
click at [231, 100] on div "Alessandra Gomes" at bounding box center [210, 102] width 49 height 10
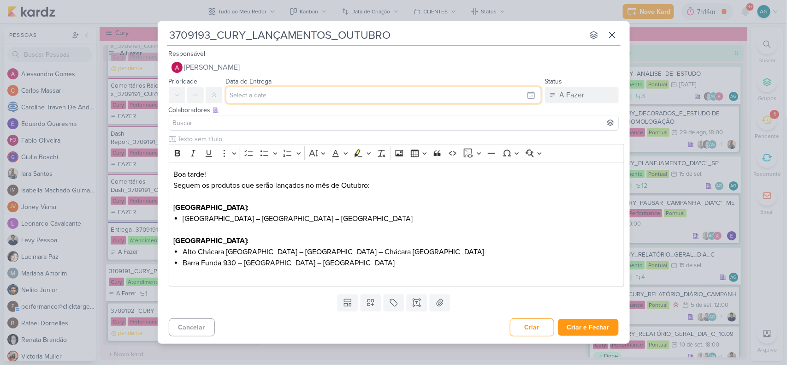
click at [275, 94] on input "text" at bounding box center [383, 95] width 315 height 17
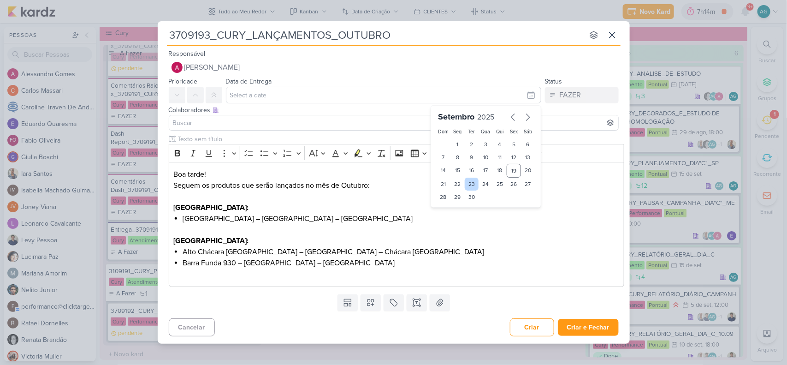
click at [471, 183] on div "23" at bounding box center [472, 183] width 14 height 13
type input "23 de setembro de 2025 às 23:59"
click at [247, 116] on div at bounding box center [394, 123] width 450 height 16
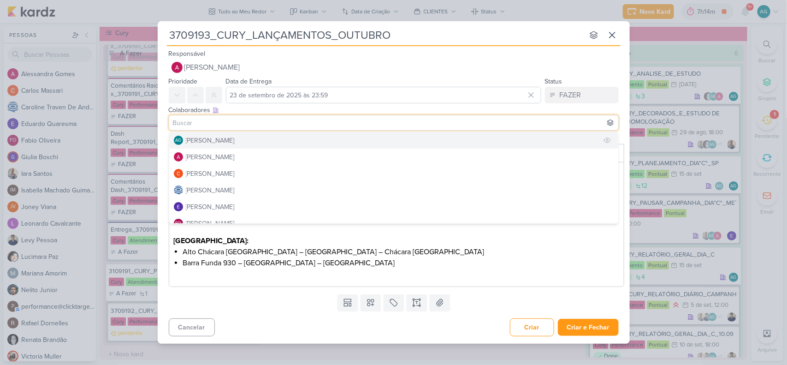
click at [235, 139] on div "[PERSON_NAME]" at bounding box center [210, 140] width 49 height 10
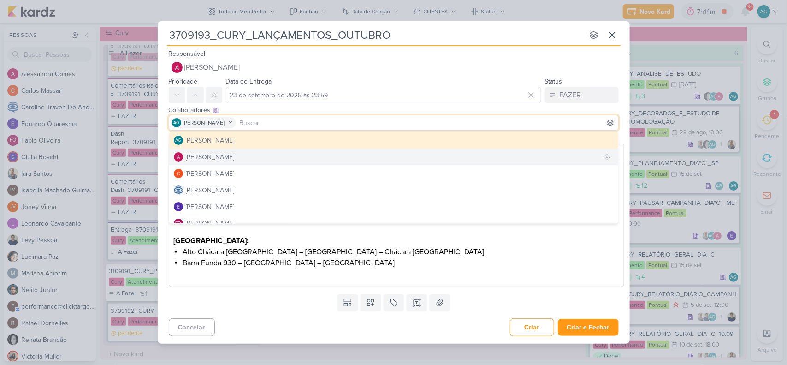
click at [243, 151] on button "Alessandra Gomes" at bounding box center [393, 156] width 449 height 17
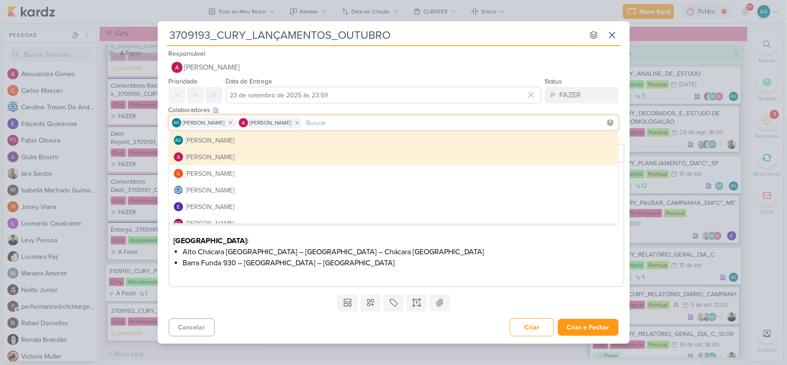
scroll to position [58, 0]
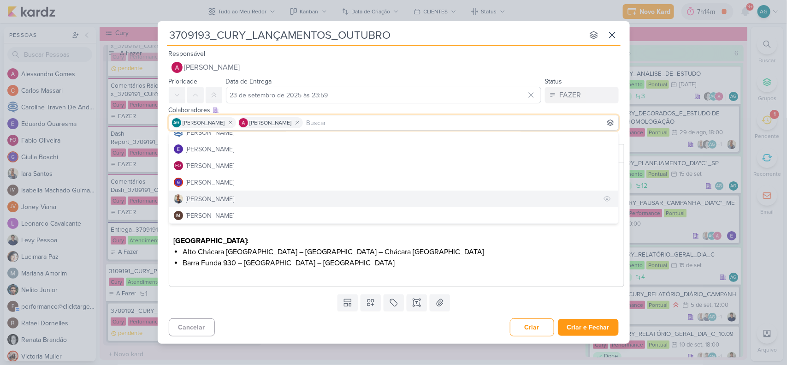
click at [223, 194] on button "Iara Santos" at bounding box center [393, 198] width 449 height 17
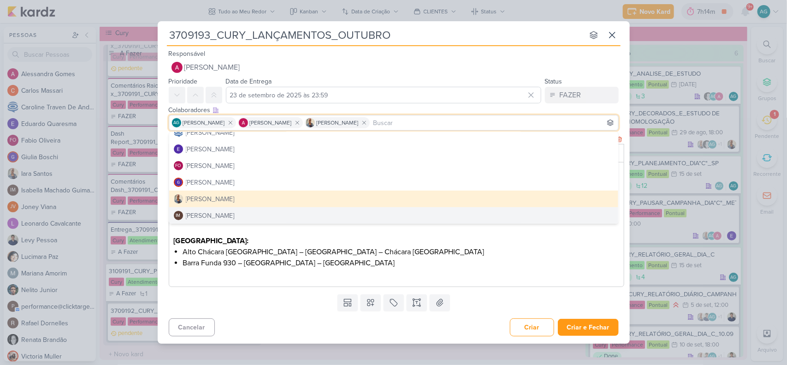
click at [424, 274] on p "Editor editing area: main" at bounding box center [396, 273] width 446 height 11
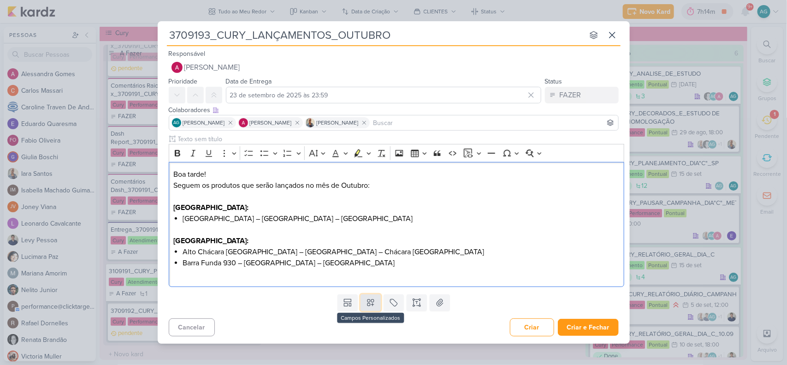
click at [374, 303] on icon at bounding box center [370, 302] width 9 height 9
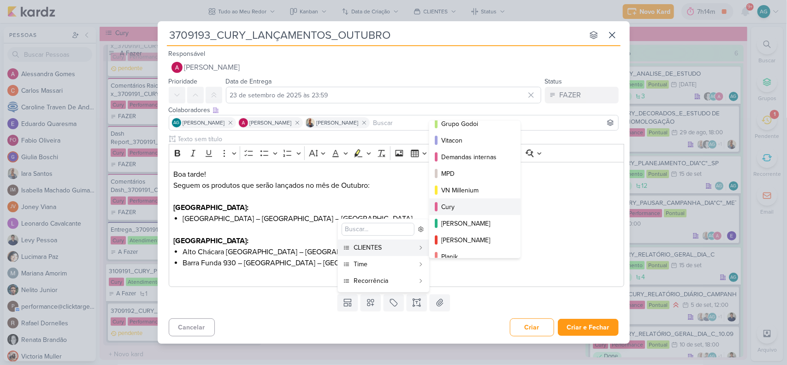
click at [467, 206] on div "Cury" at bounding box center [475, 207] width 68 height 10
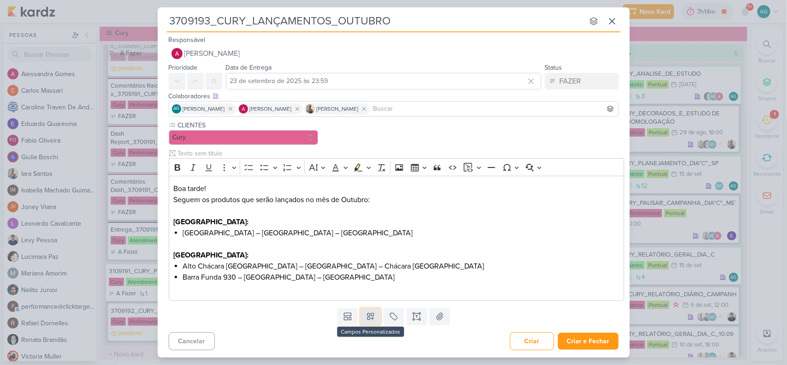
click at [373, 318] on icon at bounding box center [370, 316] width 9 height 9
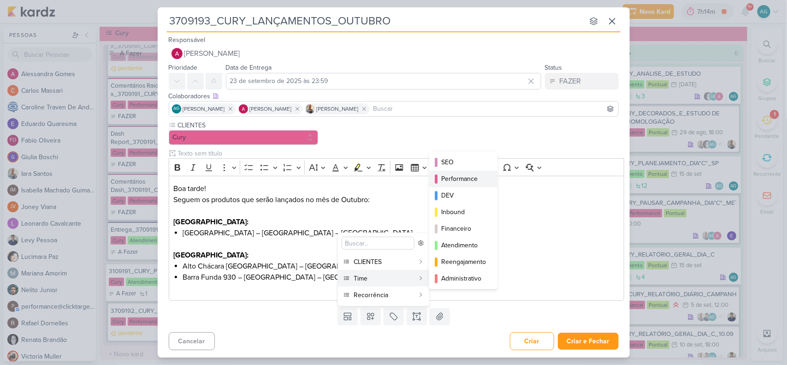
click at [464, 179] on div "Performance" at bounding box center [463, 179] width 45 height 10
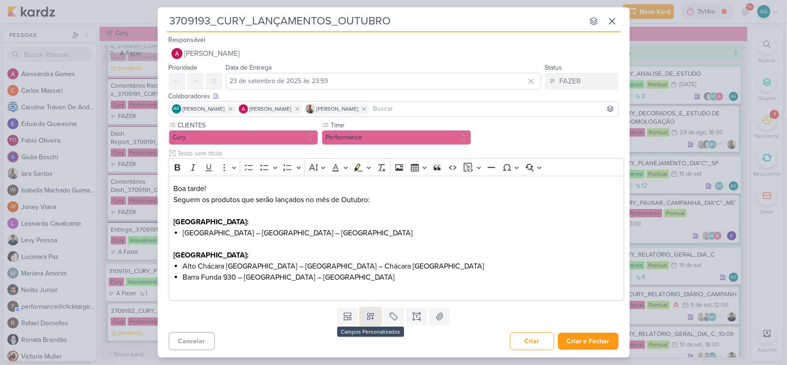
click at [372, 317] on icon at bounding box center [370, 316] width 6 height 6
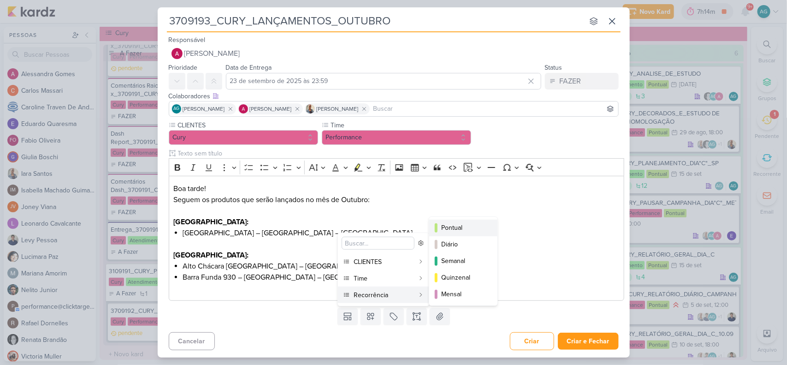
click at [465, 226] on div "Pontual" at bounding box center [463, 228] width 45 height 10
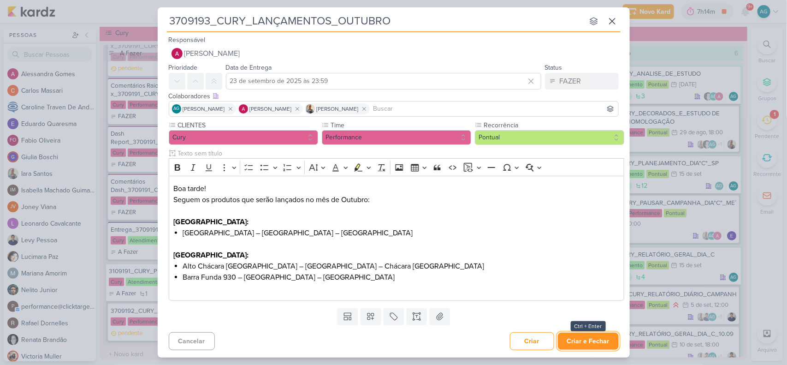
click at [582, 340] on button "Criar e Fechar" at bounding box center [588, 340] width 61 height 17
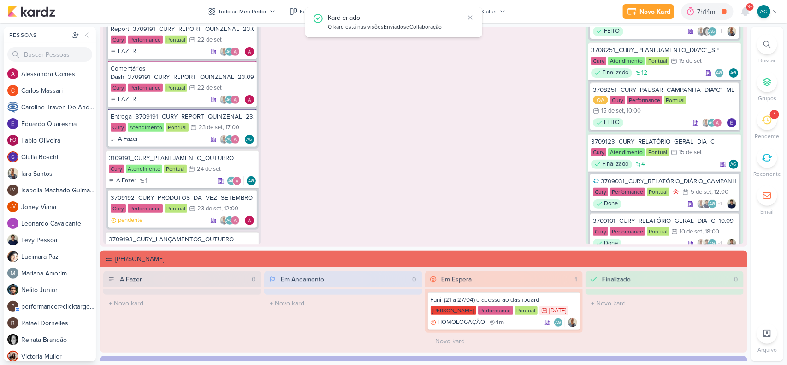
scroll to position [1134, 0]
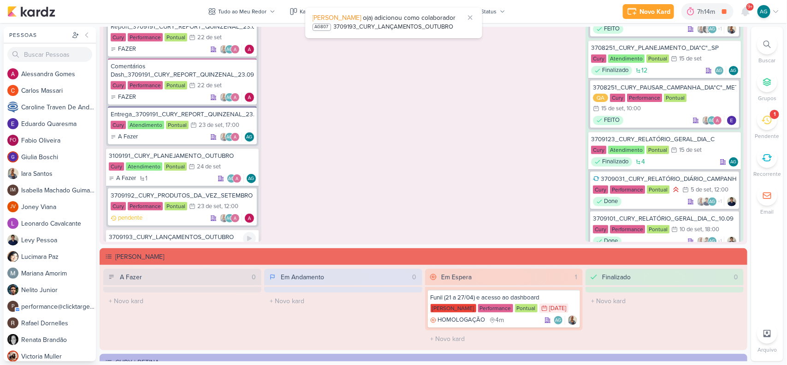
click at [198, 233] on div "3709193_CURY_LANÇAMENTOS_OUTUBRO" at bounding box center [182, 237] width 147 height 8
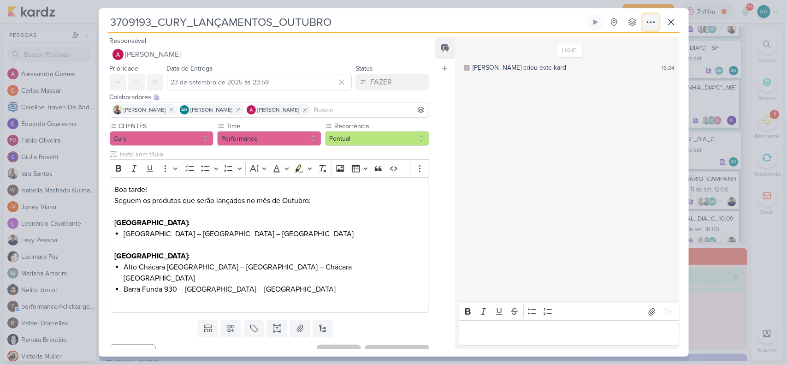
click at [647, 21] on icon at bounding box center [650, 22] width 11 height 11
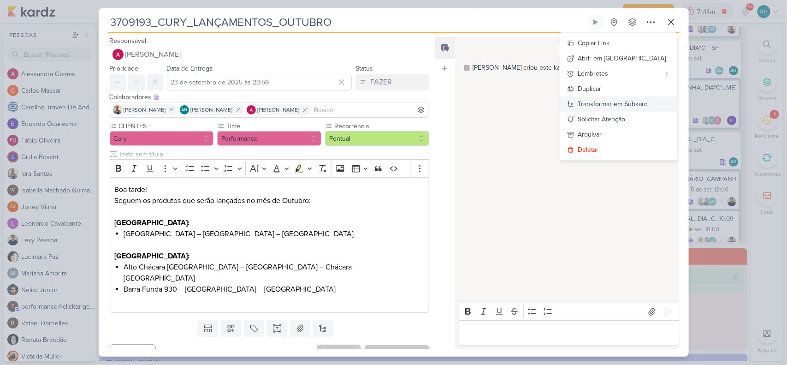
click at [638, 103] on div "Transformar em Subkard" at bounding box center [613, 104] width 70 height 10
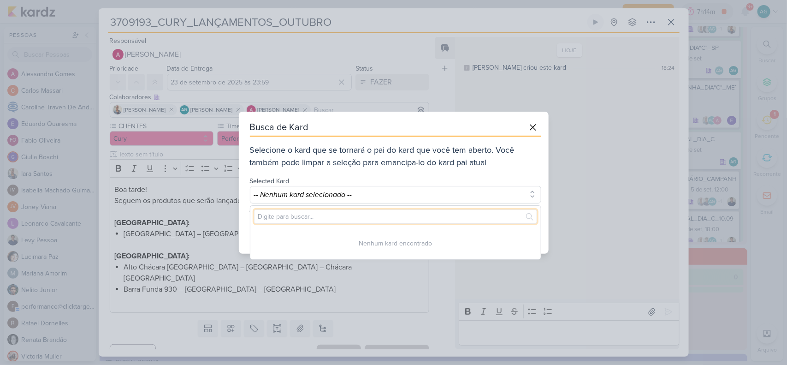
click at [447, 214] on input "text" at bounding box center [395, 216] width 283 height 14
click at [413, 240] on div "Nenhum kard encontrado" at bounding box center [395, 243] width 290 height 10
click at [371, 215] on input "3109101" at bounding box center [395, 216] width 283 height 14
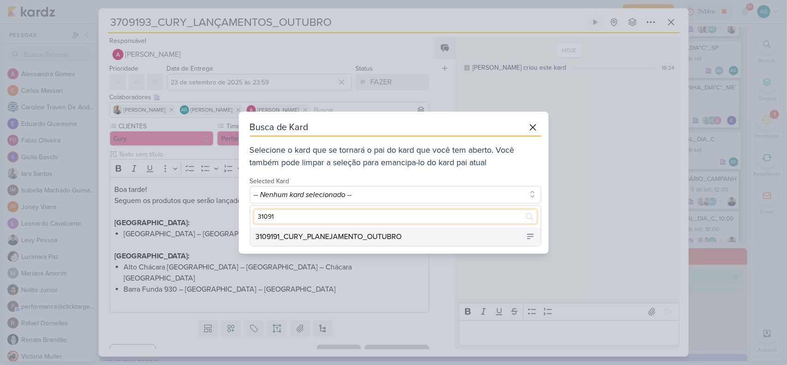
type input "31091"
click at [386, 236] on div "3109191_CURY_PLANEJAMENTO_OUTUBRO" at bounding box center [329, 236] width 146 height 11
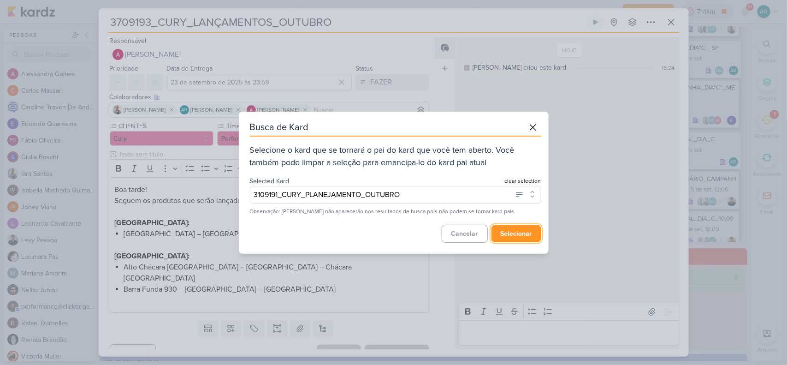
click at [512, 236] on button "selecionar" at bounding box center [516, 233] width 50 height 17
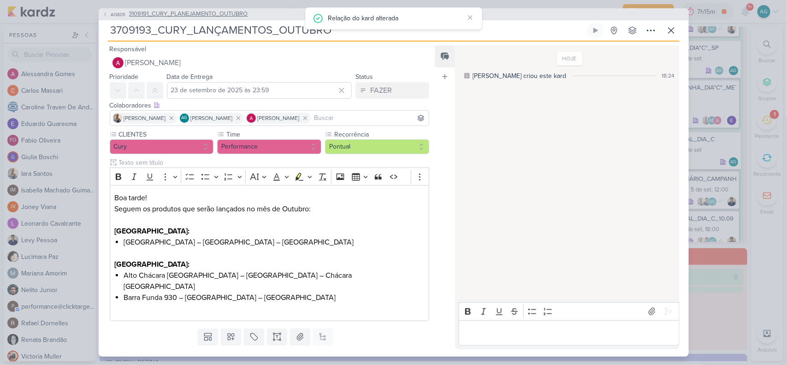
click at [215, 13] on span "3109191_CURY_PLANEJAMENTO_OUTUBRO" at bounding box center [188, 14] width 119 height 9
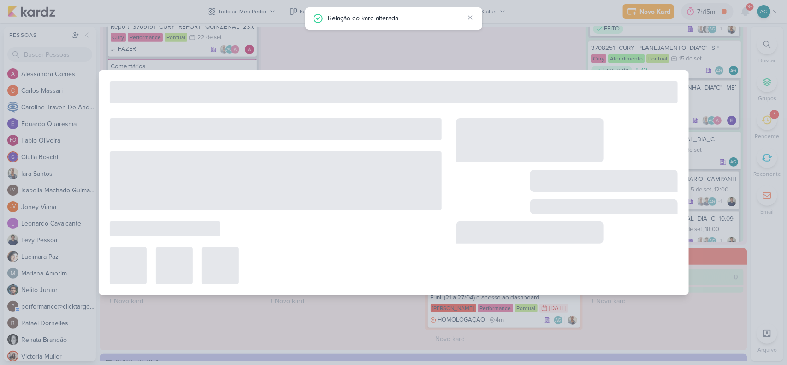
type input "3109191_CURY_PLANEJAMENTO_OUTUBRO"
type input "24 de setembro de 2025 às 23:59"
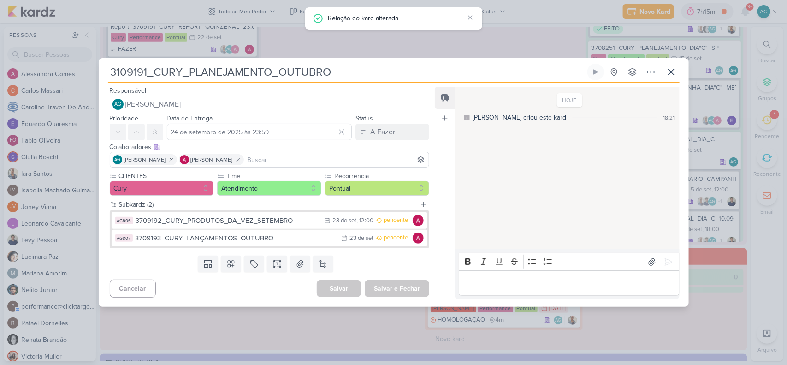
click at [285, 159] on input at bounding box center [337, 159] width 182 height 11
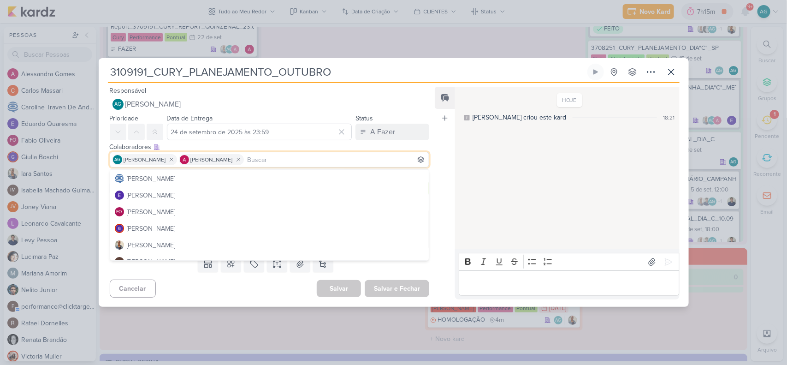
scroll to position [115, 0]
click at [154, 180] on div "Iara Santos" at bounding box center [151, 178] width 49 height 10
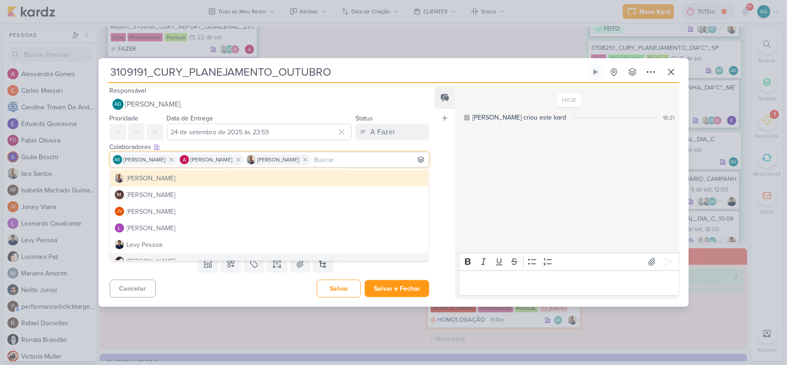
click at [446, 227] on div "Feed Atrelar email Solte o email para atrelar ao kard" at bounding box center [445, 193] width 20 height 212
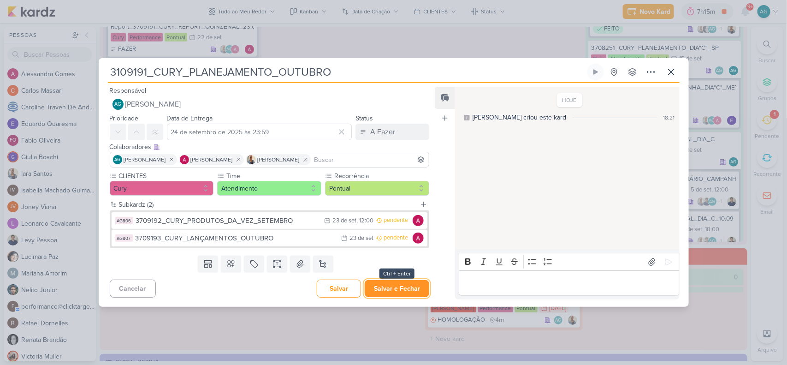
click at [405, 291] on button "Salvar e Fechar" at bounding box center [397, 288] width 65 height 17
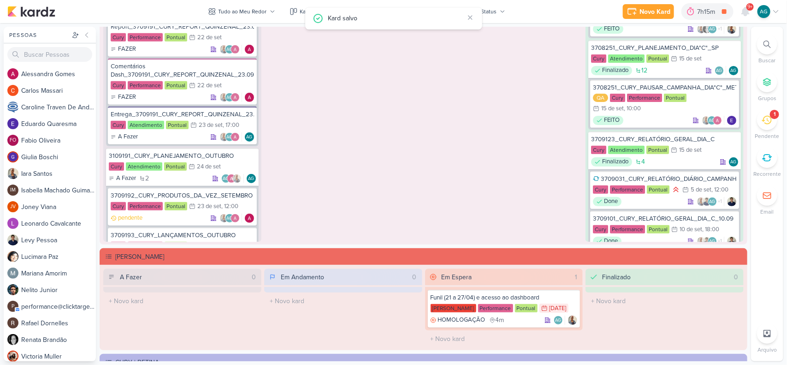
click at [776, 123] on div "1" at bounding box center [767, 120] width 20 height 20
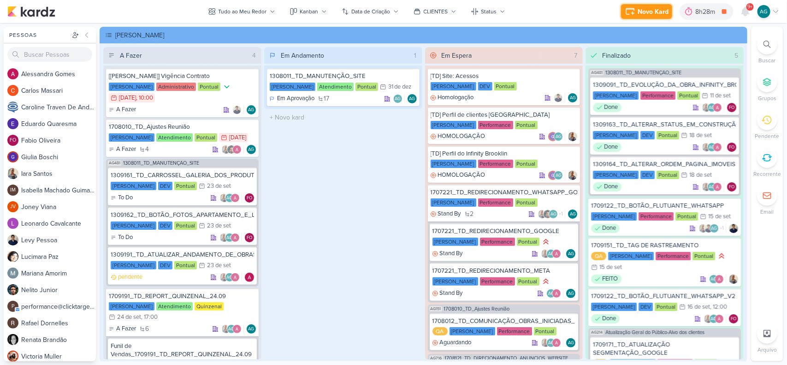
click at [651, 12] on div "Novo Kard" at bounding box center [652, 12] width 31 height 10
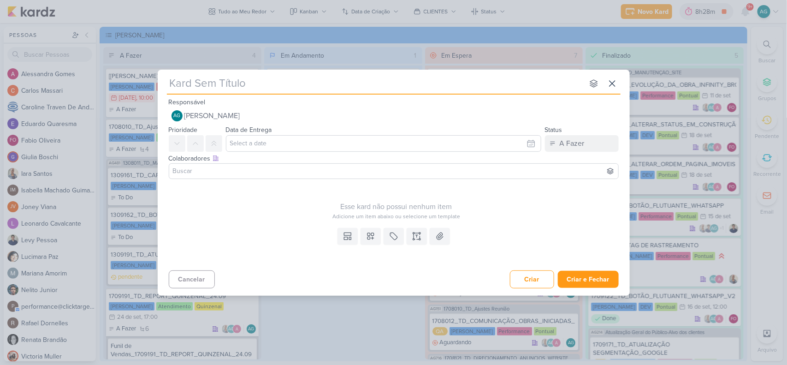
type input "2709081_GODOI_PEÇA_ESTATICA_INTEGRAÇÃO_AB_V4"
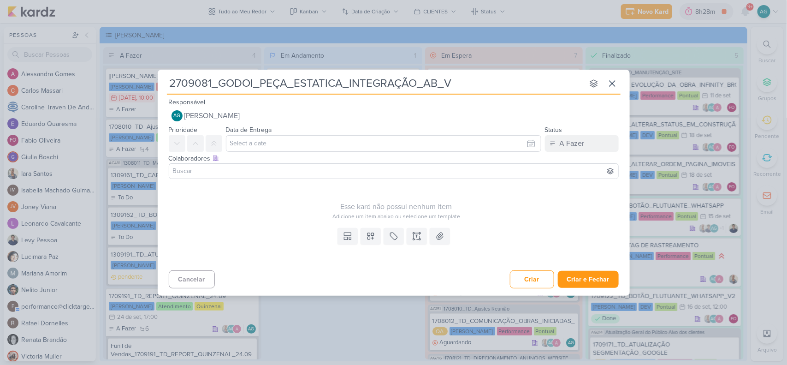
type input "2709081_GODOI_PEÇA_ESTATICA_INTEGRAÇÃO_AB_V5"
click at [418, 234] on icon at bounding box center [416, 235] width 9 height 9
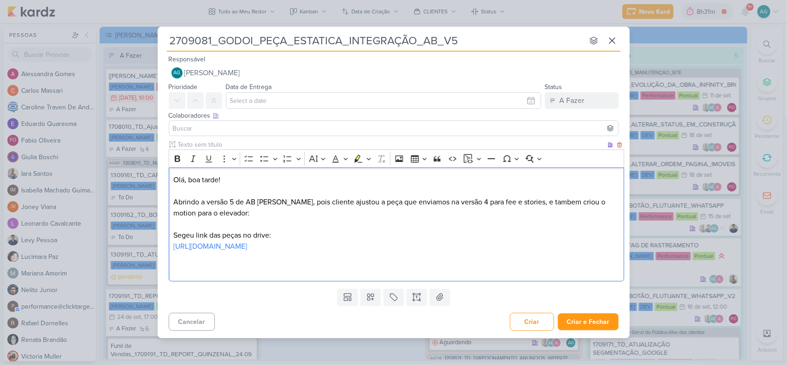
click at [206, 201] on p "Olá, boa tarde! Abrindo a versão 5 de AB SABIN, pois cliente ajustou a peça que…" at bounding box center [396, 212] width 446 height 77
drag, startPoint x: 248, startPoint y: 201, endPoint x: 279, endPoint y: 200, distance: 31.4
click at [279, 200] on p "Olá, boa tarde! Abrindo a versão 5 de AB SABIN, pois cliente ajustou a peça que…" at bounding box center [396, 212] width 446 height 77
click at [177, 155] on icon "Editor toolbar" at bounding box center [178, 158] width 6 height 6
click at [266, 189] on p "Olá, boa tarde! Abrindo a versão 5 de AB SABIN , pois cliente ajustou a peça qu…" at bounding box center [396, 212] width 446 height 77
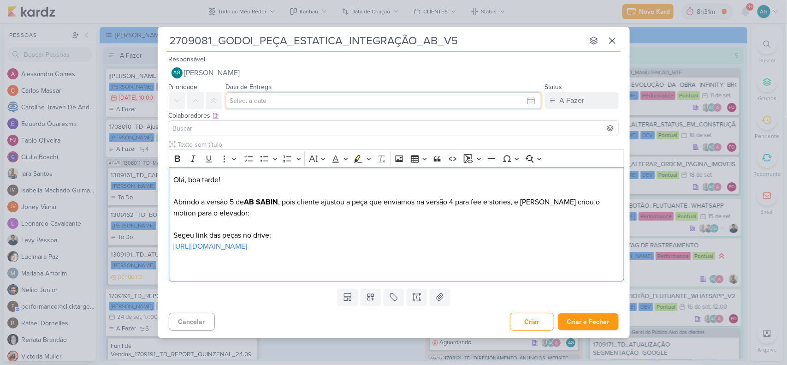
click at [265, 101] on input "text" at bounding box center [383, 100] width 315 height 17
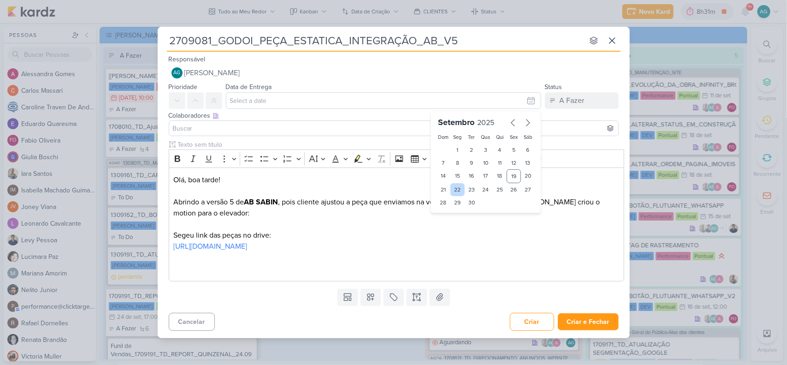
click at [456, 191] on div "22" at bounding box center [457, 189] width 14 height 13
type input "22 de setembro de 2025 às 23:59"
click at [261, 270] on p "Editor editing area: main" at bounding box center [396, 268] width 446 height 11
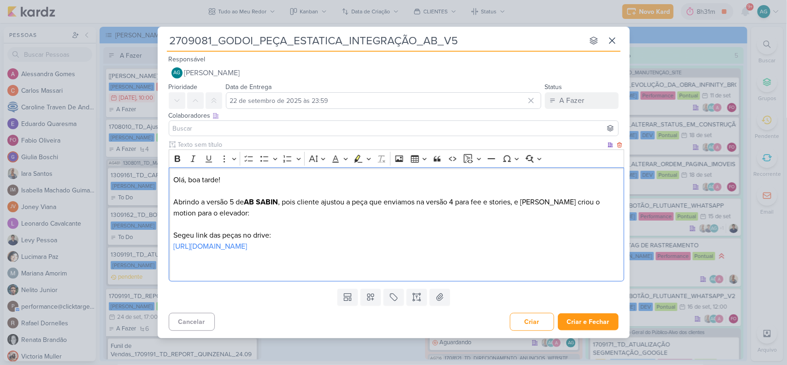
click at [187, 234] on p "Olá, boa tarde! Abrindo a versão 5 de AB SABIN , pois cliente ajustou a peça qu…" at bounding box center [396, 212] width 446 height 77
click at [484, 201] on p "Olá, boa tarde! Abrindo a versão 5 de AB SABIN , pois cliente ajustou a peça qu…" at bounding box center [396, 212] width 446 height 77
click at [461, 247] on p "Olá, boa tarde! Abrindo a versão 5 de AB SABIN , pois cliente ajustou a peça qu…" at bounding box center [396, 212] width 446 height 77
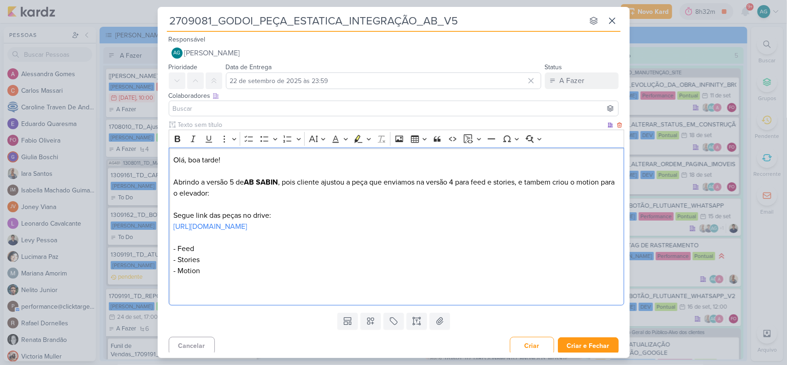
click at [326, 266] on p "Olá, boa tarde! Abrindo a versão 5 de AB SABIN , pois cliente ajustou a peça qu…" at bounding box center [396, 215] width 446 height 122
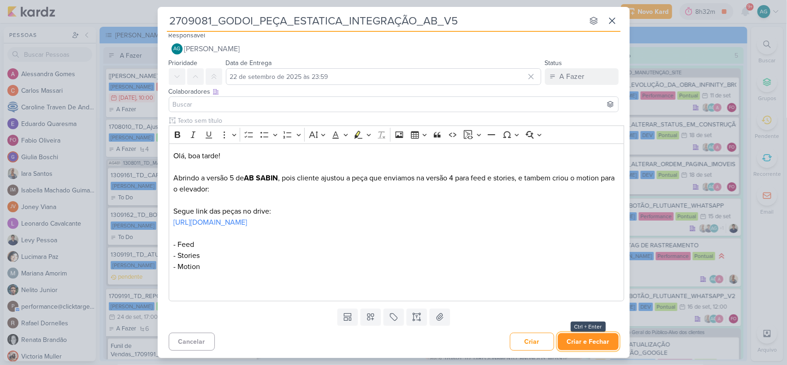
click at [584, 341] on button "Criar e Fechar" at bounding box center [588, 341] width 61 height 17
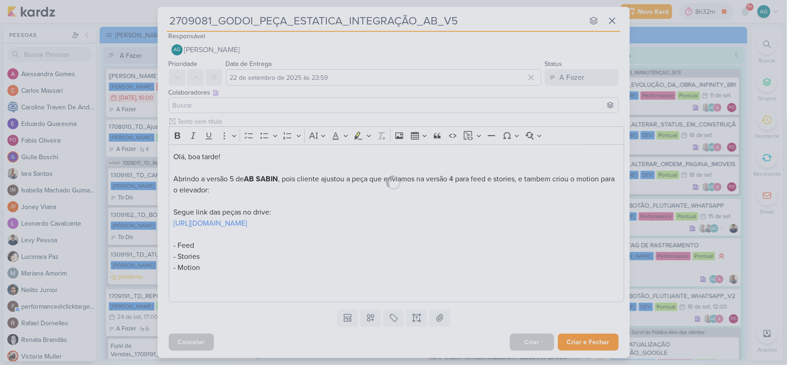
scroll to position [3, 0]
